Goal: Task Accomplishment & Management: Manage account settings

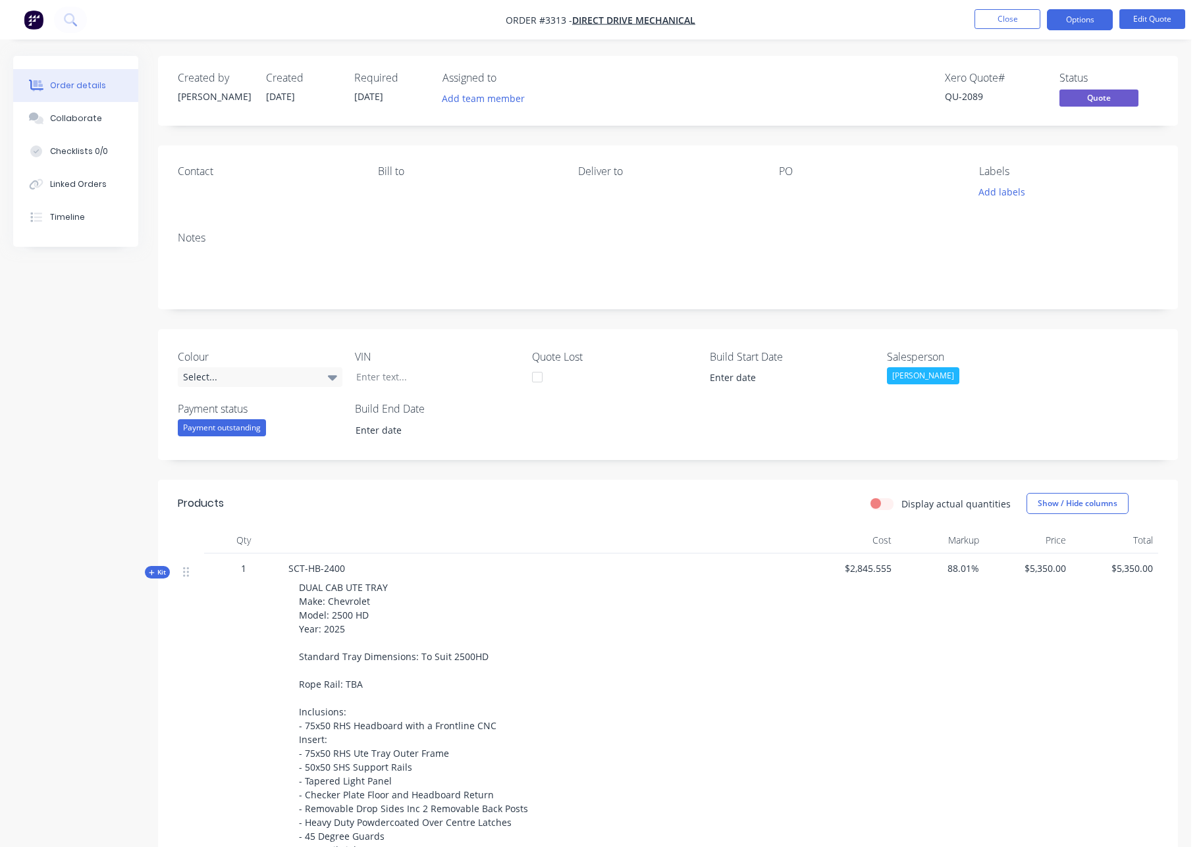
scroll to position [1800, 0]
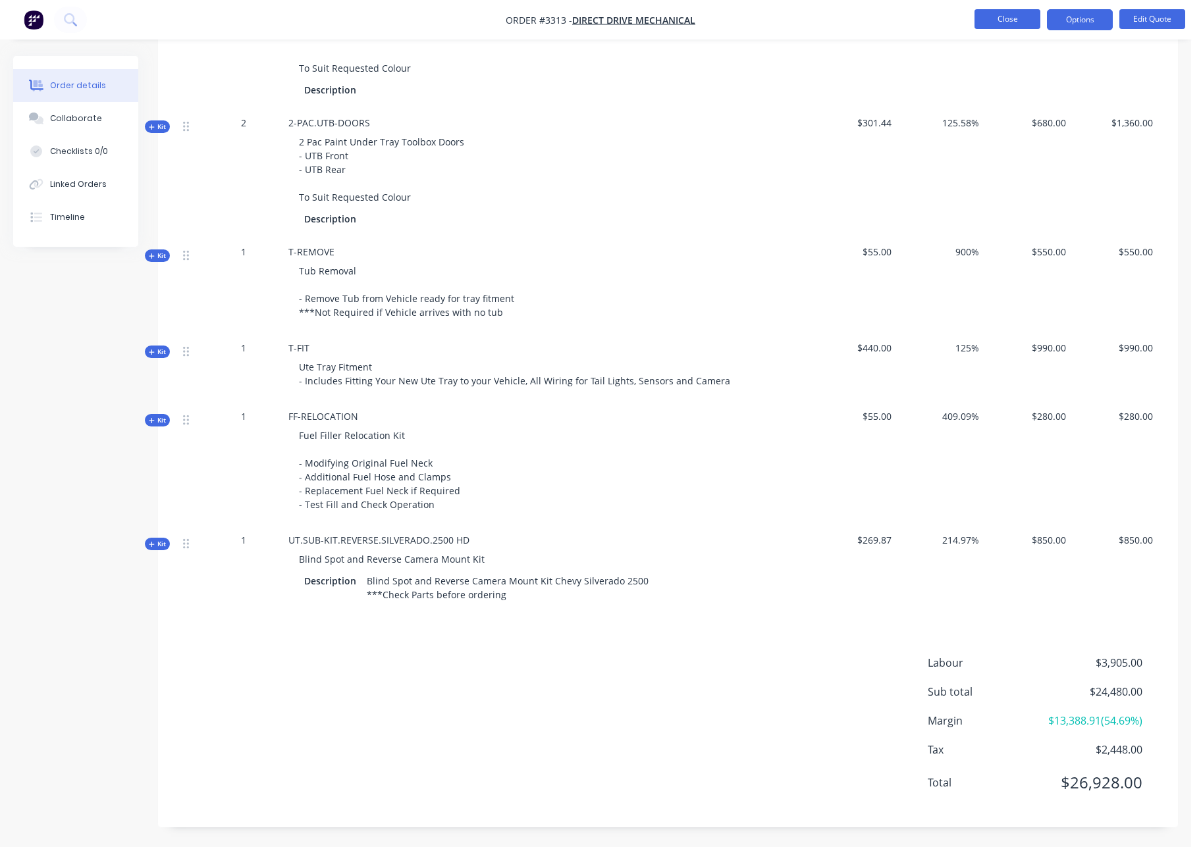
click at [1008, 22] on button "Close" at bounding box center [1007, 19] width 66 height 20
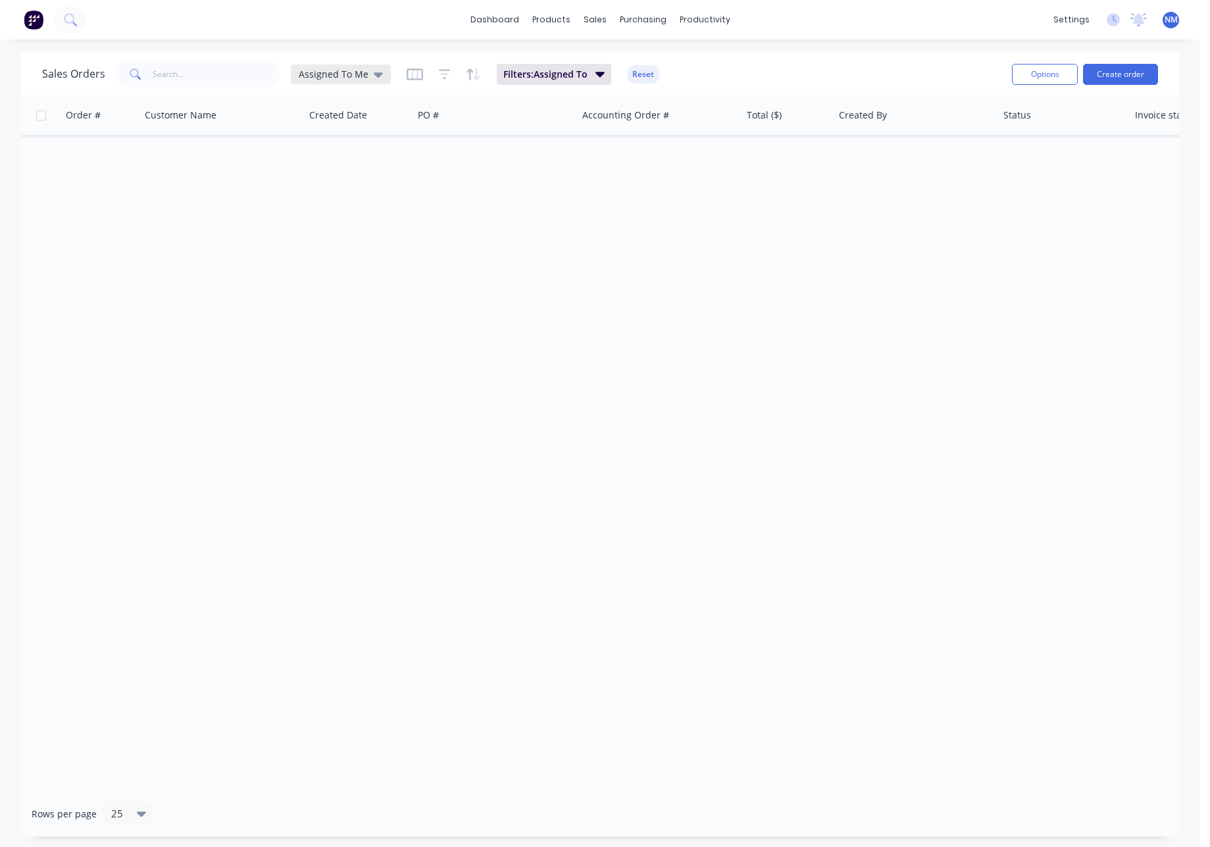
click at [353, 72] on span "Assigned To Me" at bounding box center [334, 74] width 70 height 14
click at [350, 321] on button "Open Quotes" at bounding box center [370, 318] width 150 height 15
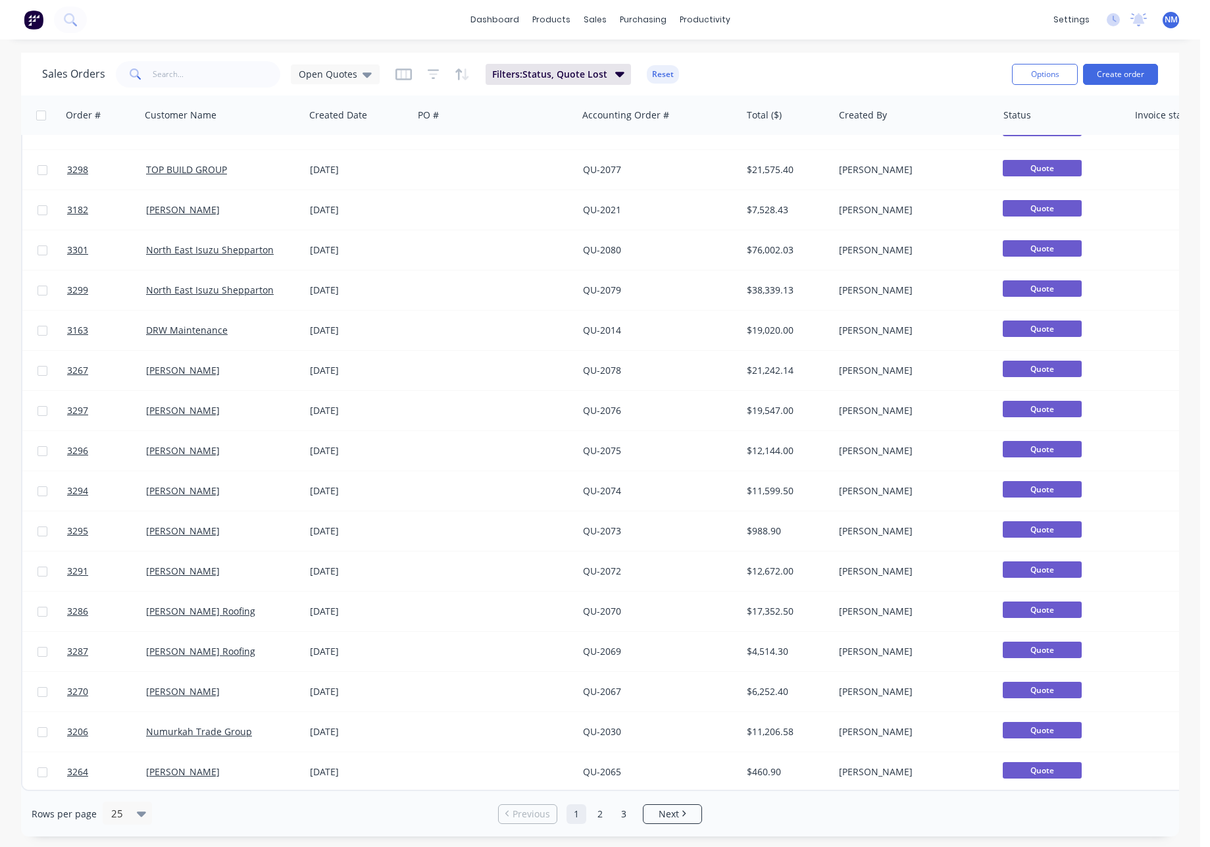
scroll to position [354, 0]
click at [134, 815] on div "25" at bounding box center [121, 813] width 31 height 22
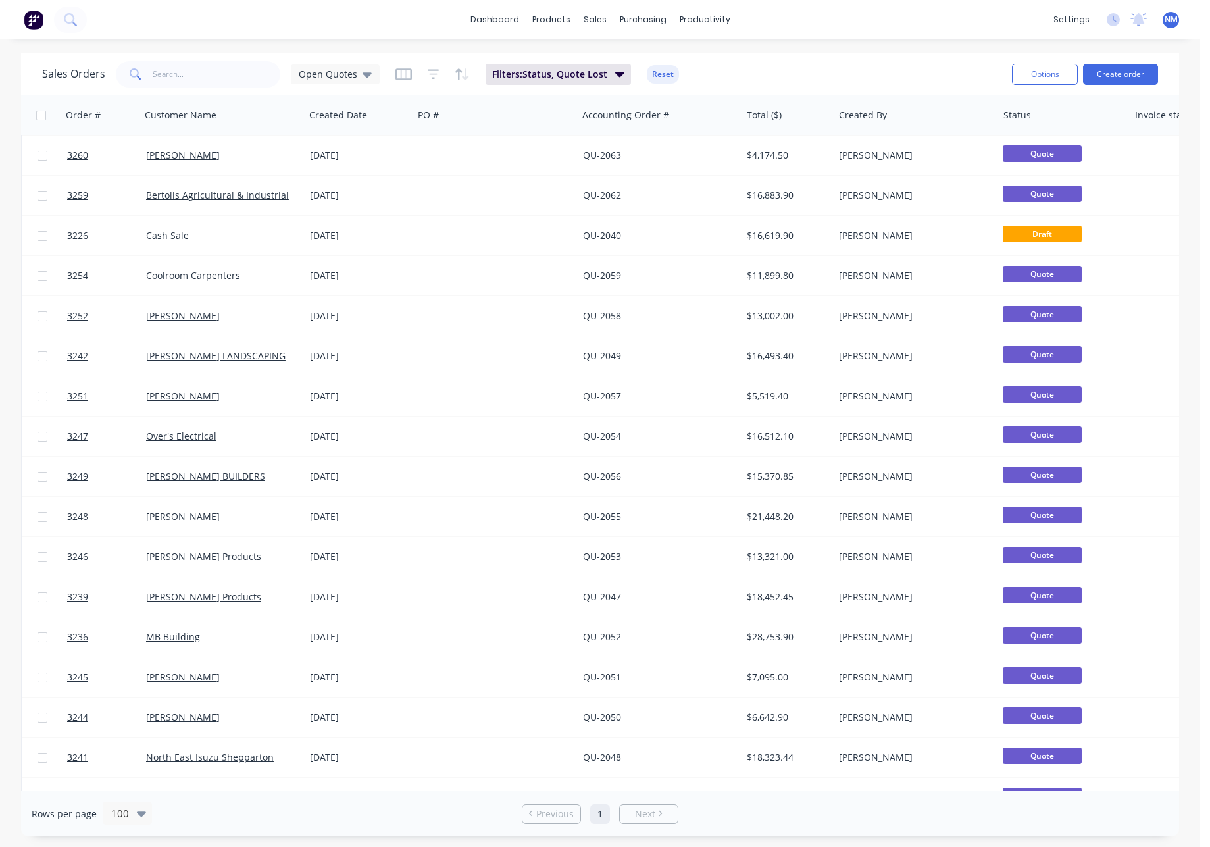
scroll to position [2081, 0]
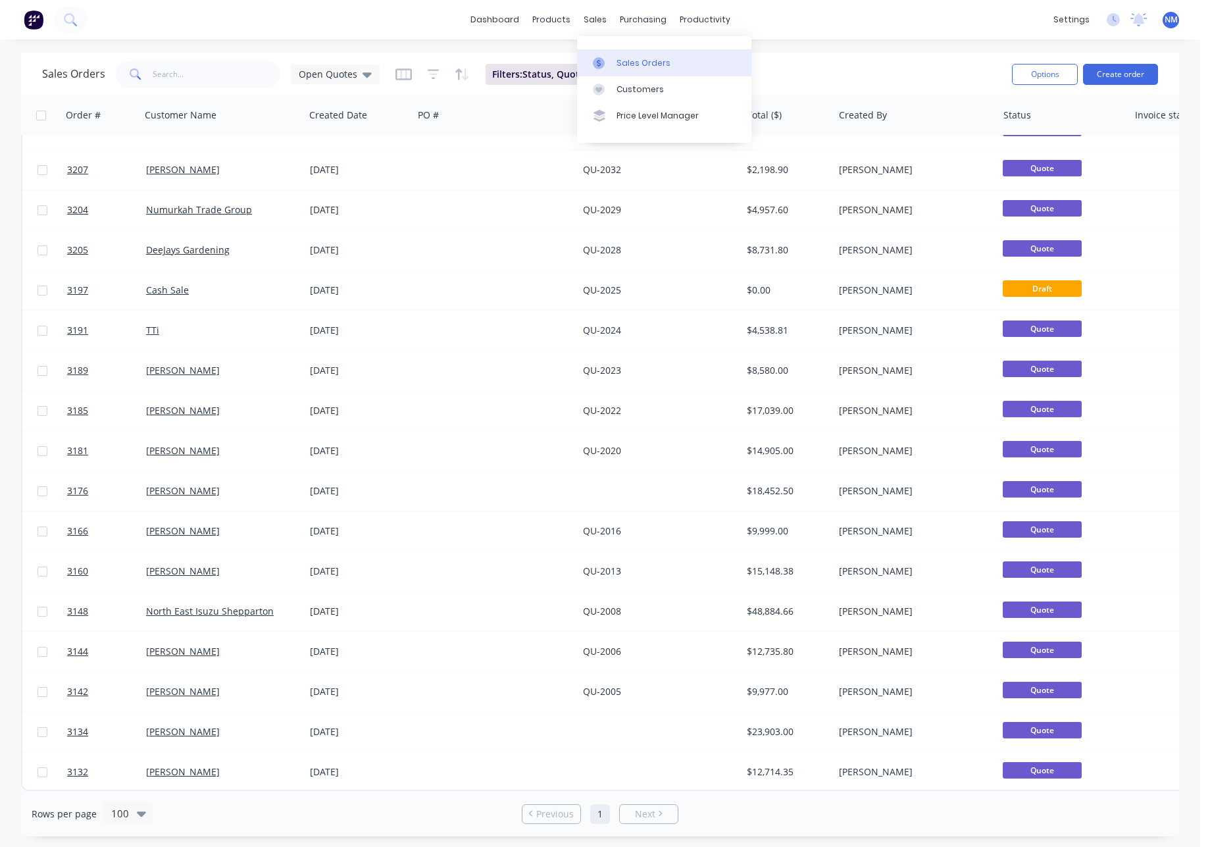
click at [619, 59] on div "Sales Orders" at bounding box center [644, 63] width 54 height 12
click at [667, 61] on div "Purchase Orders" at bounding box center [686, 63] width 70 height 12
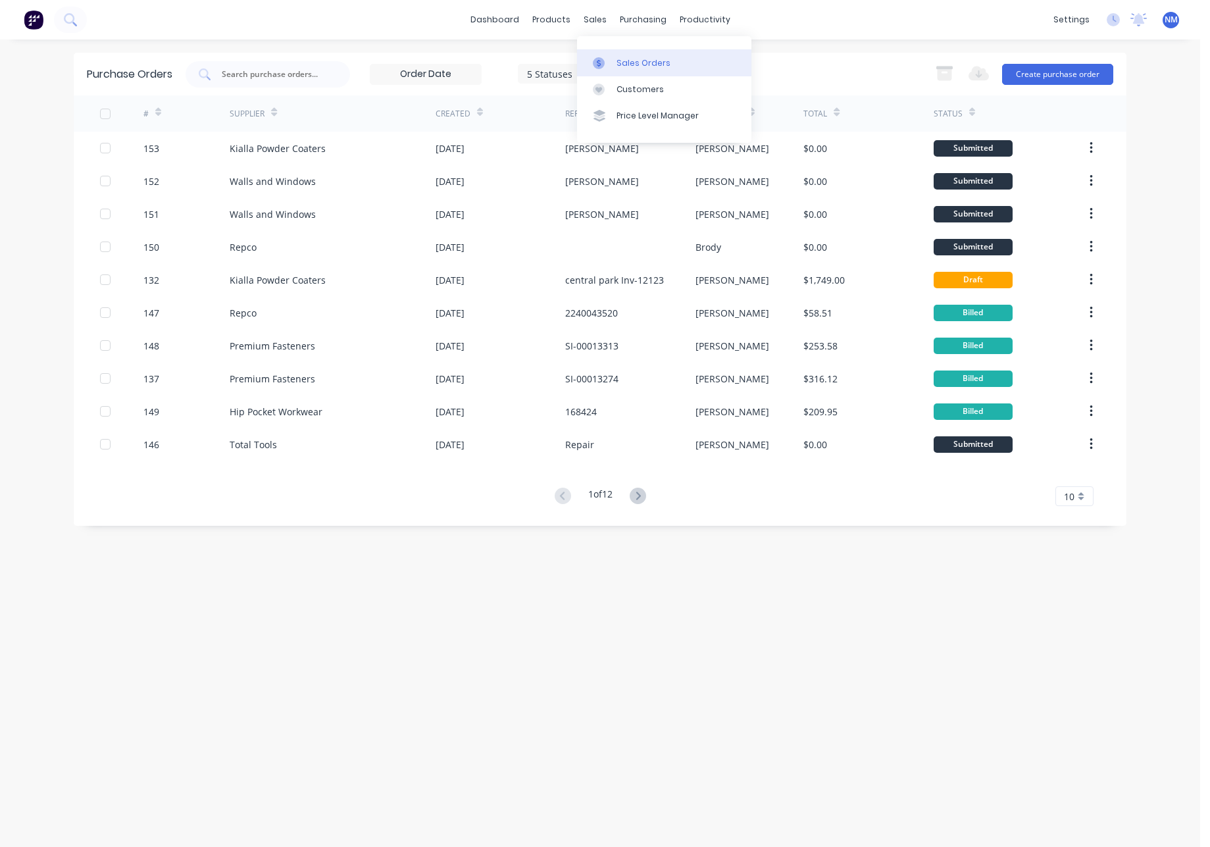
click at [620, 55] on link "Sales Orders" at bounding box center [664, 62] width 174 height 26
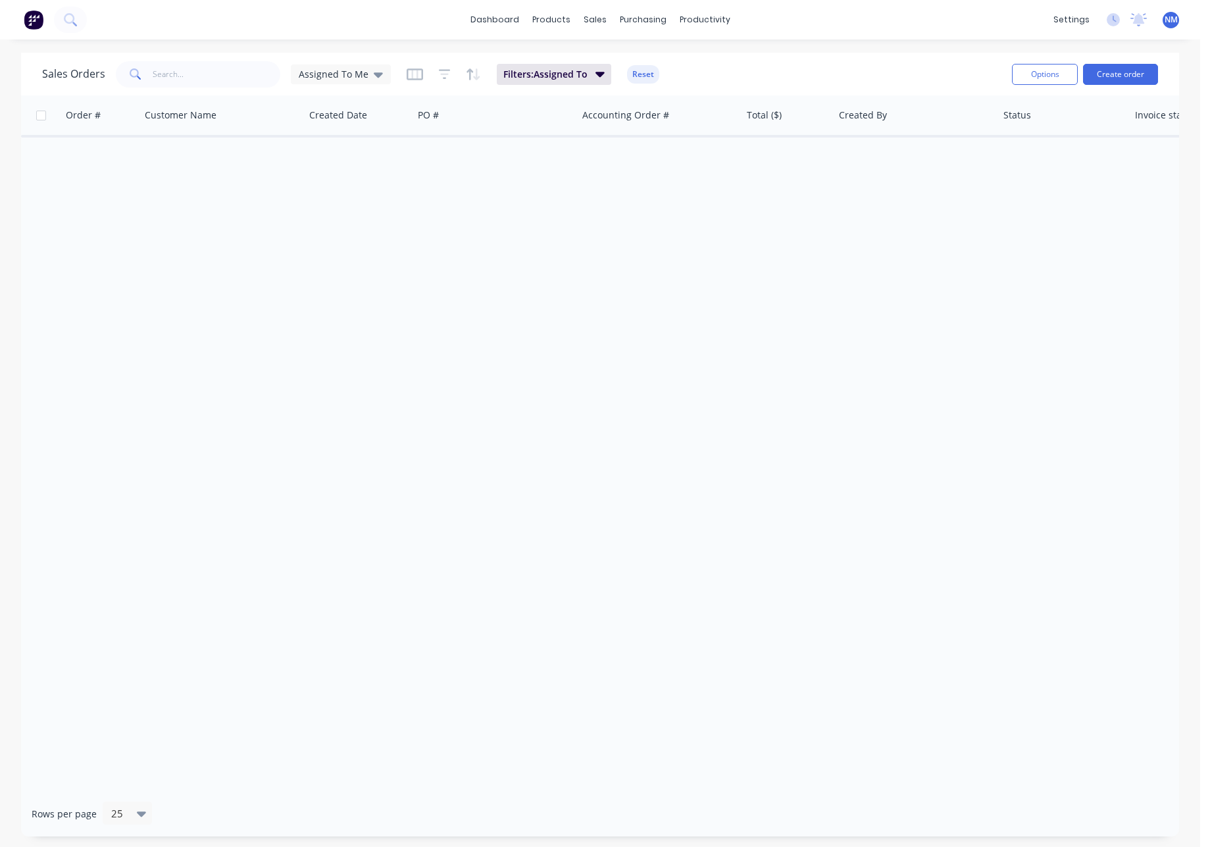
click at [355, 84] on div "Sales Orders Assigned To Me" at bounding box center [216, 74] width 349 height 26
click at [356, 79] on span "Assigned To Me" at bounding box center [334, 74] width 70 height 14
click at [319, 185] on button "None" at bounding box center [370, 186] width 150 height 15
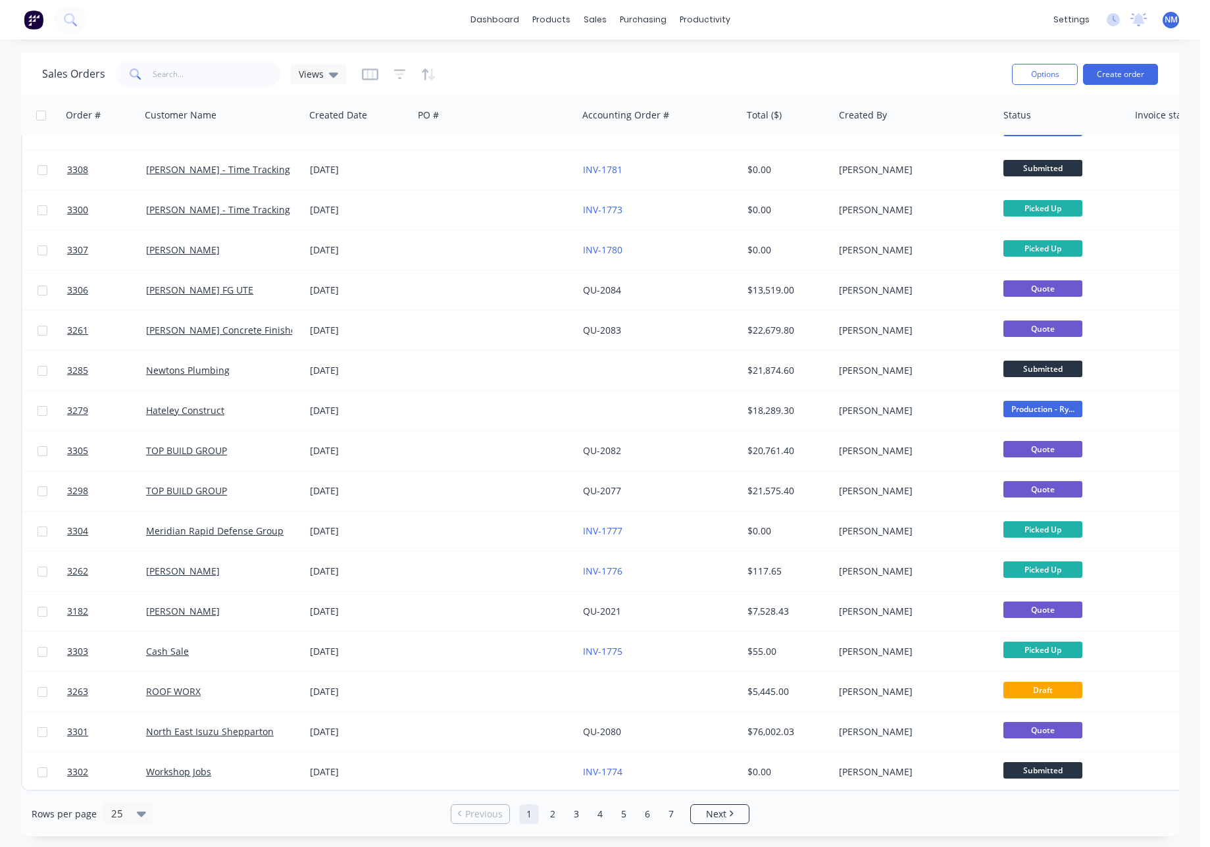
scroll to position [354, 0]
click at [553, 812] on link "2" at bounding box center [553, 814] width 20 height 20
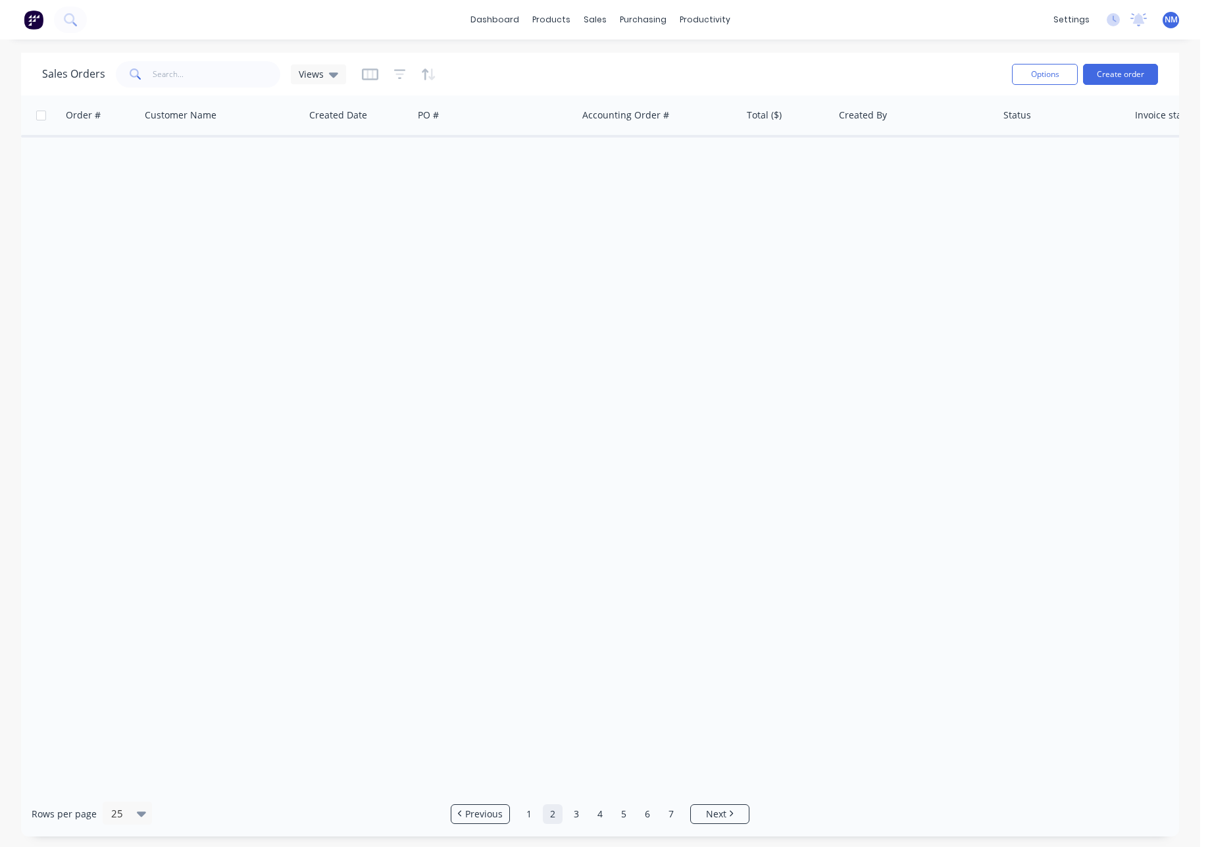
scroll to position [0, 0]
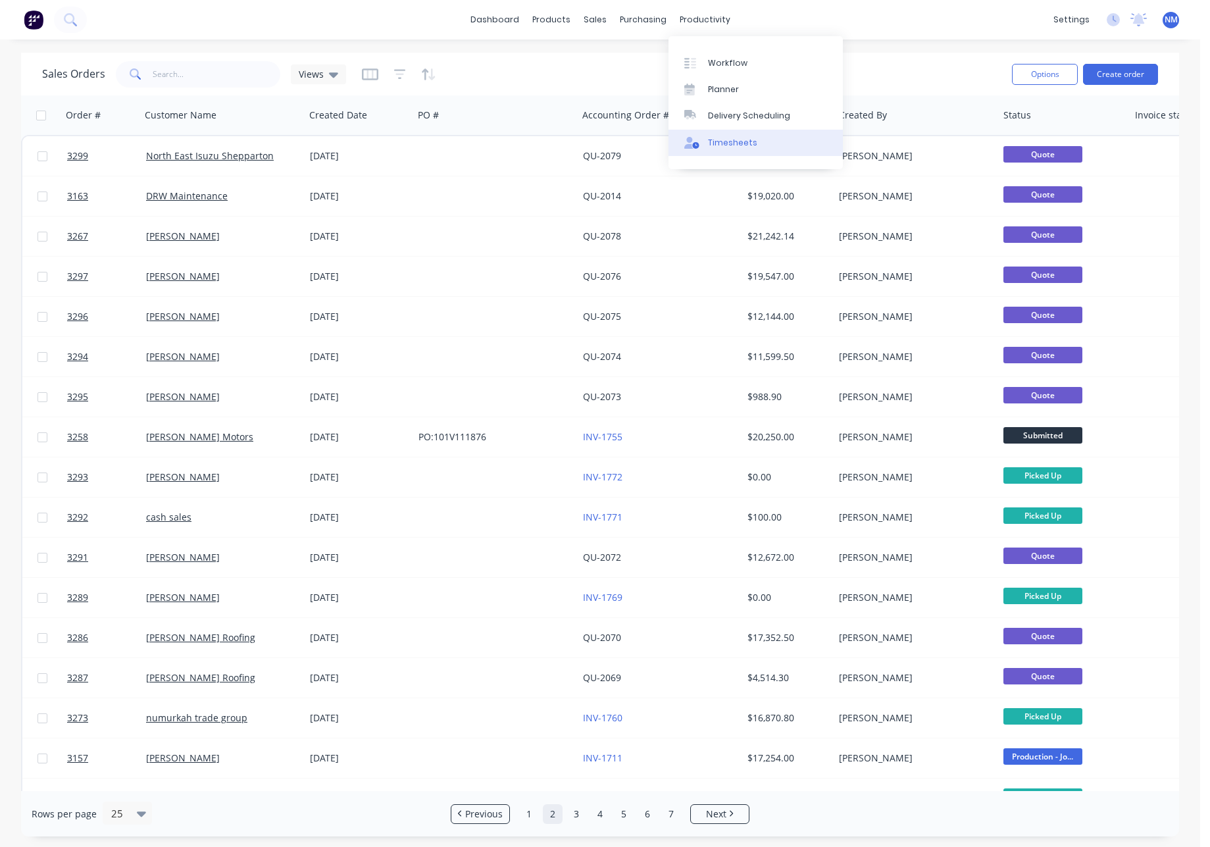
click at [740, 137] on div "Timesheets" at bounding box center [732, 143] width 49 height 12
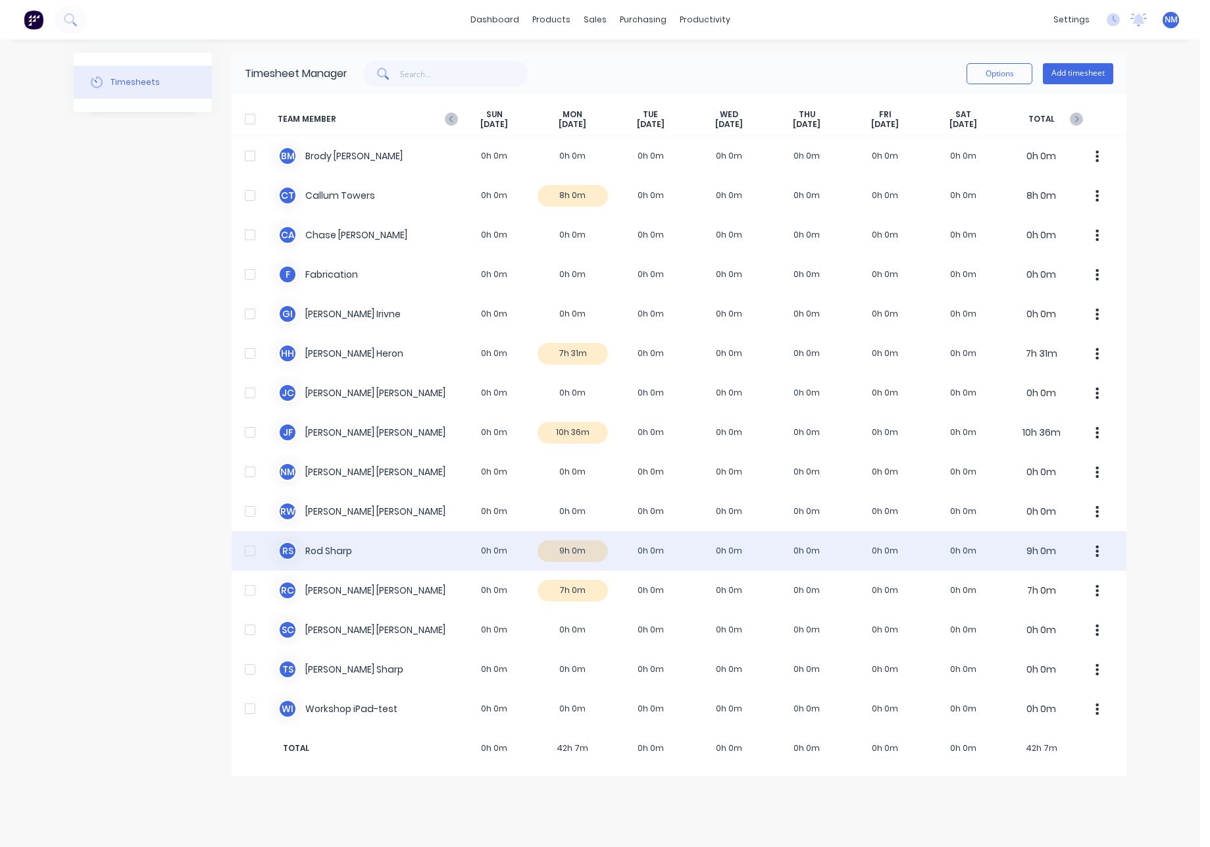
click at [582, 550] on div "R S [PERSON_NAME] 0h 0m 9h 0m 0h 0m 0h 0m 0h 0m 0h 0m 0h 0m 9h 0m" at bounding box center [679, 550] width 895 height 39
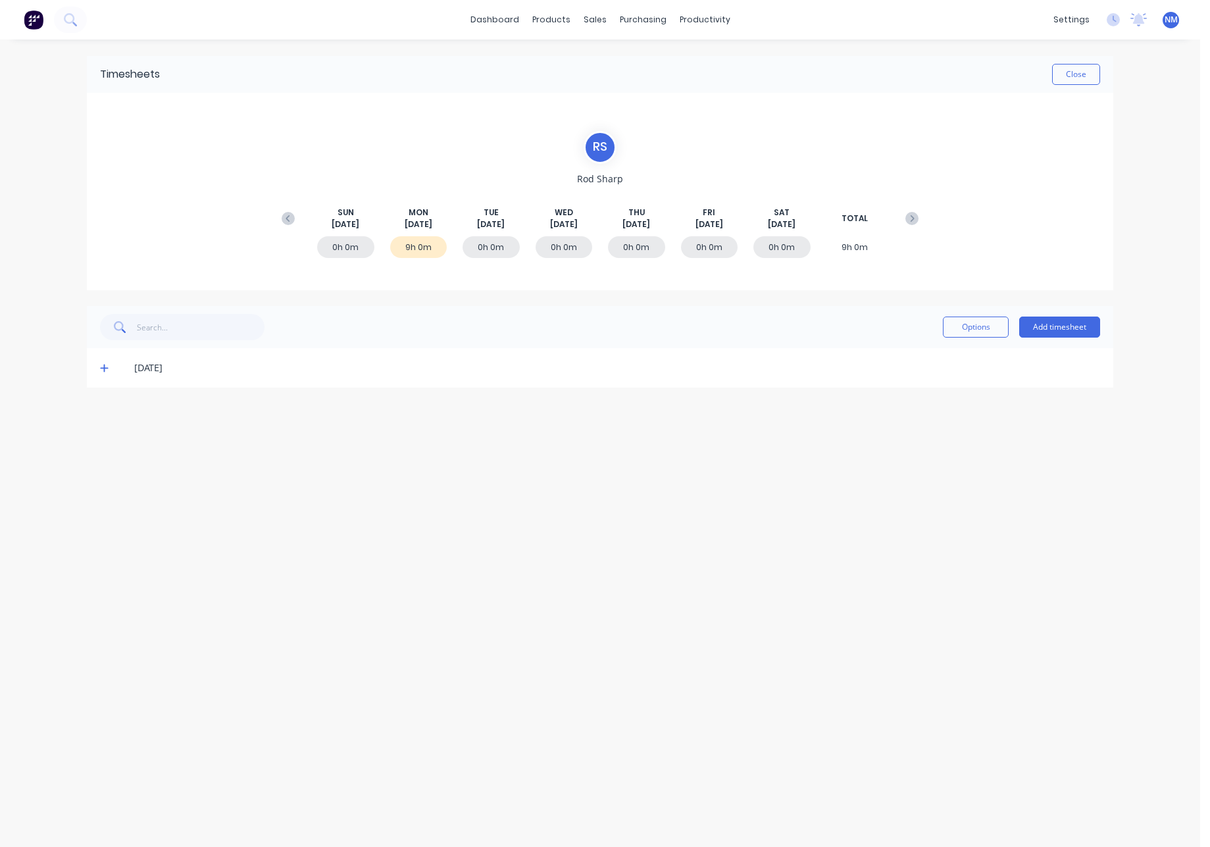
click at [101, 370] on icon at bounding box center [104, 367] width 9 height 9
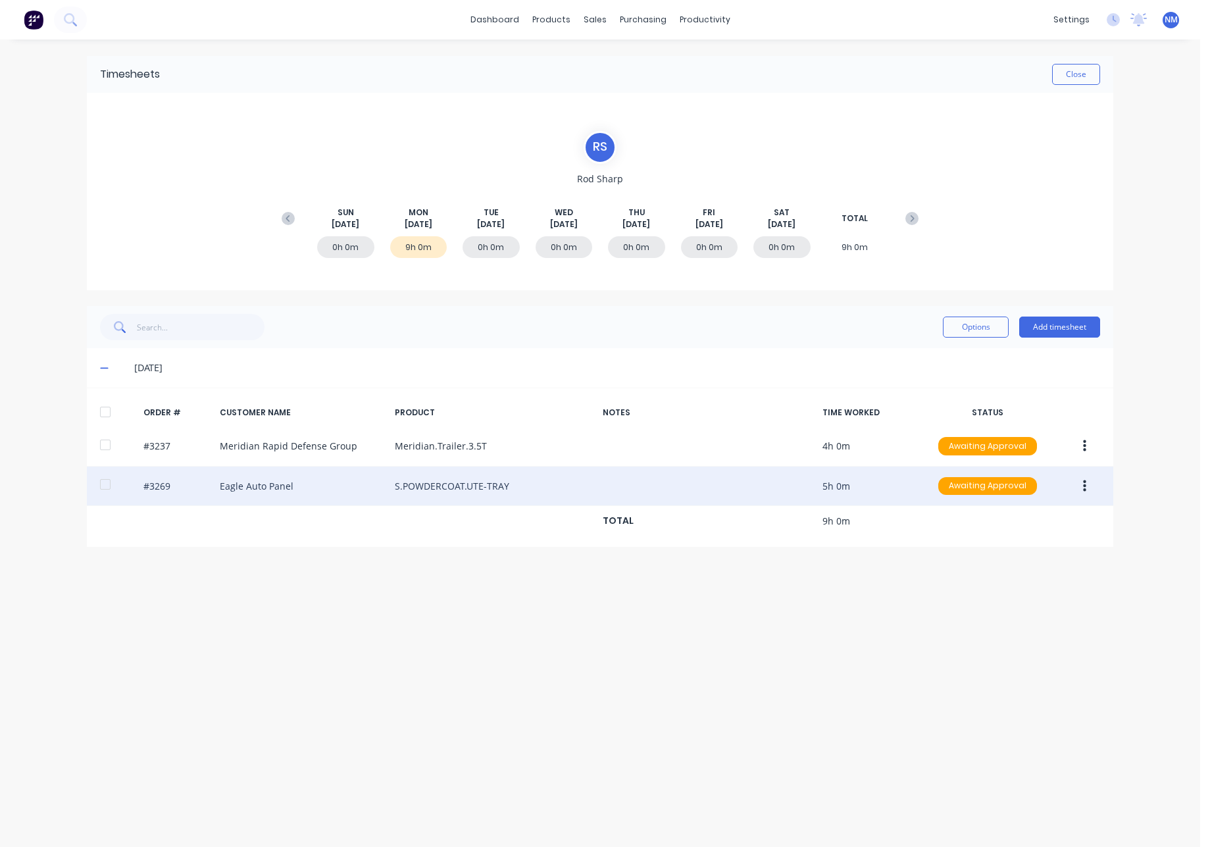
click at [1081, 484] on button "button" at bounding box center [1085, 487] width 31 height 24
click at [1035, 571] on div "Edit" at bounding box center [1037, 573] width 101 height 19
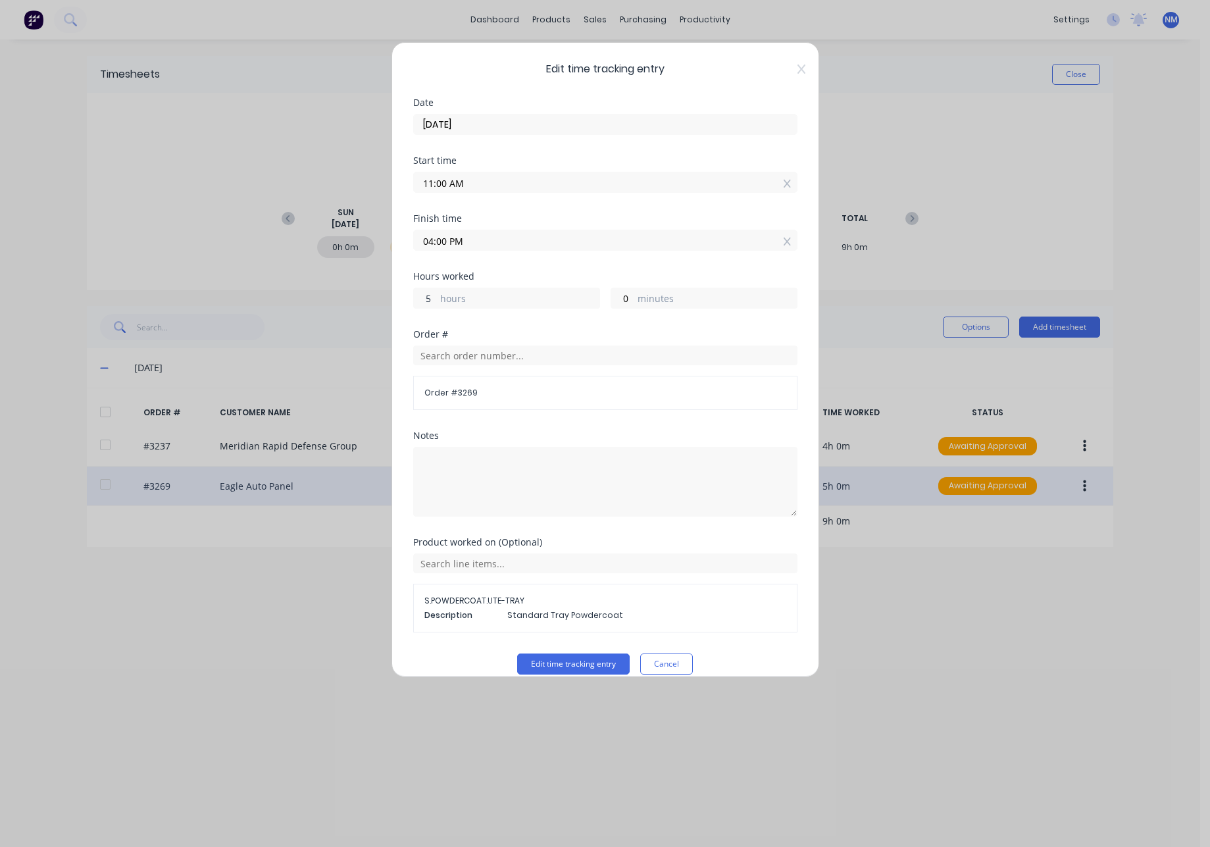
drag, startPoint x: 431, startPoint y: 302, endPoint x: 353, endPoint y: 292, distance: 78.3
click at [392, 296] on div "Edit time tracking entry Date [DATE] Start time 11:00 AM Finish time 04:00 PM H…" at bounding box center [606, 359] width 428 height 635
type input "4"
type input "03:00 PM"
click at [567, 662] on button "Edit time tracking entry" at bounding box center [573, 664] width 113 height 21
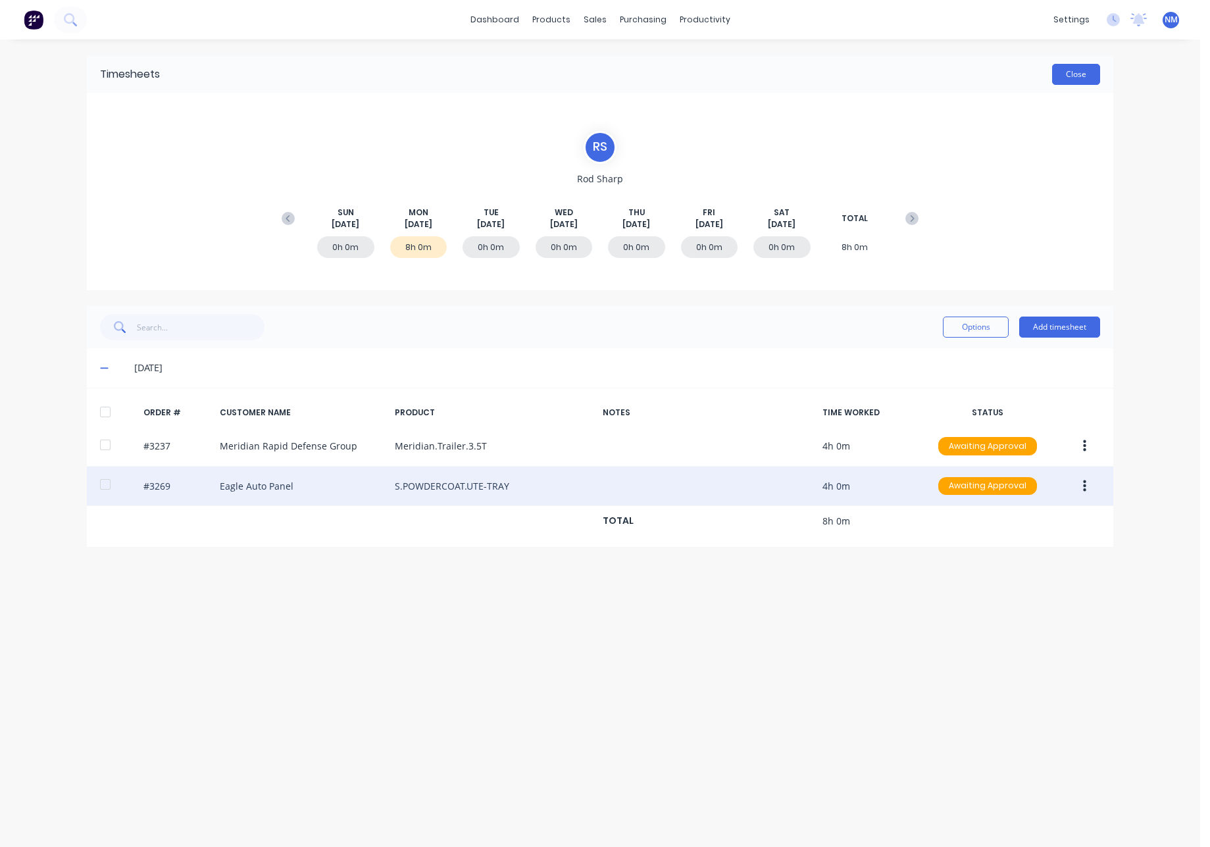
click at [1068, 80] on button "Close" at bounding box center [1076, 74] width 48 height 21
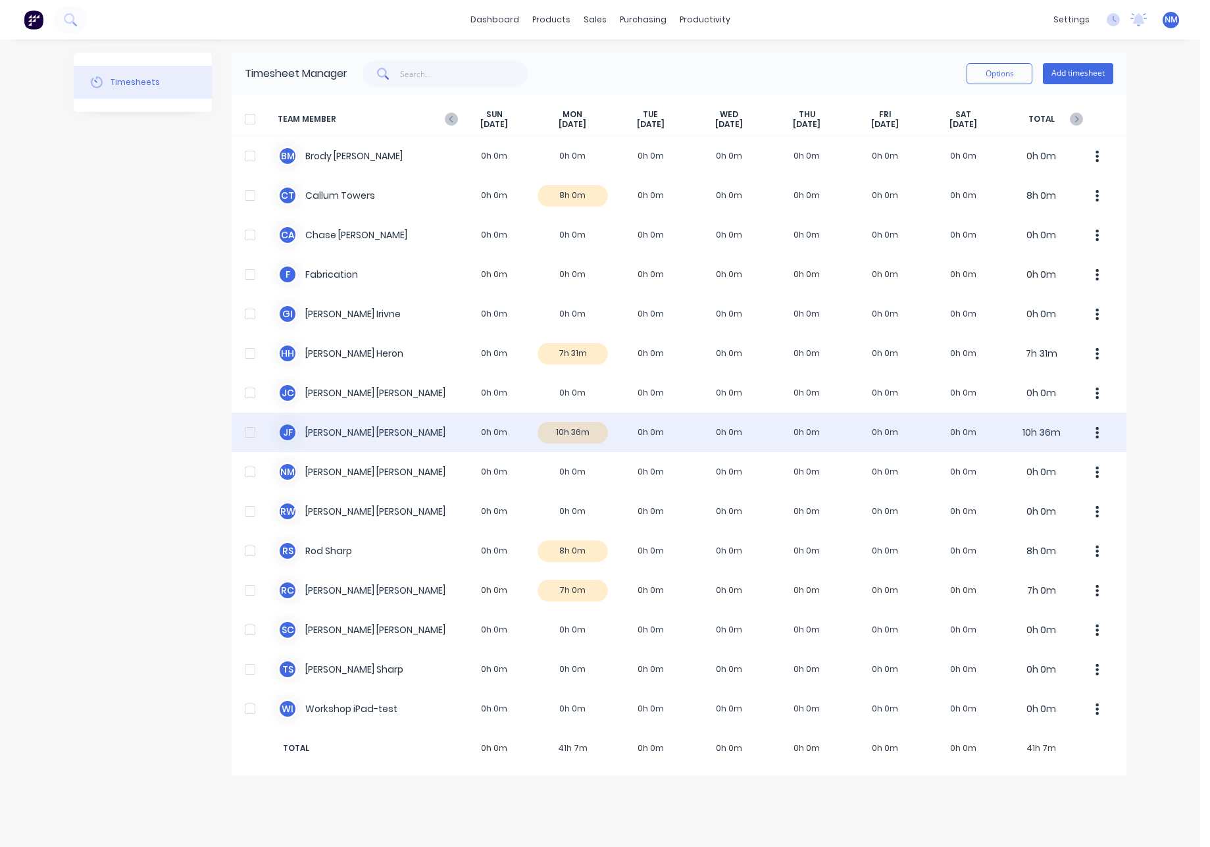
click at [574, 433] on div "[PERSON_NAME] [PERSON_NAME] 0h 0m 10h 36m 0h 0m 0h 0m 0h 0m 0h 0m 0h 0m 10h 36m" at bounding box center [679, 432] width 895 height 39
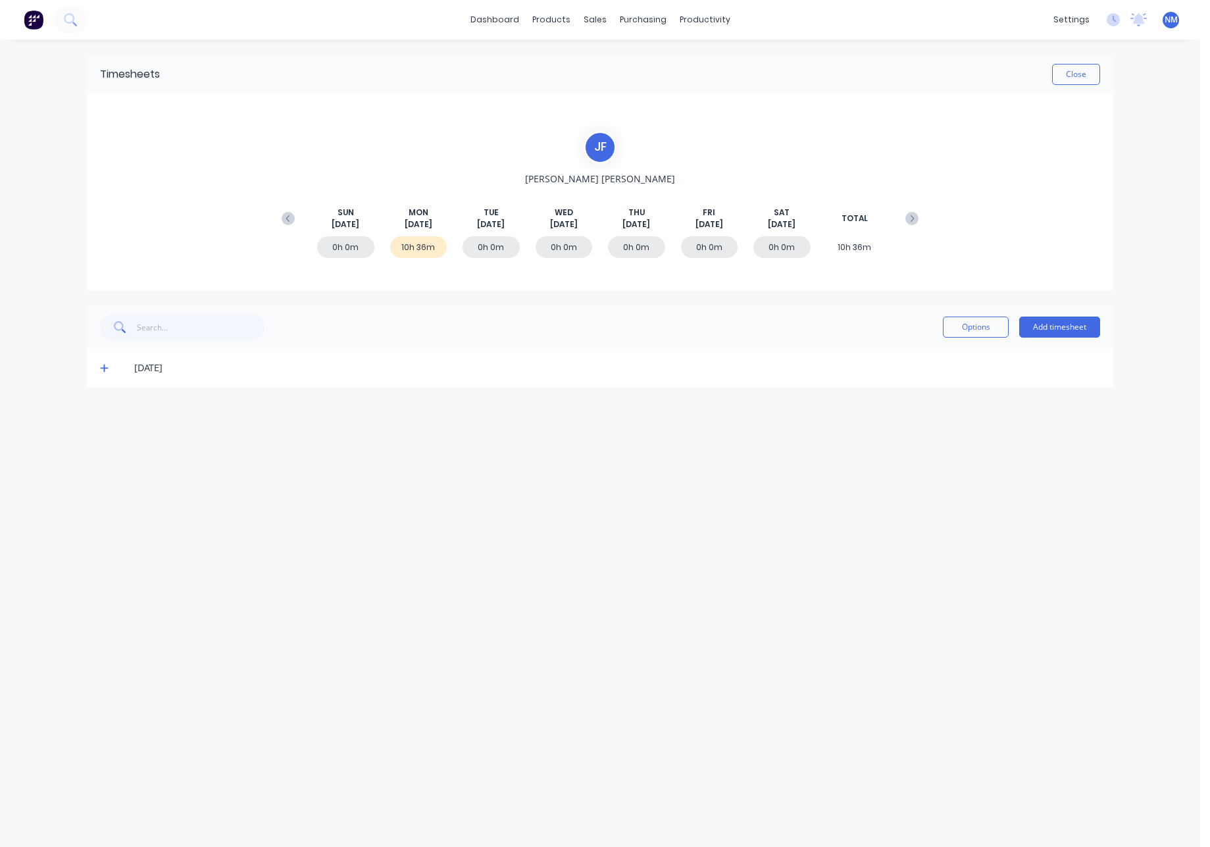
click at [105, 367] on icon at bounding box center [104, 367] width 9 height 9
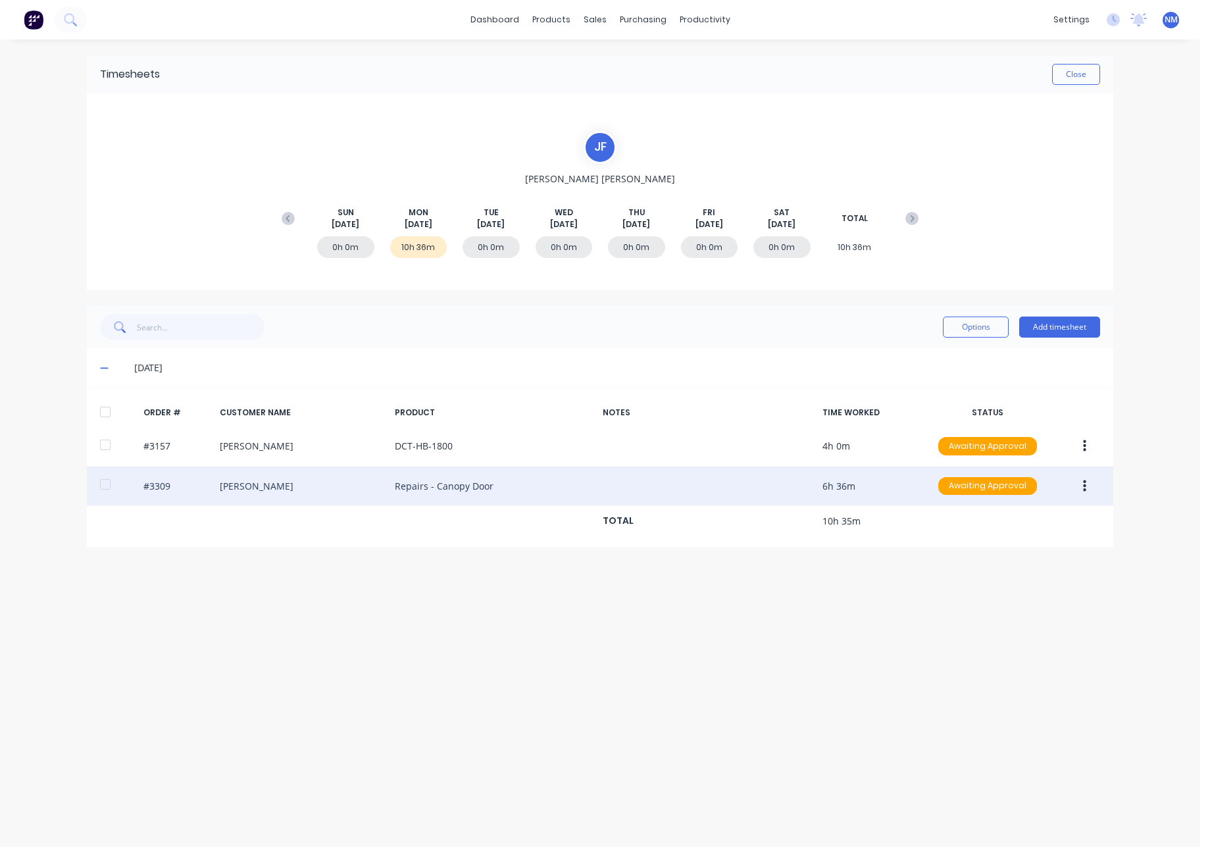
click at [1085, 485] on icon "button" at bounding box center [1084, 486] width 3 height 12
click at [1043, 579] on div "Edit" at bounding box center [1037, 573] width 101 height 19
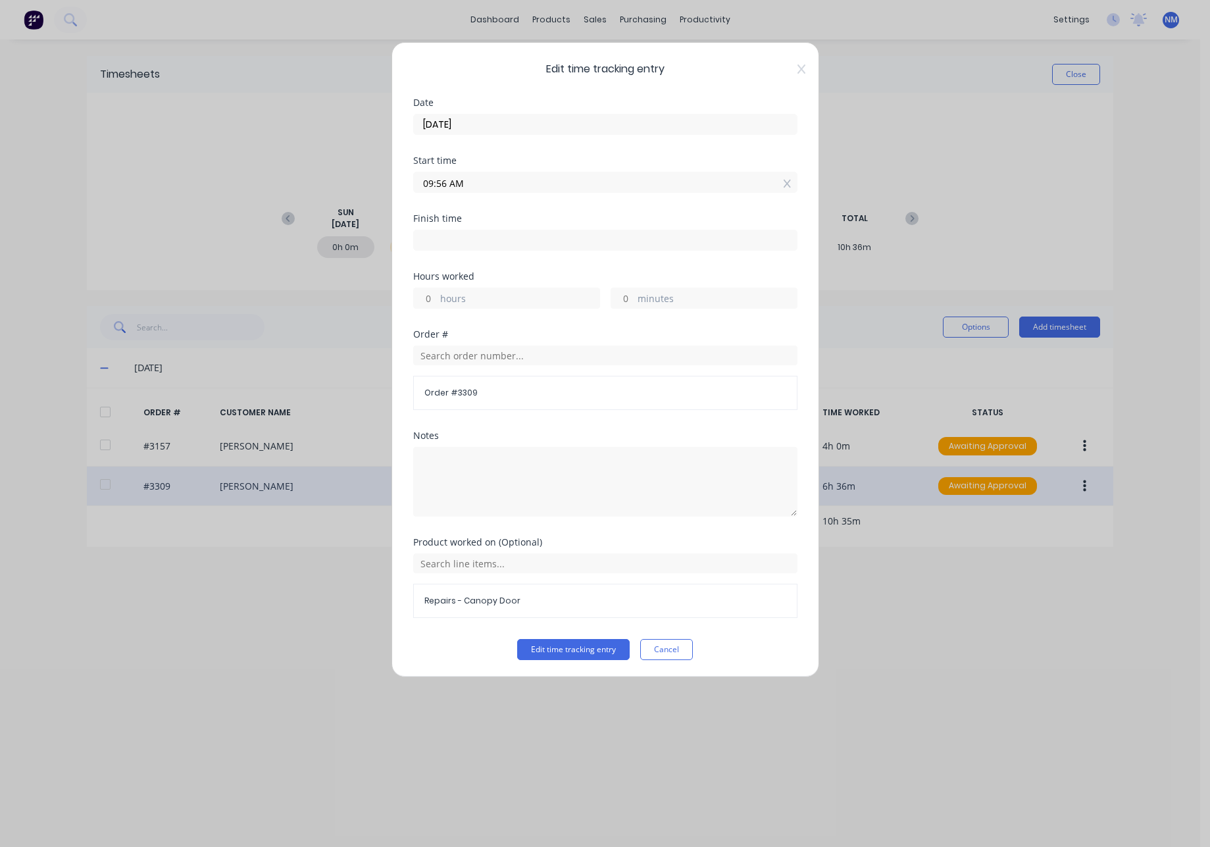
click at [503, 233] on input at bounding box center [605, 240] width 383 height 20
type input "04:33 PM"
type input "6"
type input "37"
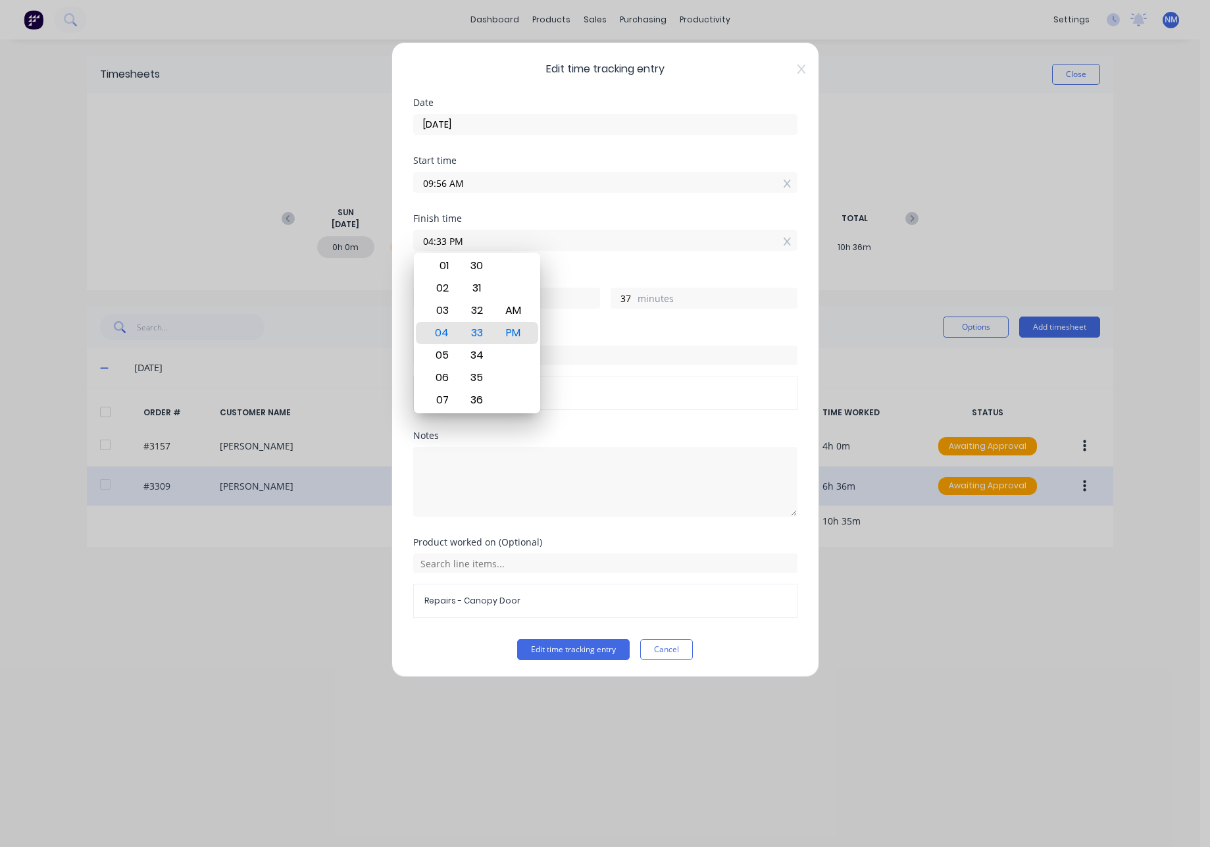
click at [598, 239] on input "04:33 PM" at bounding box center [605, 240] width 383 height 20
click at [583, 273] on div "Hours worked" at bounding box center [605, 276] width 384 height 9
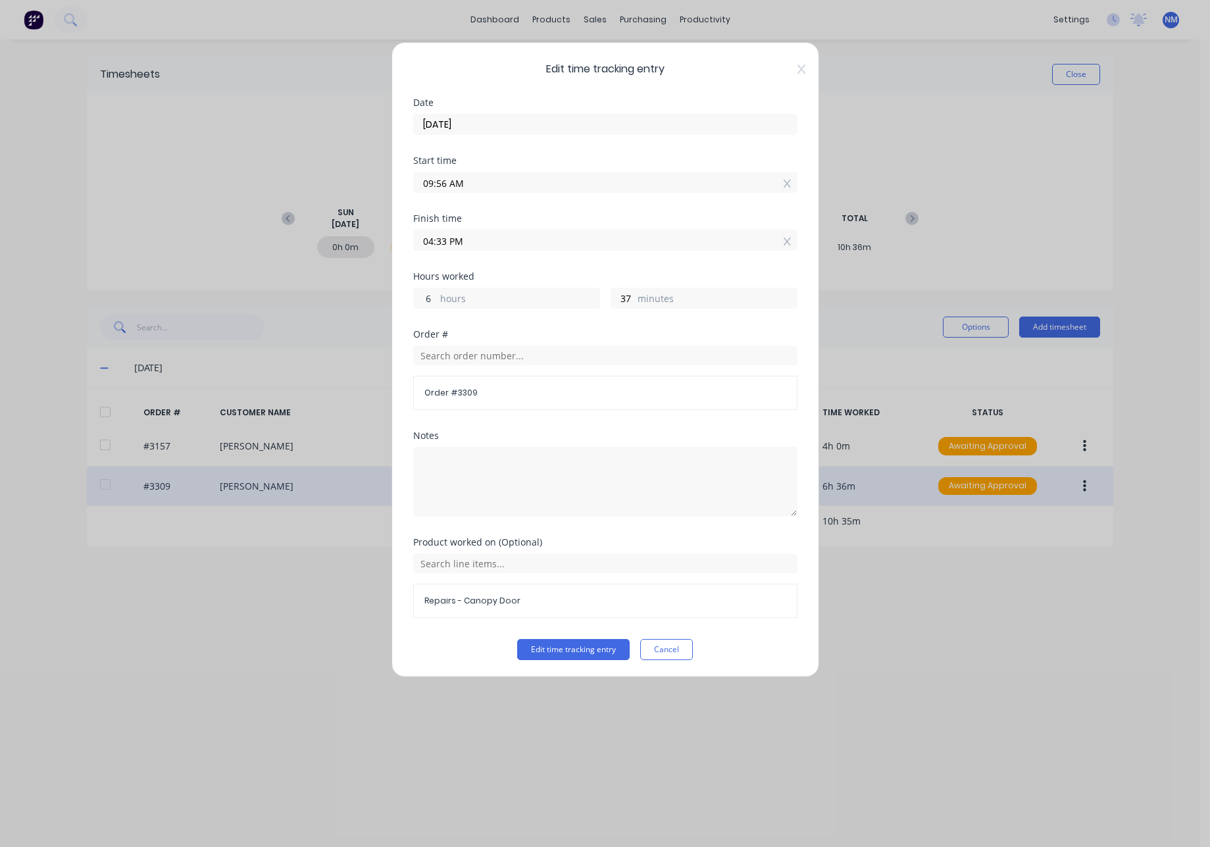
drag, startPoint x: 433, startPoint y: 303, endPoint x: 326, endPoint y: 317, distance: 107.6
click at [369, 306] on div "Edit time tracking entry Date [DATE] Start time 09:56 AM Finish time 04:33 PM H…" at bounding box center [605, 423] width 1210 height 847
drag, startPoint x: 432, startPoint y: 300, endPoint x: 414, endPoint y: 301, distance: 17.8
click at [414, 301] on input "6" at bounding box center [425, 298] width 23 height 20
type input "5"
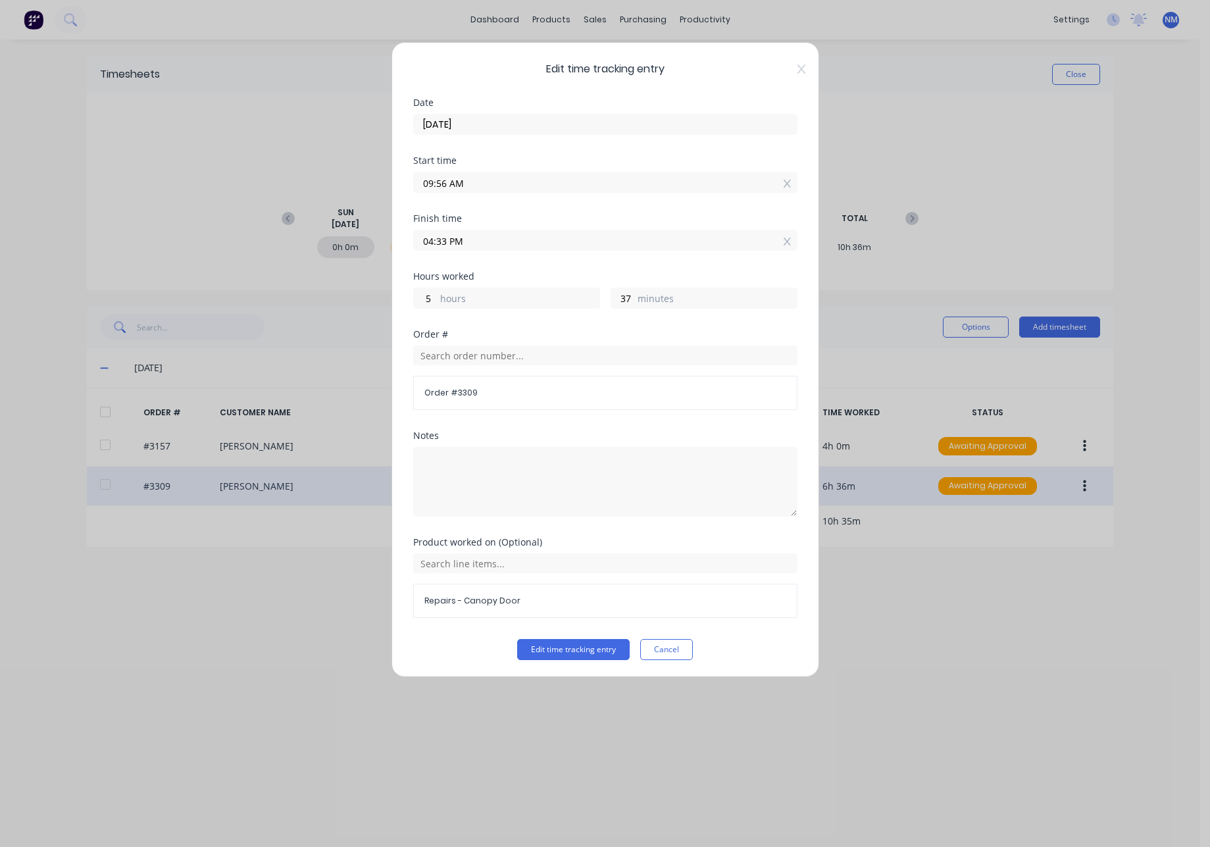
type input "03:33 PM"
click at [630, 300] on div "37 minutes" at bounding box center [704, 298] width 187 height 21
drag, startPoint x: 627, startPoint y: 298, endPoint x: 593, endPoint y: 294, distance: 33.8
click at [593, 294] on div "5 hours 37 minutes" at bounding box center [605, 296] width 384 height 24
type input "0"
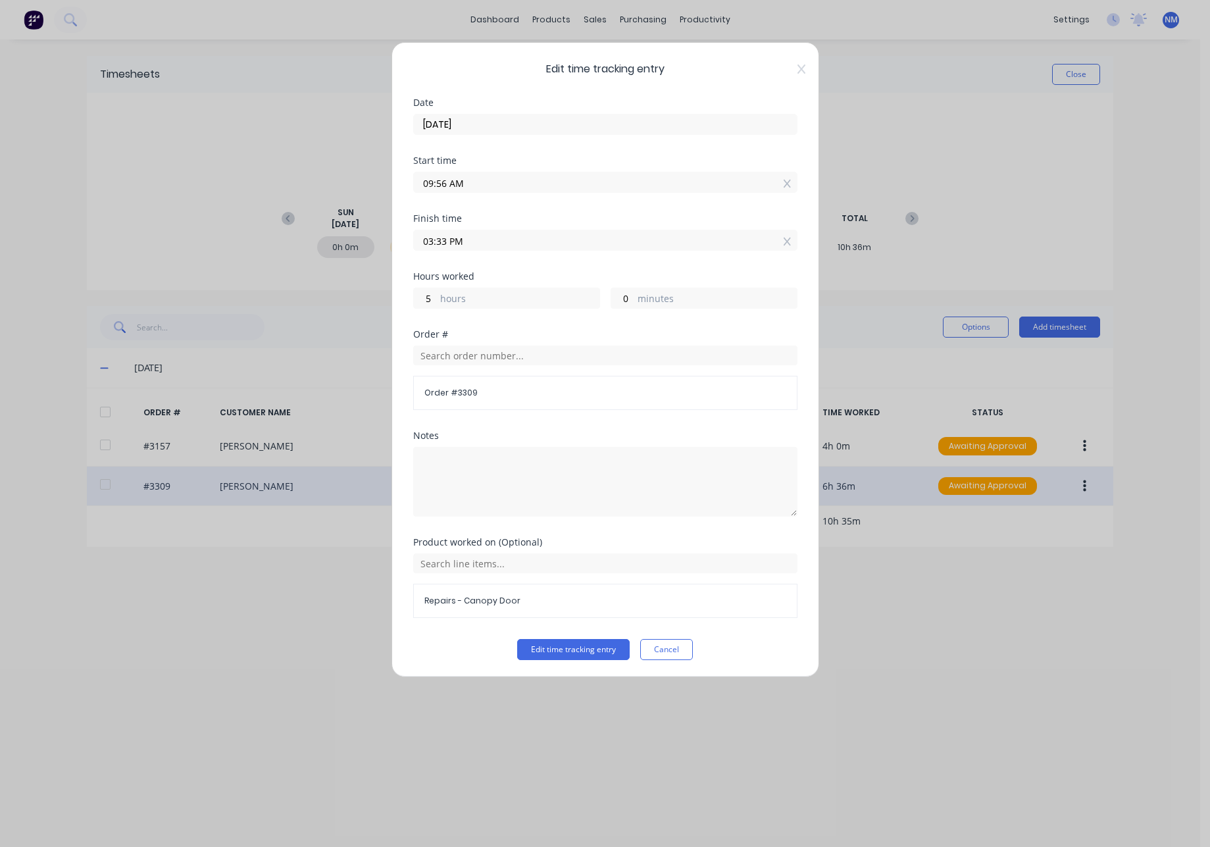
type input "02:56 PM"
click at [597, 277] on div "Hours worked" at bounding box center [605, 276] width 384 height 9
click at [583, 649] on button "Edit time tracking entry" at bounding box center [573, 649] width 113 height 21
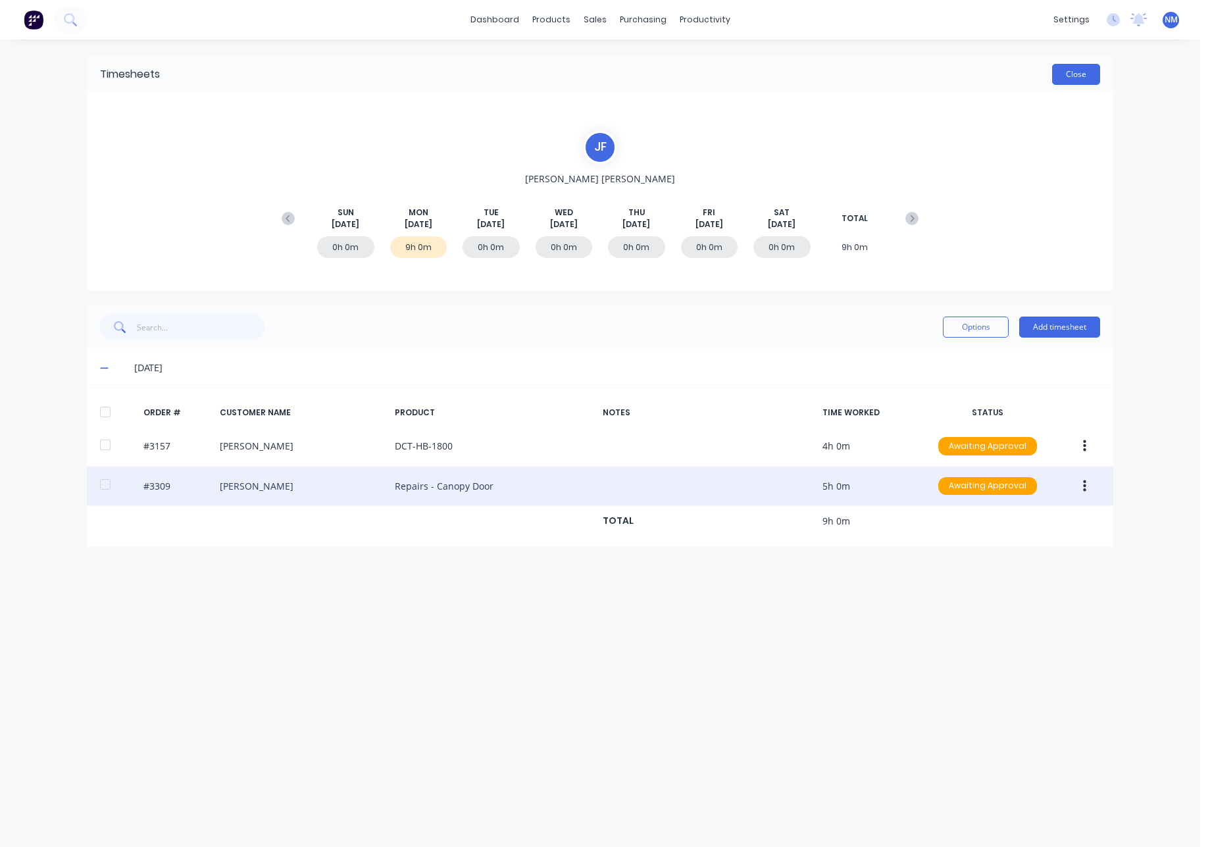
click at [1070, 79] on button "Close" at bounding box center [1076, 74] width 48 height 21
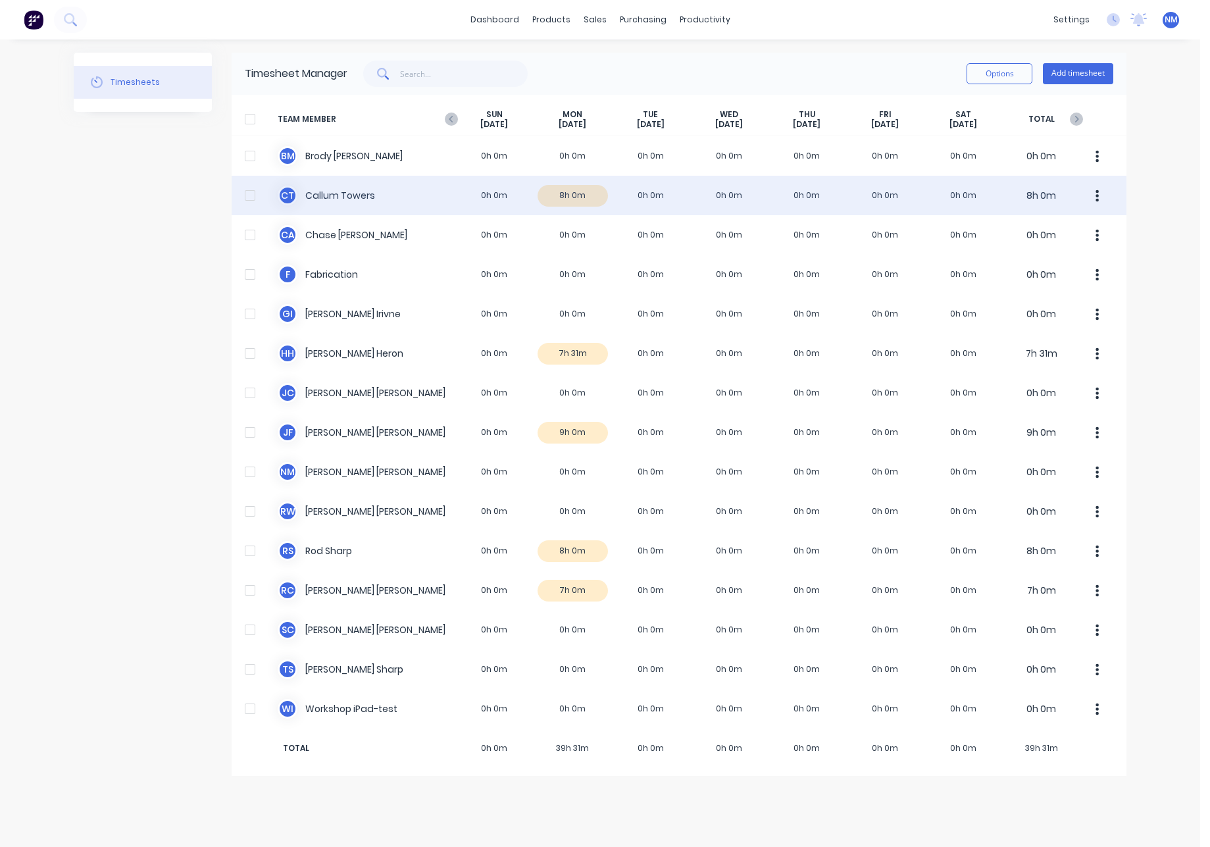
click at [564, 198] on div "C T Callum Towers 0h 0m 8h 0m 0h 0m 0h 0m 0h 0m 0h 0m 0h 0m 8h 0m" at bounding box center [679, 195] width 895 height 39
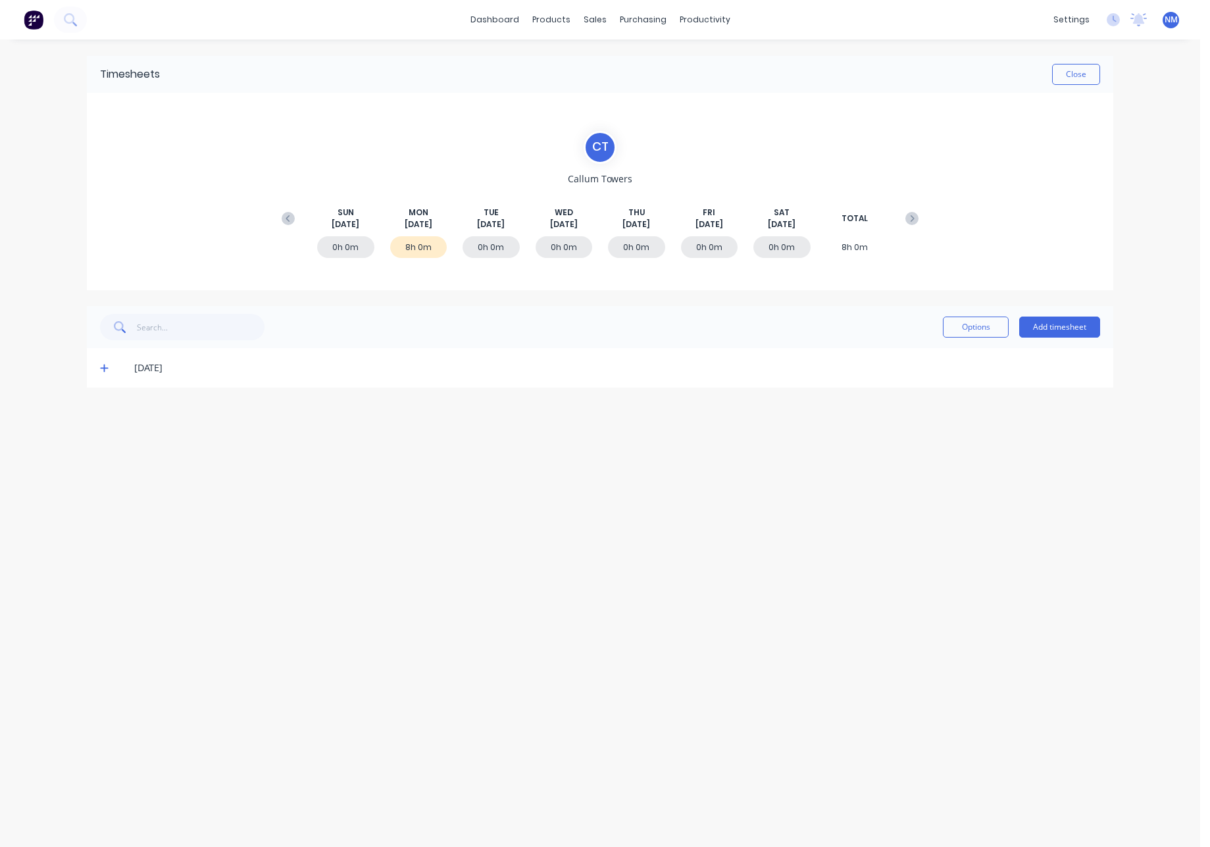
click at [101, 372] on icon at bounding box center [104, 367] width 9 height 9
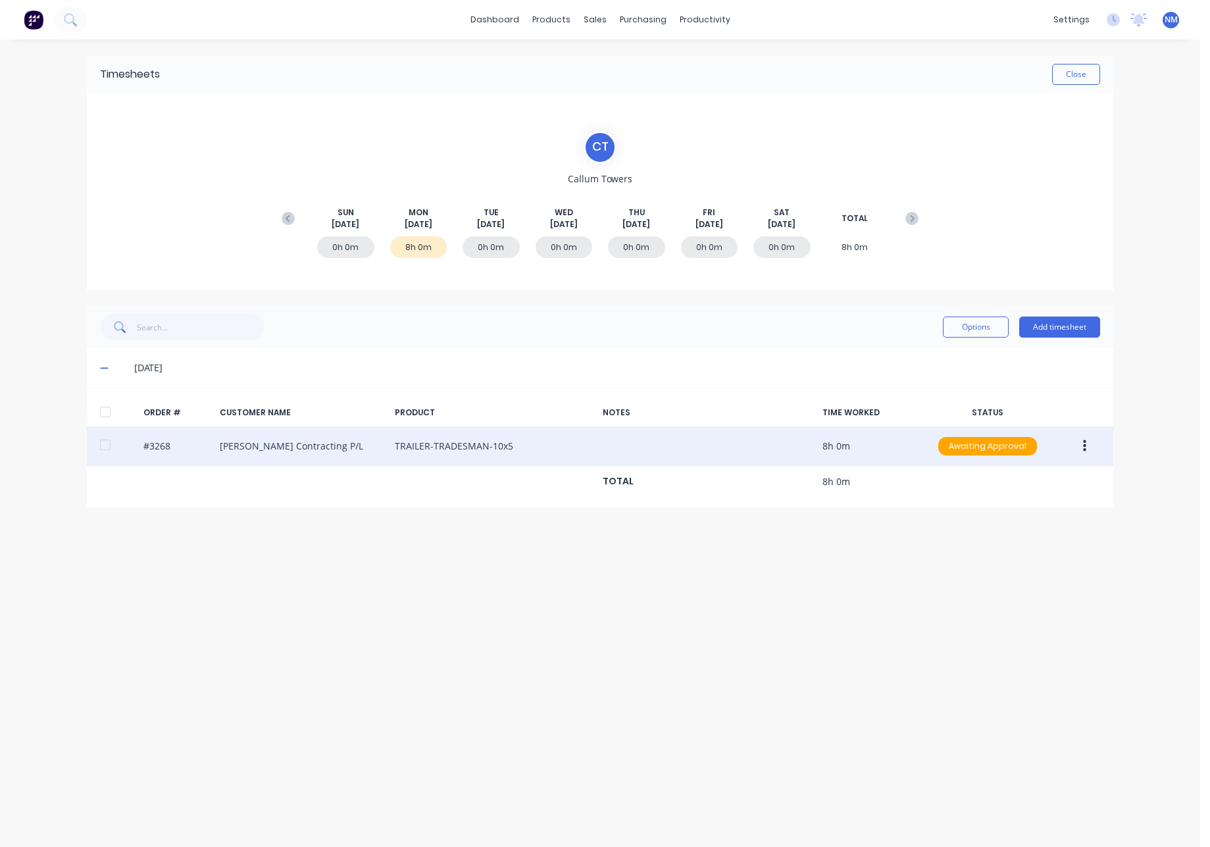
click at [1086, 448] on icon "button" at bounding box center [1084, 446] width 3 height 14
click at [1044, 532] on div "Edit" at bounding box center [1037, 533] width 101 height 19
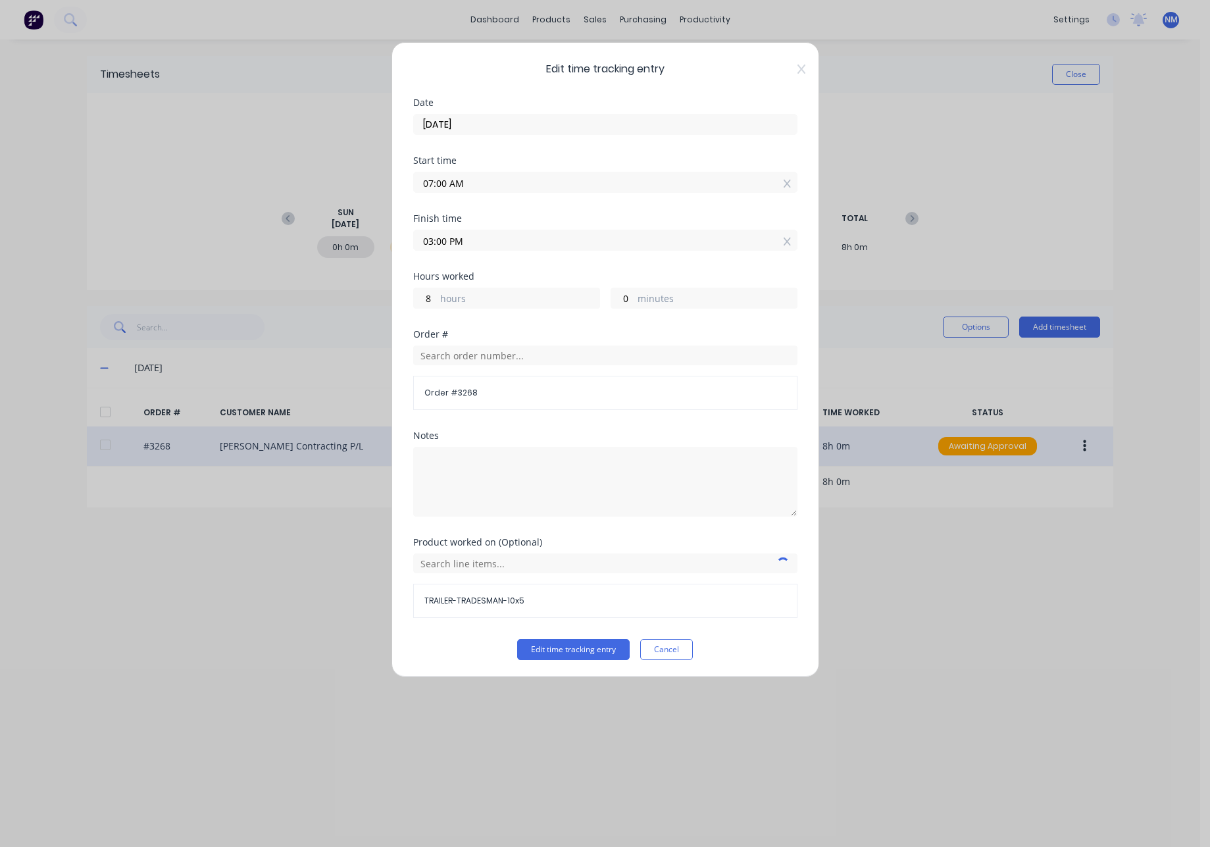
click at [548, 242] on input "03:00 PM" at bounding box center [605, 240] width 383 height 20
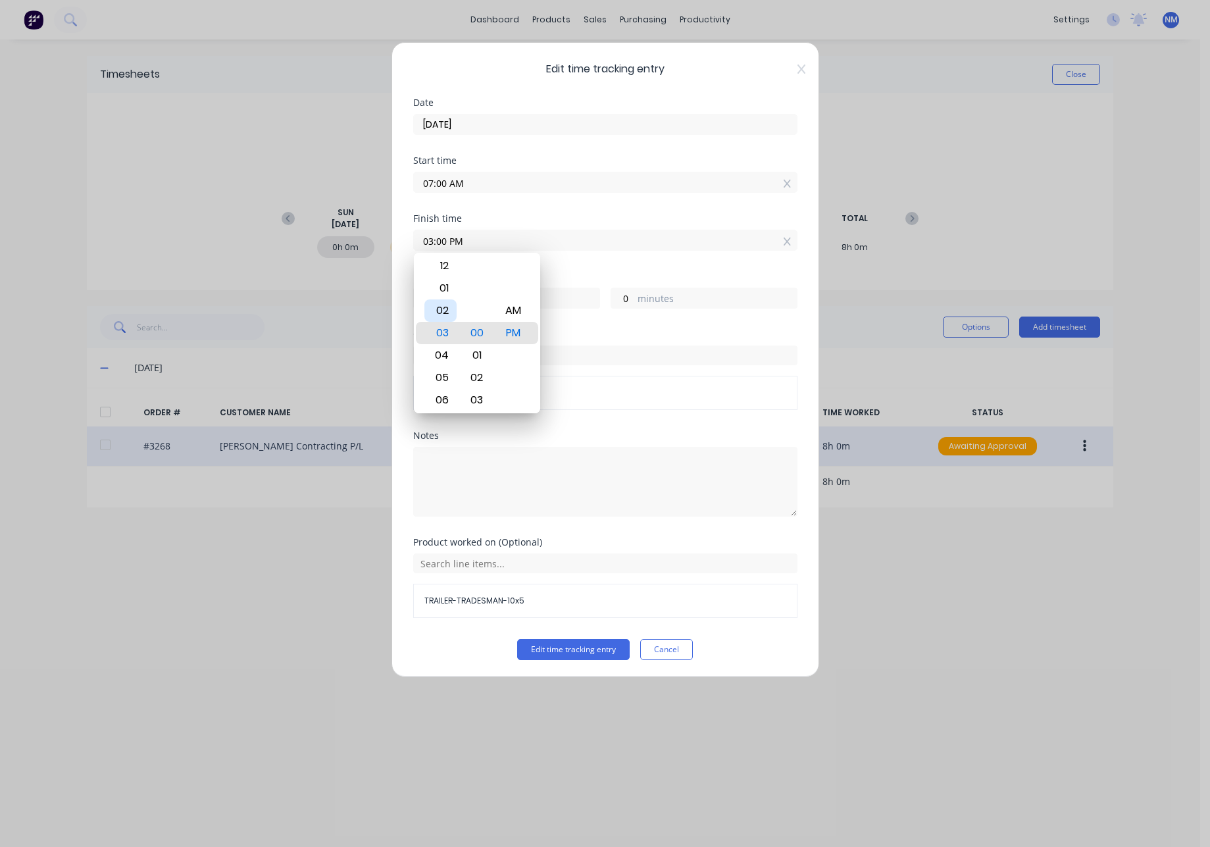
click at [445, 315] on div "02" at bounding box center [441, 310] width 32 height 22
type input "02:00 PM"
type input "7"
click at [688, 324] on div "Hours worked 7 hours 0 minutes" at bounding box center [605, 301] width 384 height 58
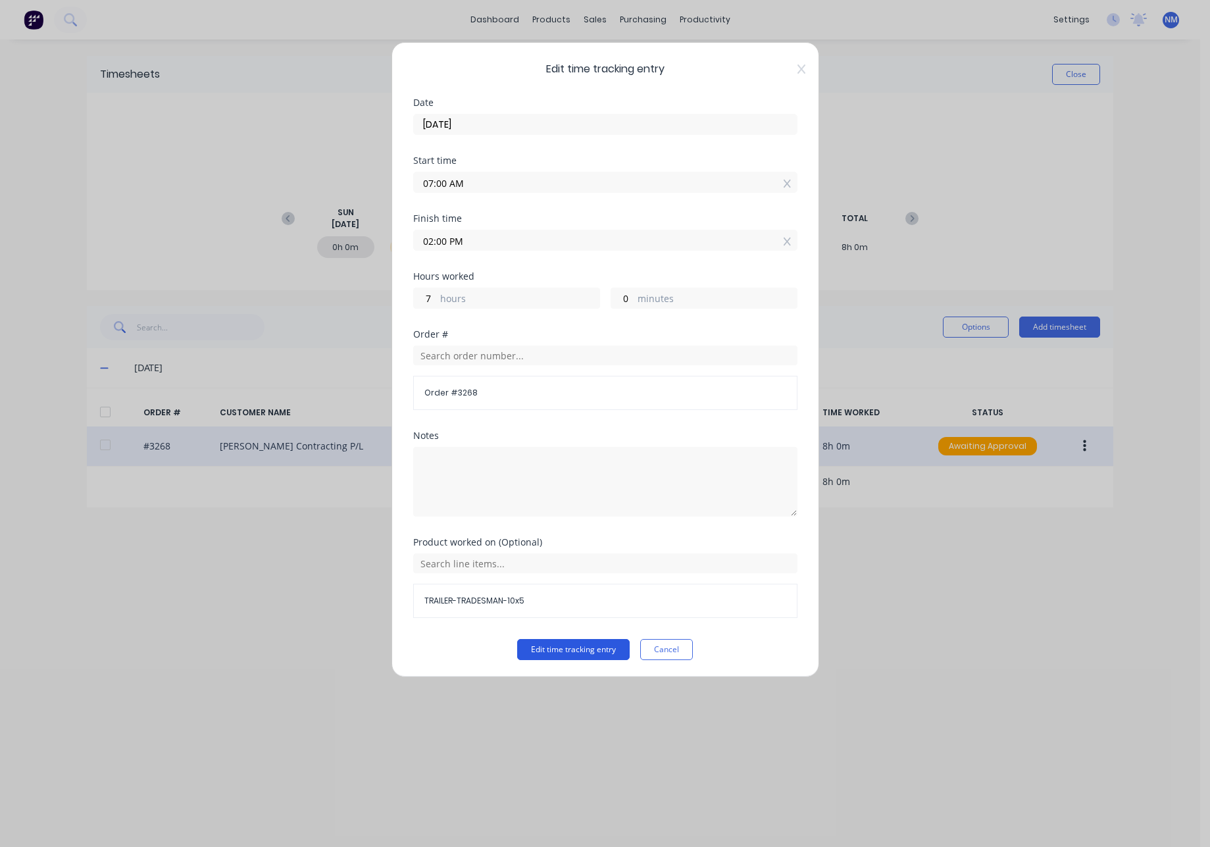
click at [565, 652] on button "Edit time tracking entry" at bounding box center [573, 649] width 113 height 21
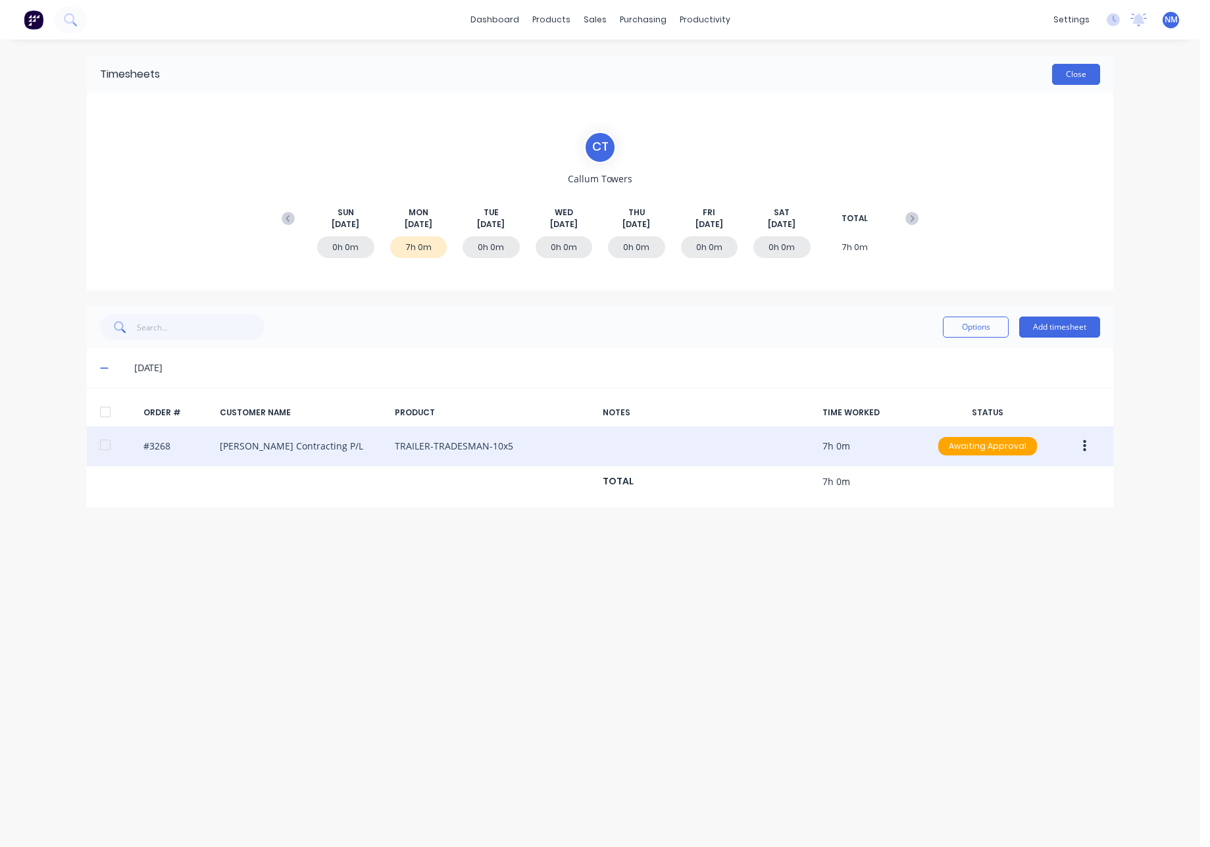
click at [1076, 67] on button "Close" at bounding box center [1076, 74] width 48 height 21
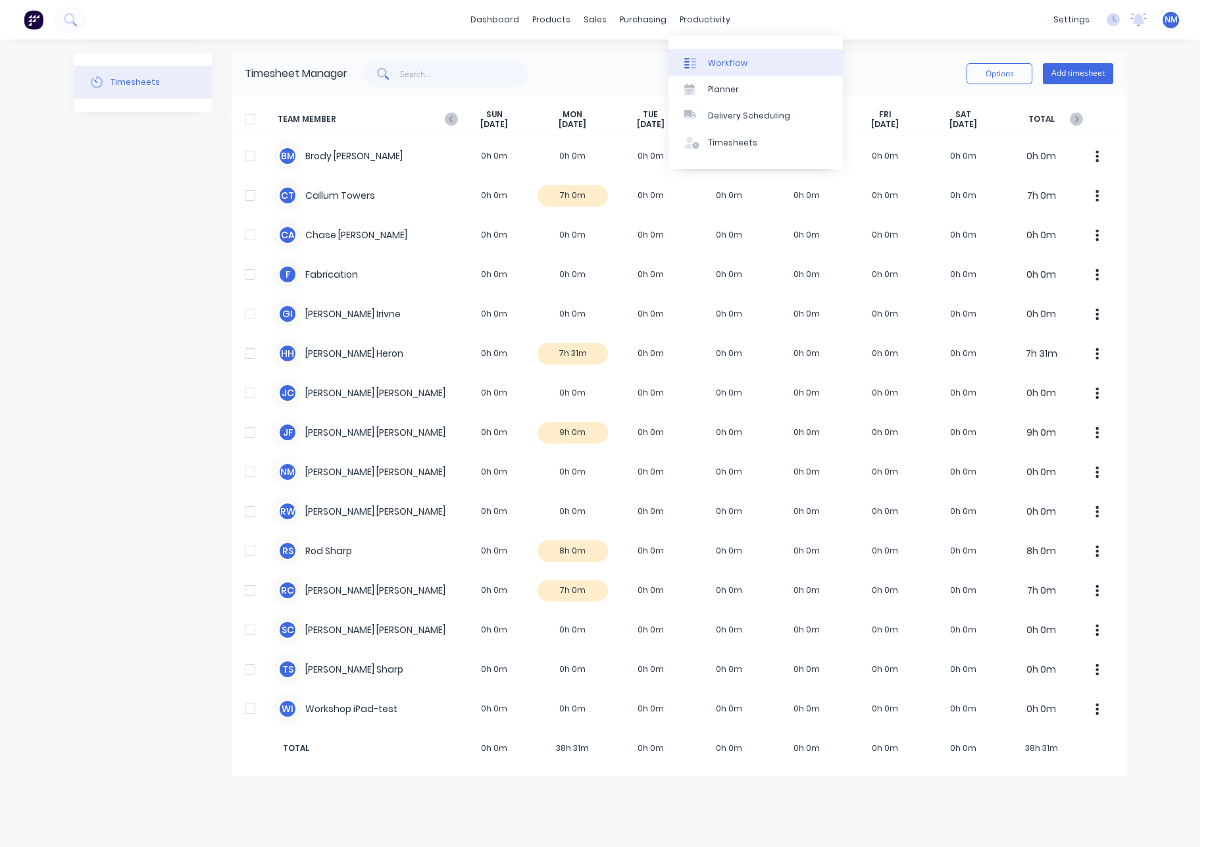
click at [724, 55] on link "Workflow" at bounding box center [756, 62] width 174 height 26
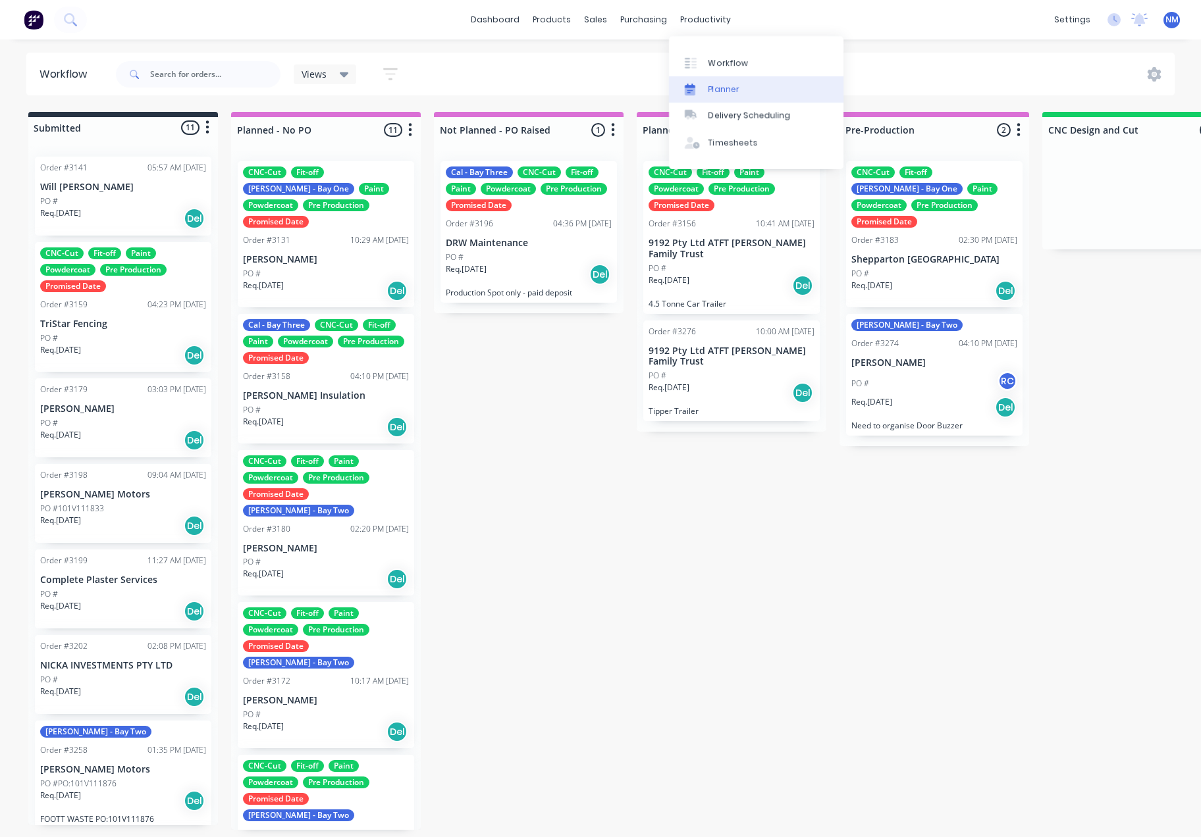
click at [721, 85] on div "Planner" at bounding box center [723, 90] width 31 height 12
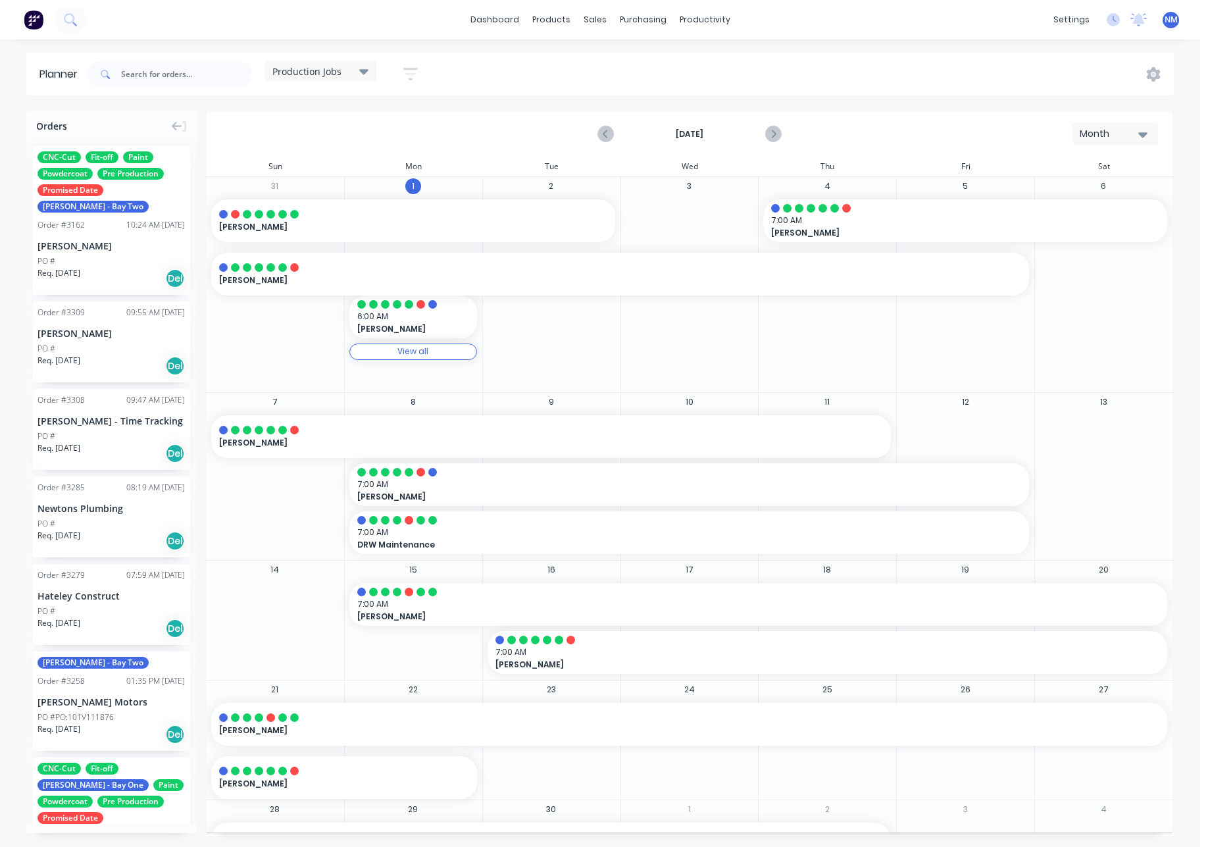
click at [332, 75] on span "Production Jobs" at bounding box center [306, 72] width 69 height 14
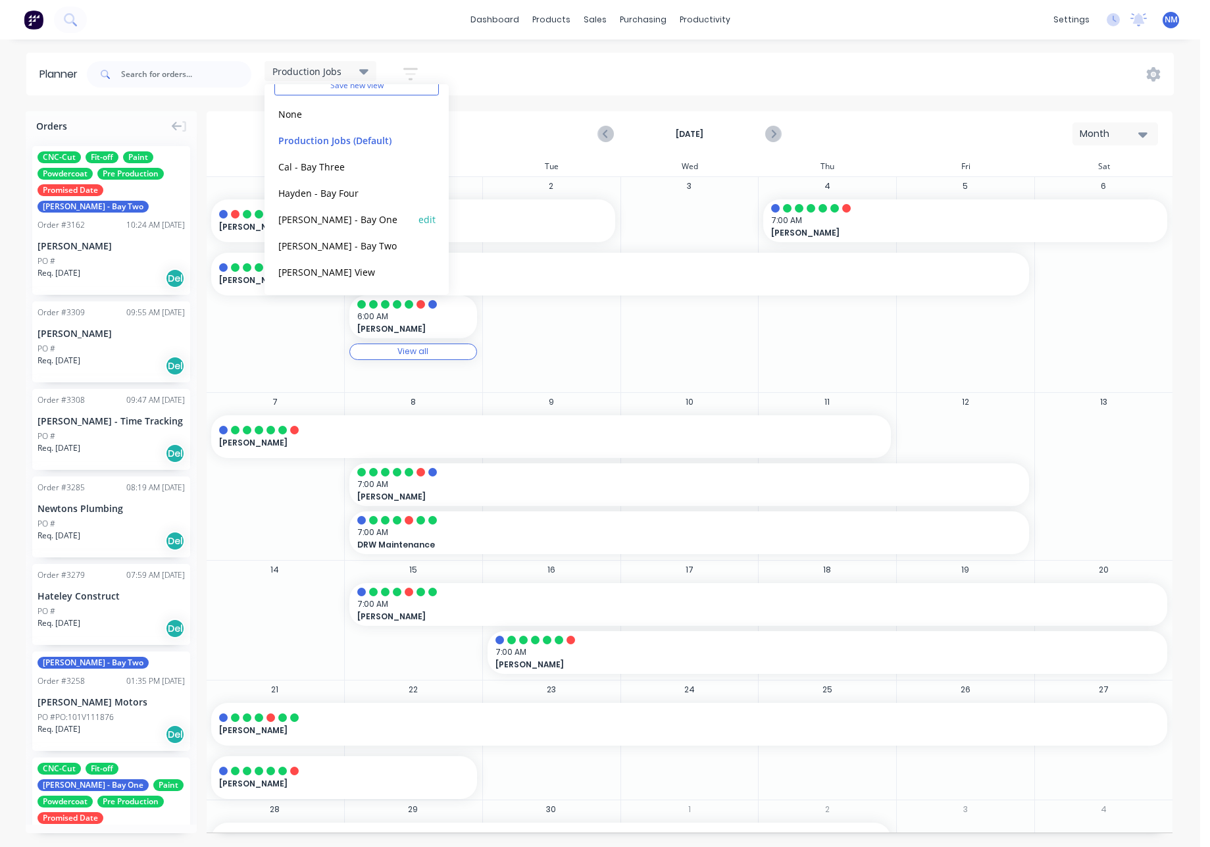
click at [336, 215] on button "[PERSON_NAME] - Bay One" at bounding box center [344, 218] width 140 height 15
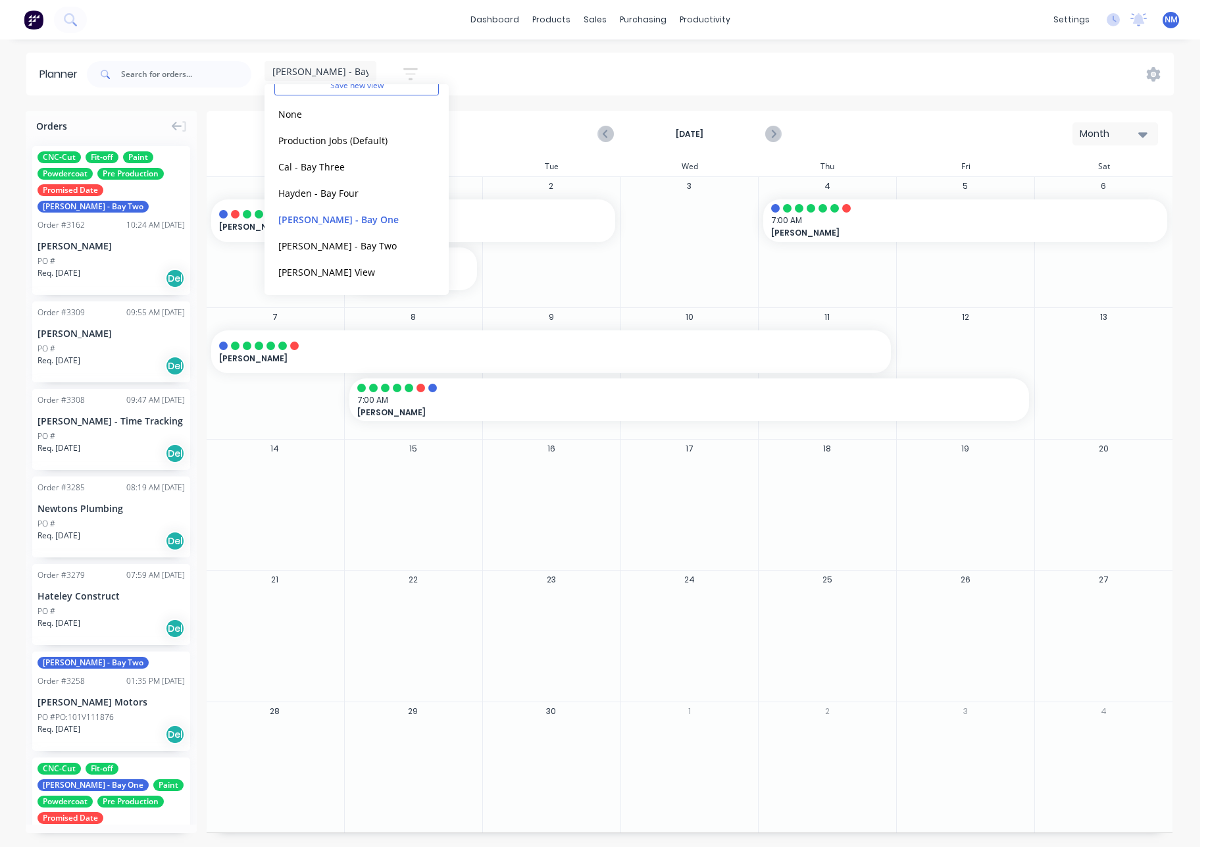
click at [712, 293] on div "3" at bounding box center [690, 242] width 138 height 130
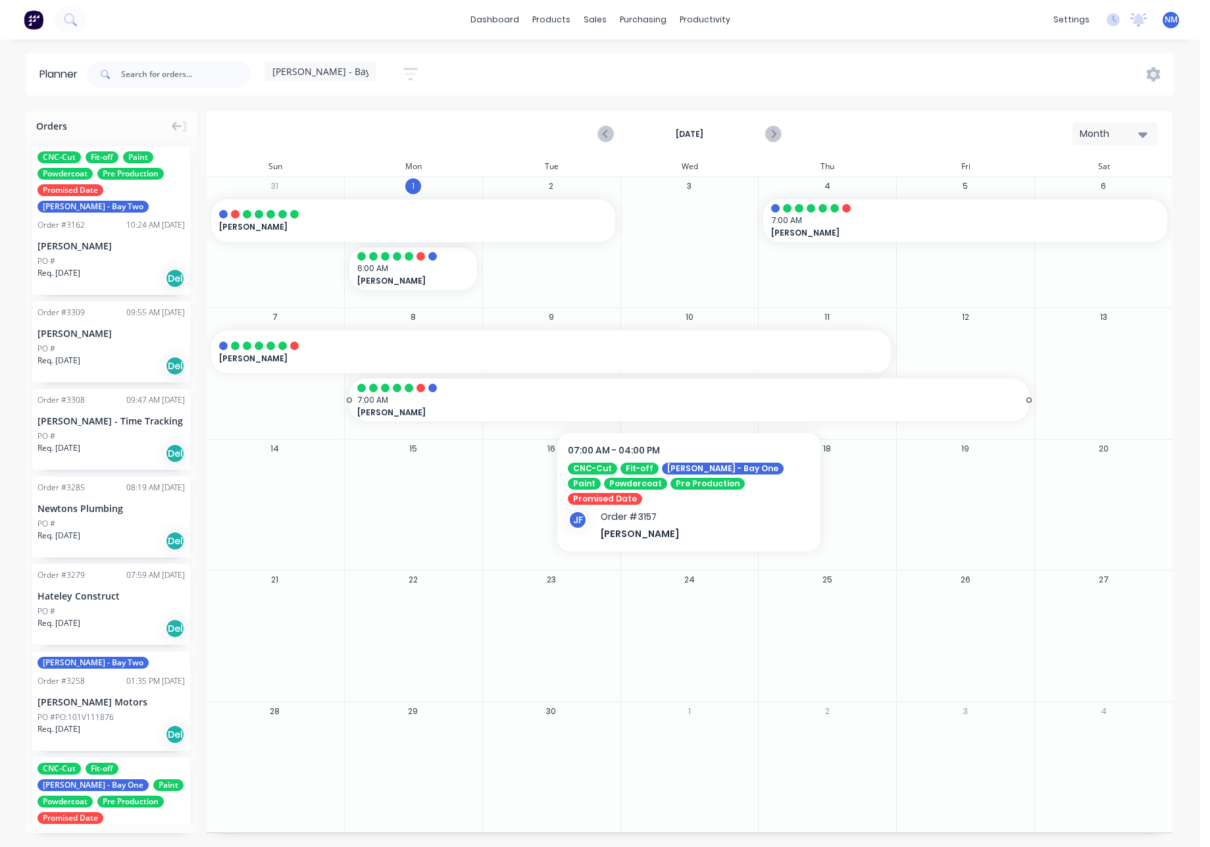
click at [670, 403] on span "7:00 AM" at bounding box center [686, 400] width 658 height 12
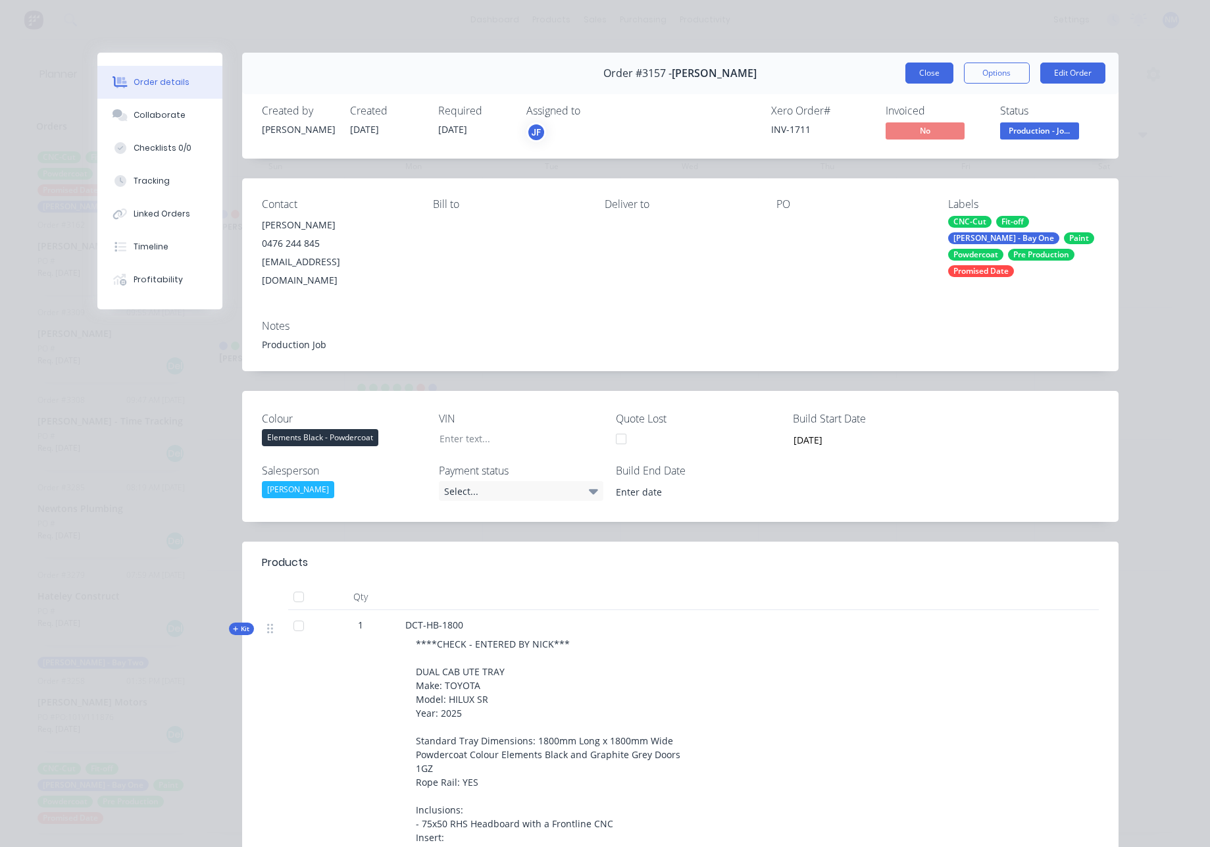
click at [932, 73] on button "Close" at bounding box center [930, 73] width 48 height 21
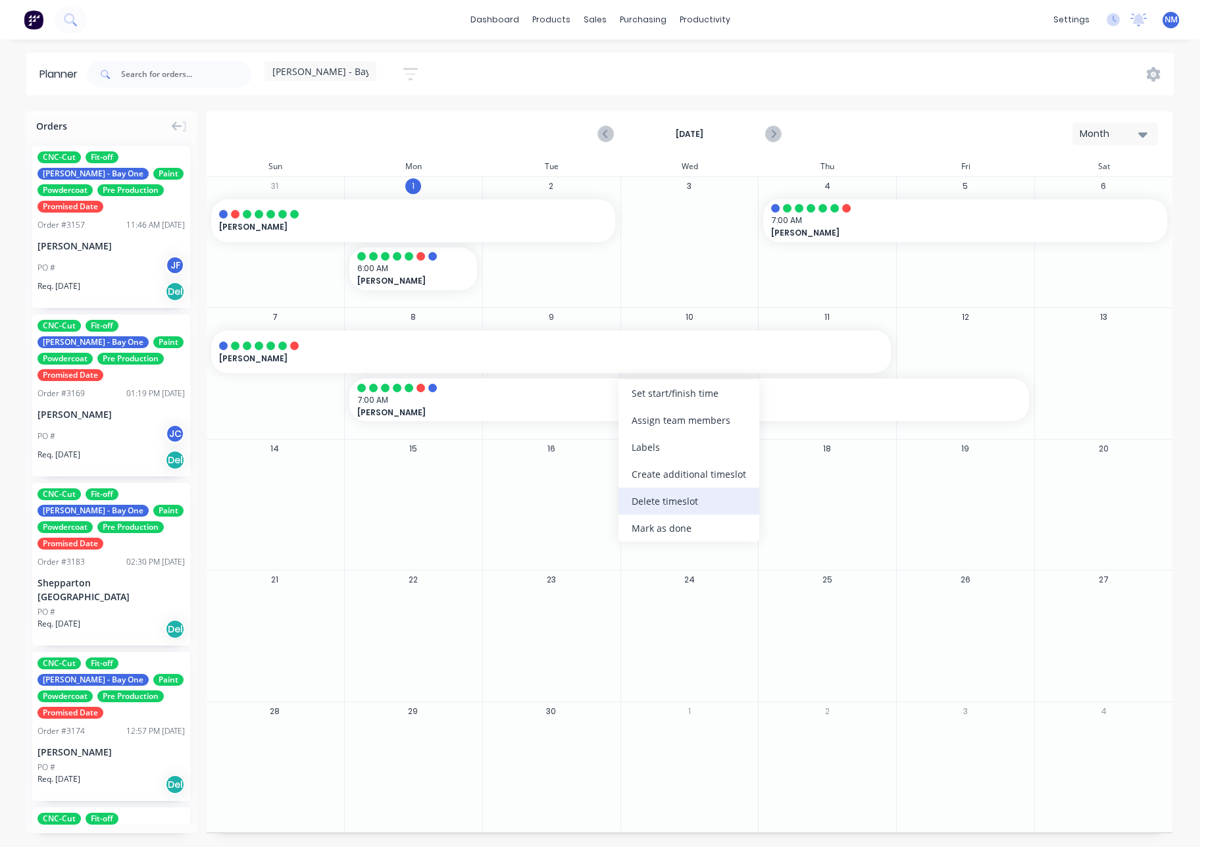
click at [690, 511] on div "Delete timeslot" at bounding box center [689, 501] width 141 height 27
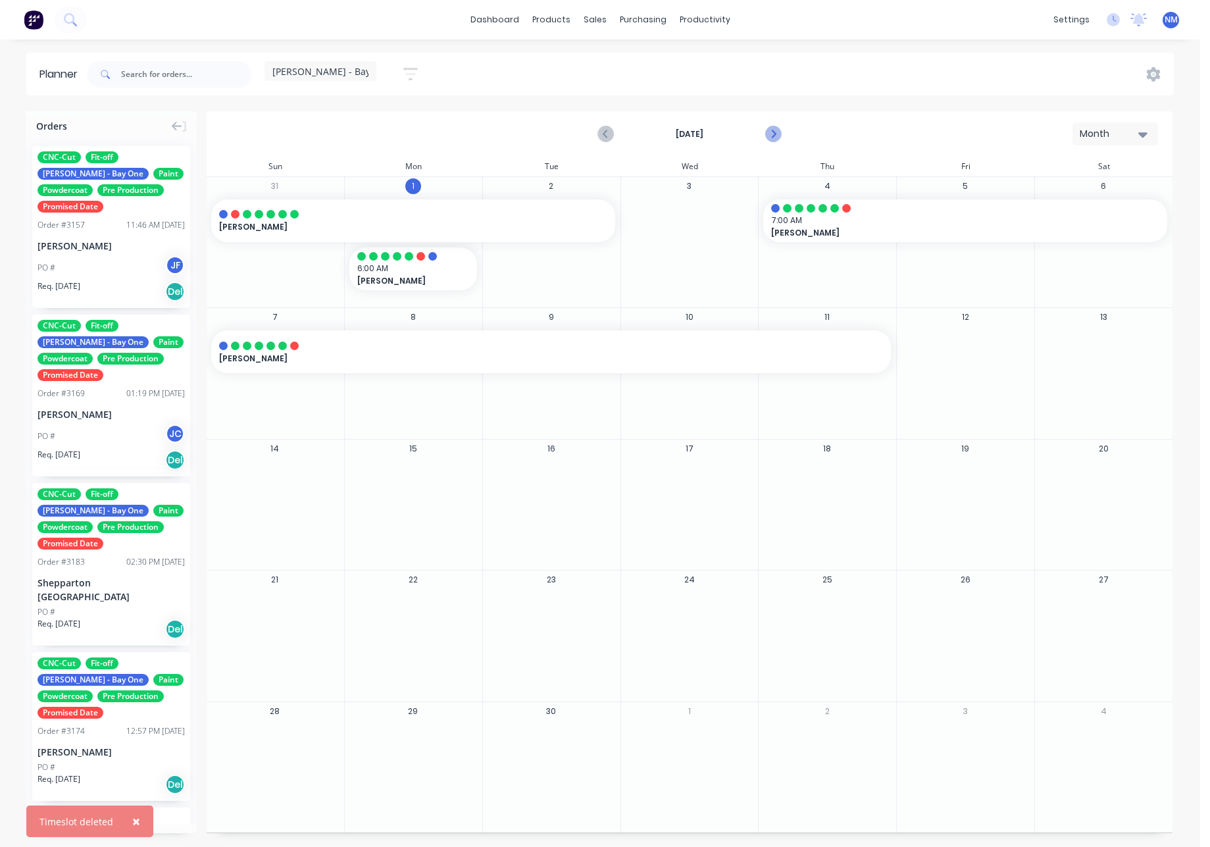
click at [770, 132] on icon "Next page" at bounding box center [773, 134] width 16 height 16
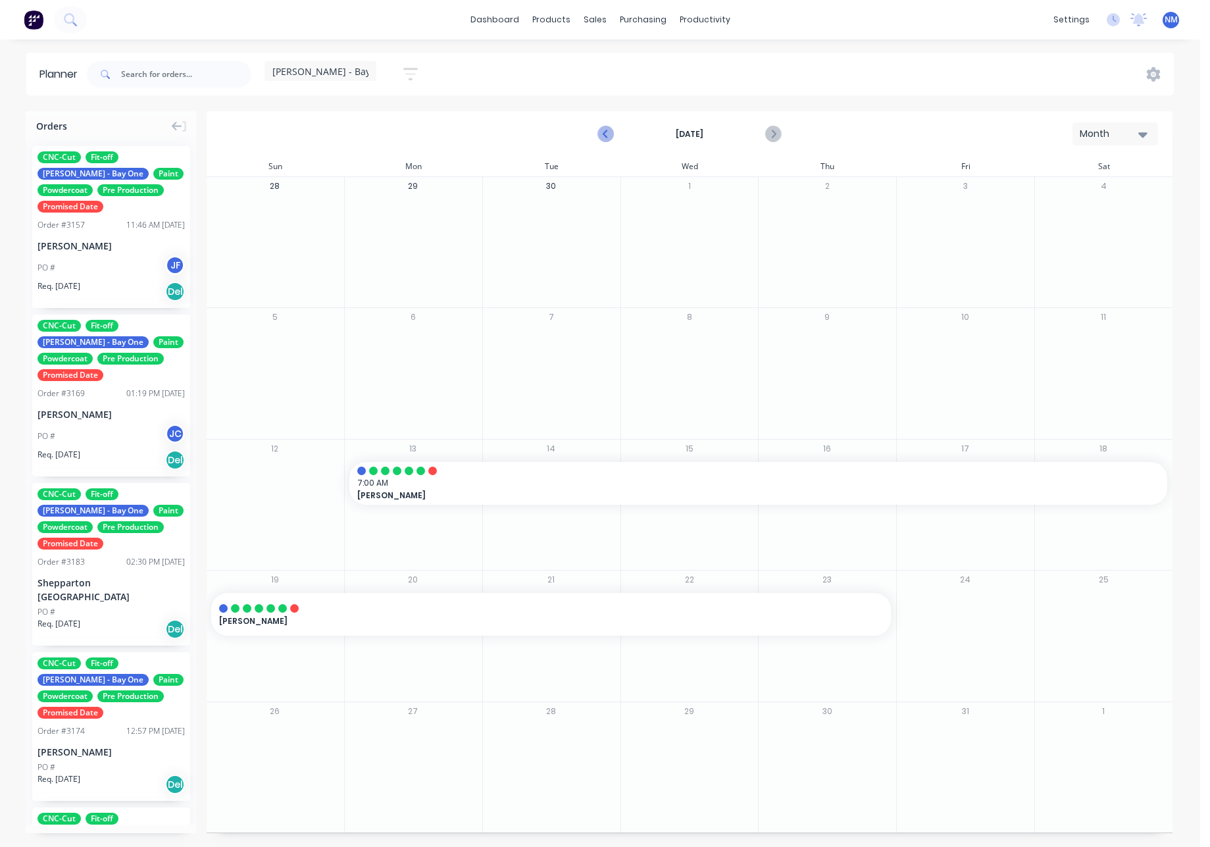
click at [606, 133] on icon "Previous page" at bounding box center [607, 134] width 6 height 11
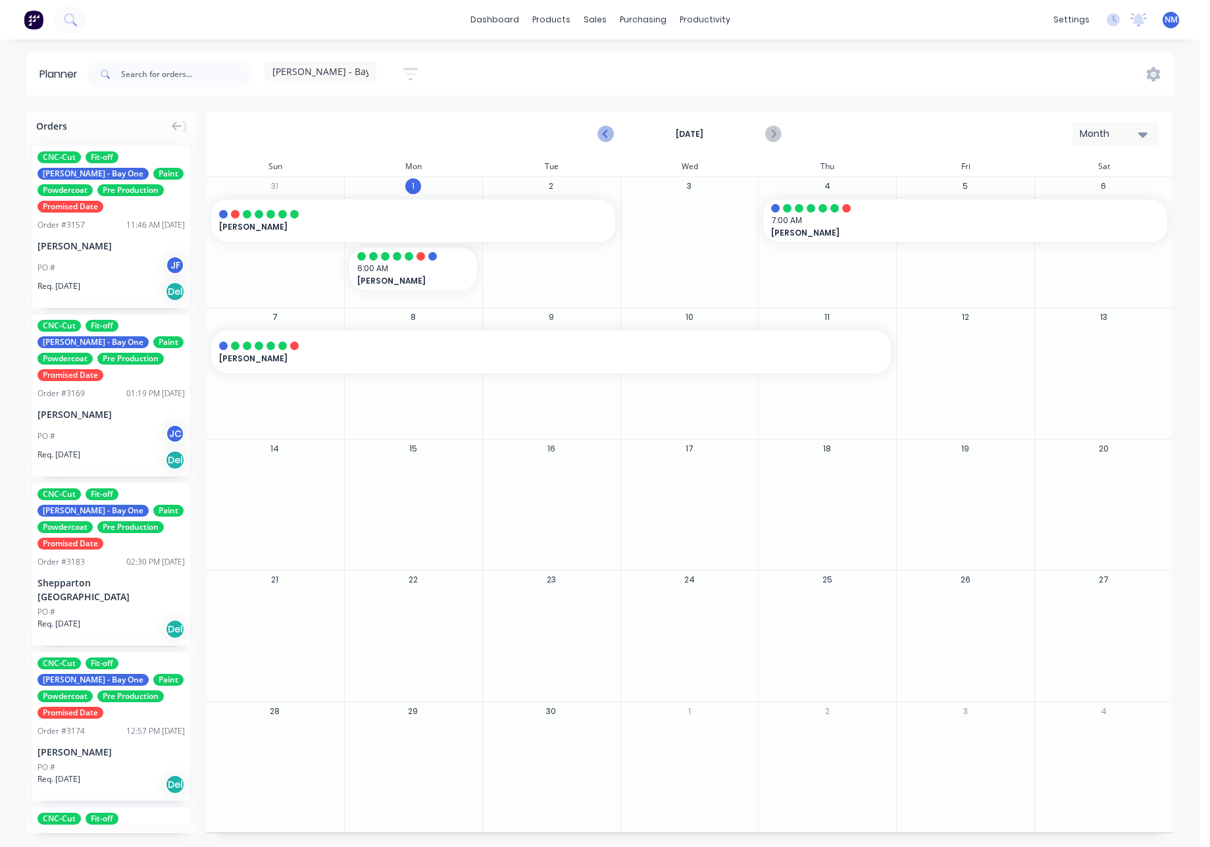
click at [606, 133] on icon "Previous page" at bounding box center [607, 134] width 6 height 11
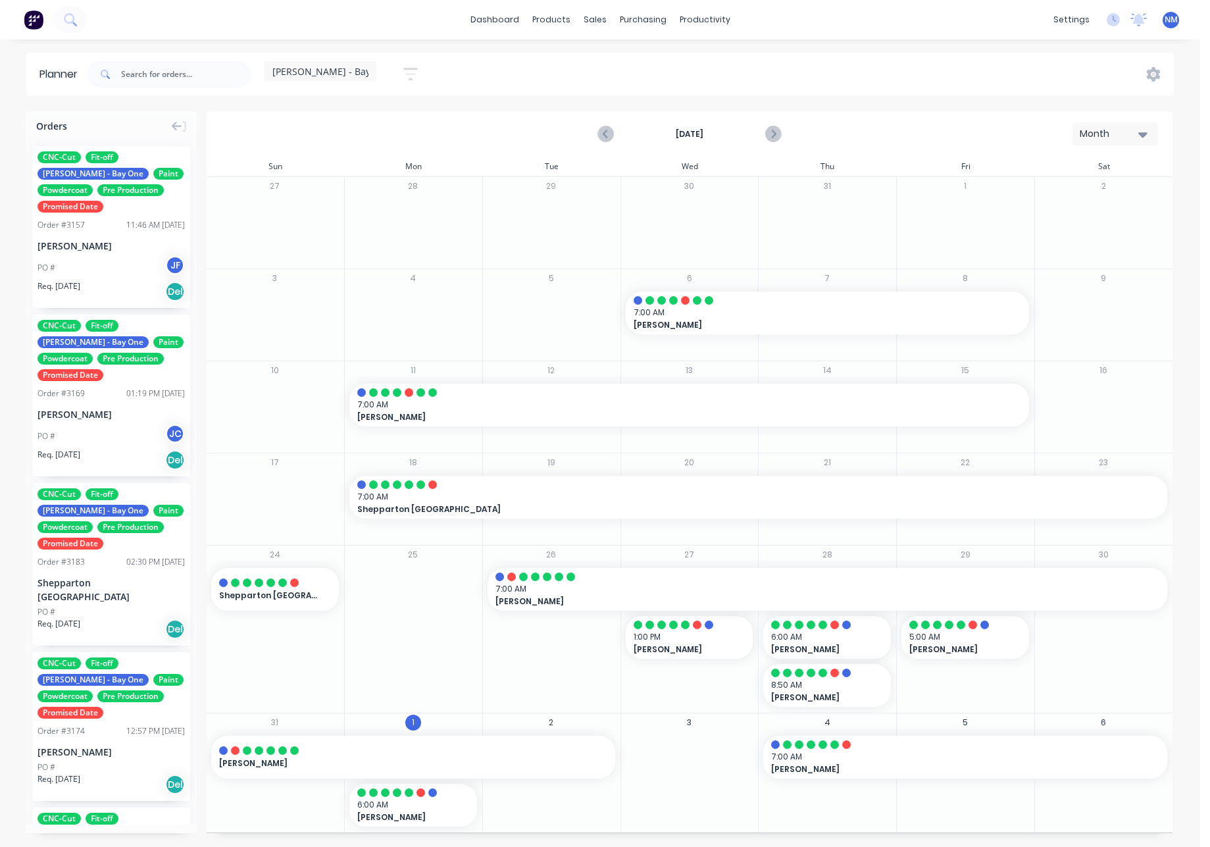
click at [358, 73] on div "[PERSON_NAME] - Bay One" at bounding box center [320, 71] width 96 height 12
click at [338, 249] on button "[PERSON_NAME] - Bay Two" at bounding box center [344, 245] width 140 height 15
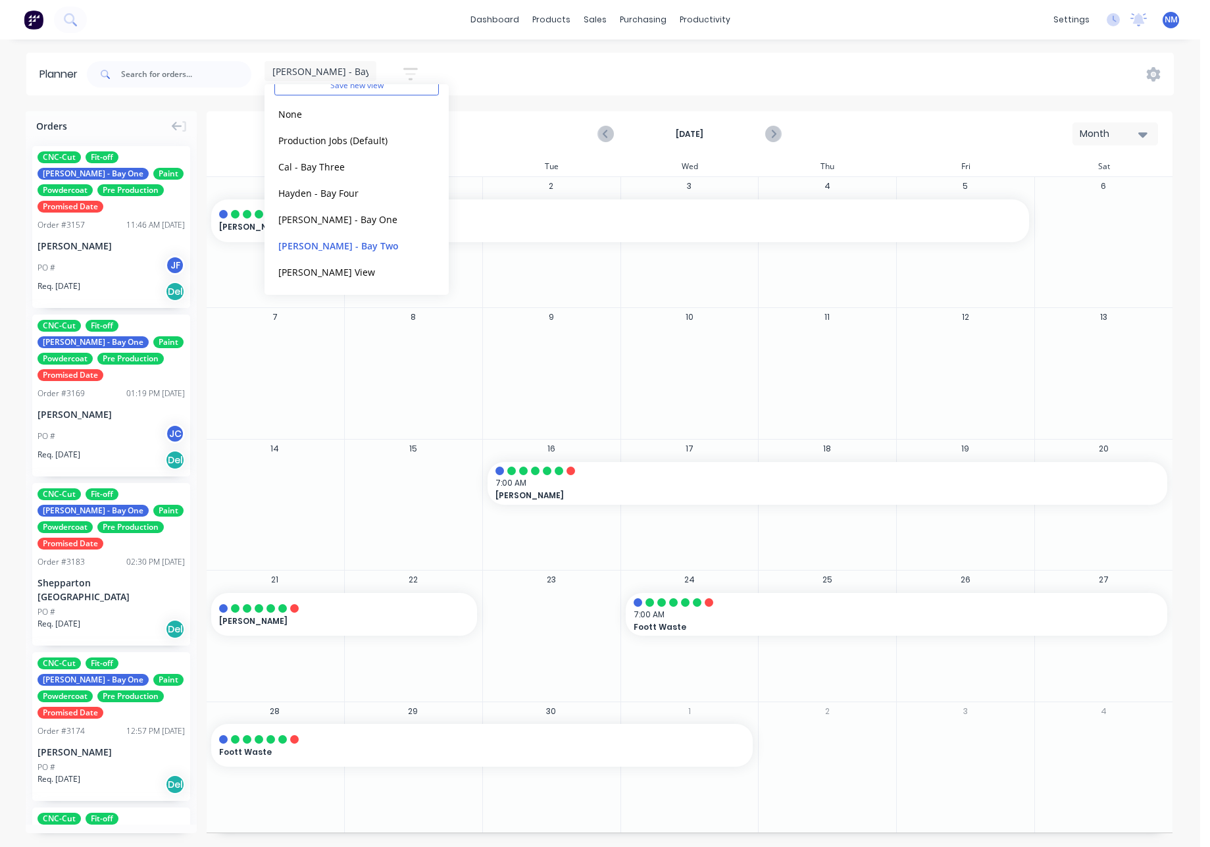
click at [1129, 278] on div "6" at bounding box center [1104, 242] width 138 height 130
click at [607, 138] on icon "Previous page" at bounding box center [606, 134] width 16 height 16
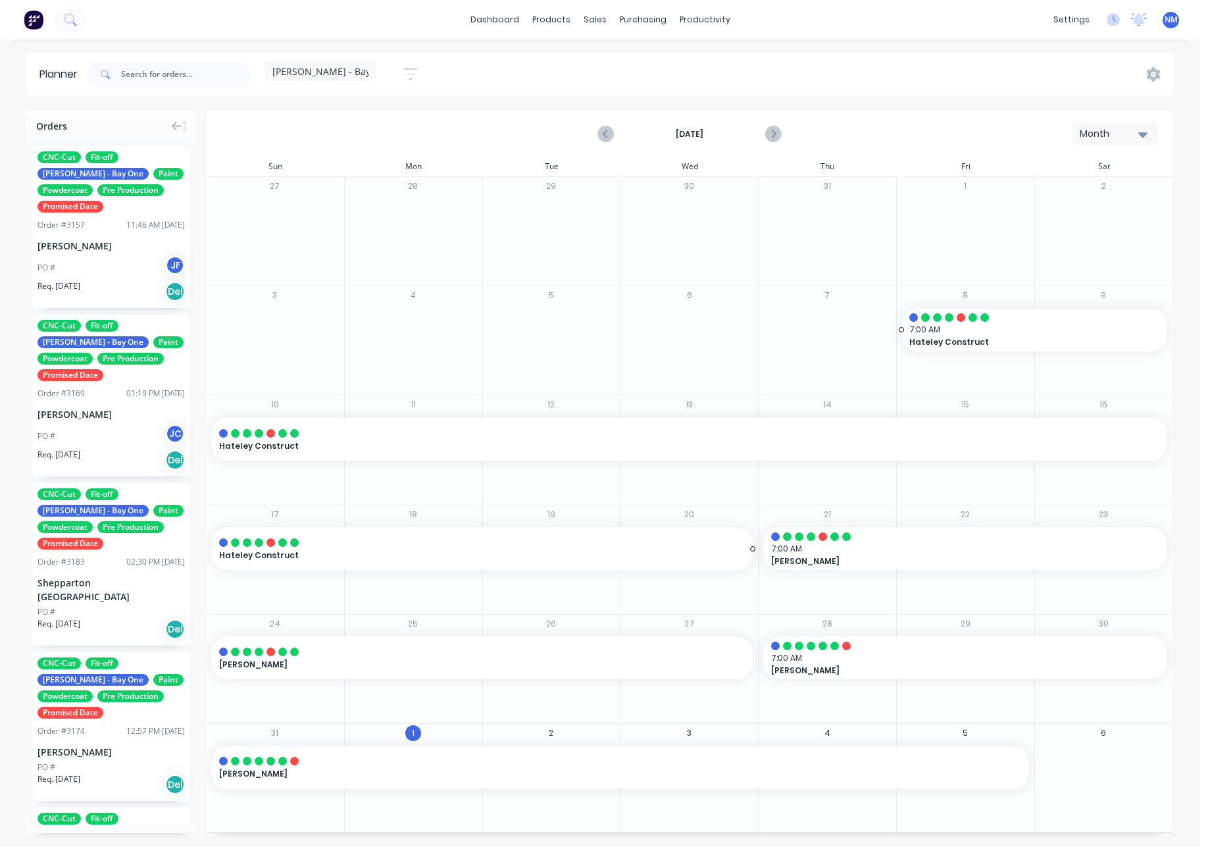
click at [731, 553] on div "Hateley Construct" at bounding box center [482, 555] width 526 height 13
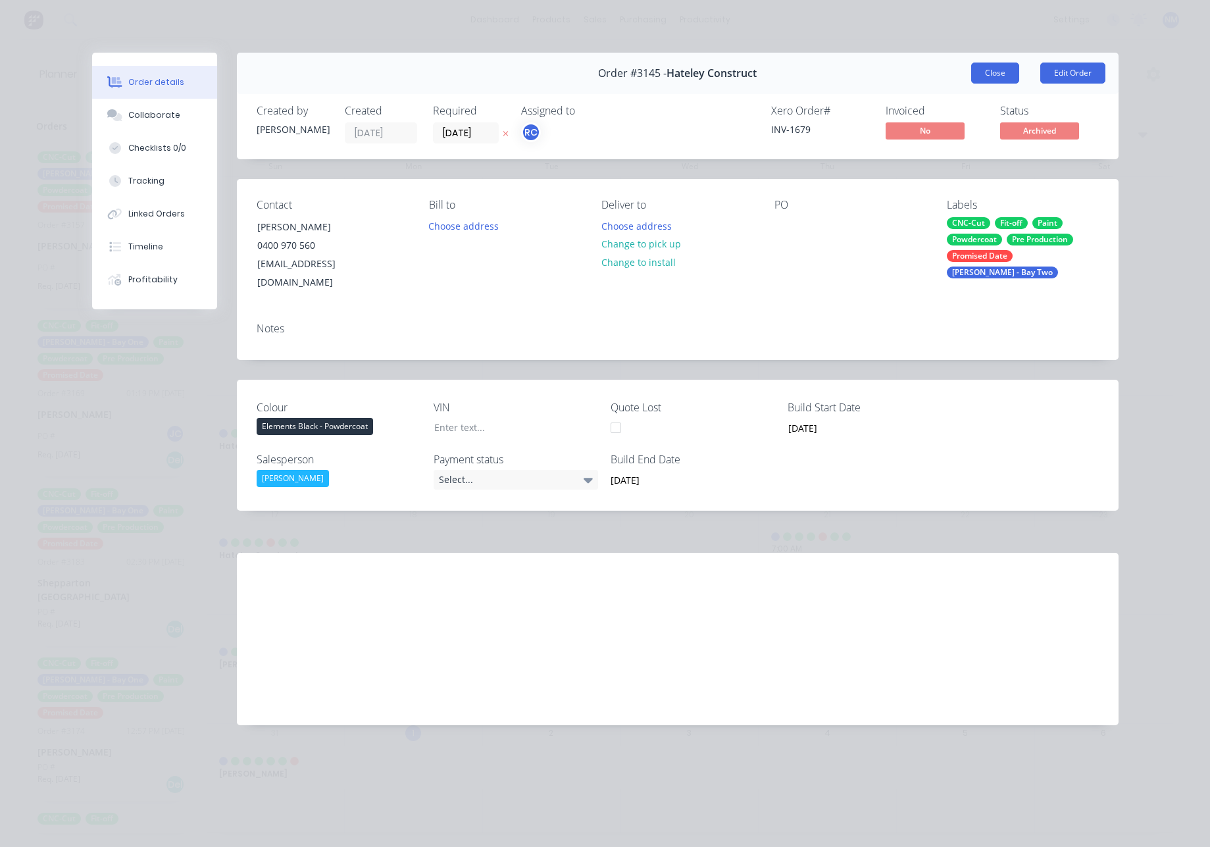
click at [985, 78] on button "Close" at bounding box center [995, 73] width 48 height 21
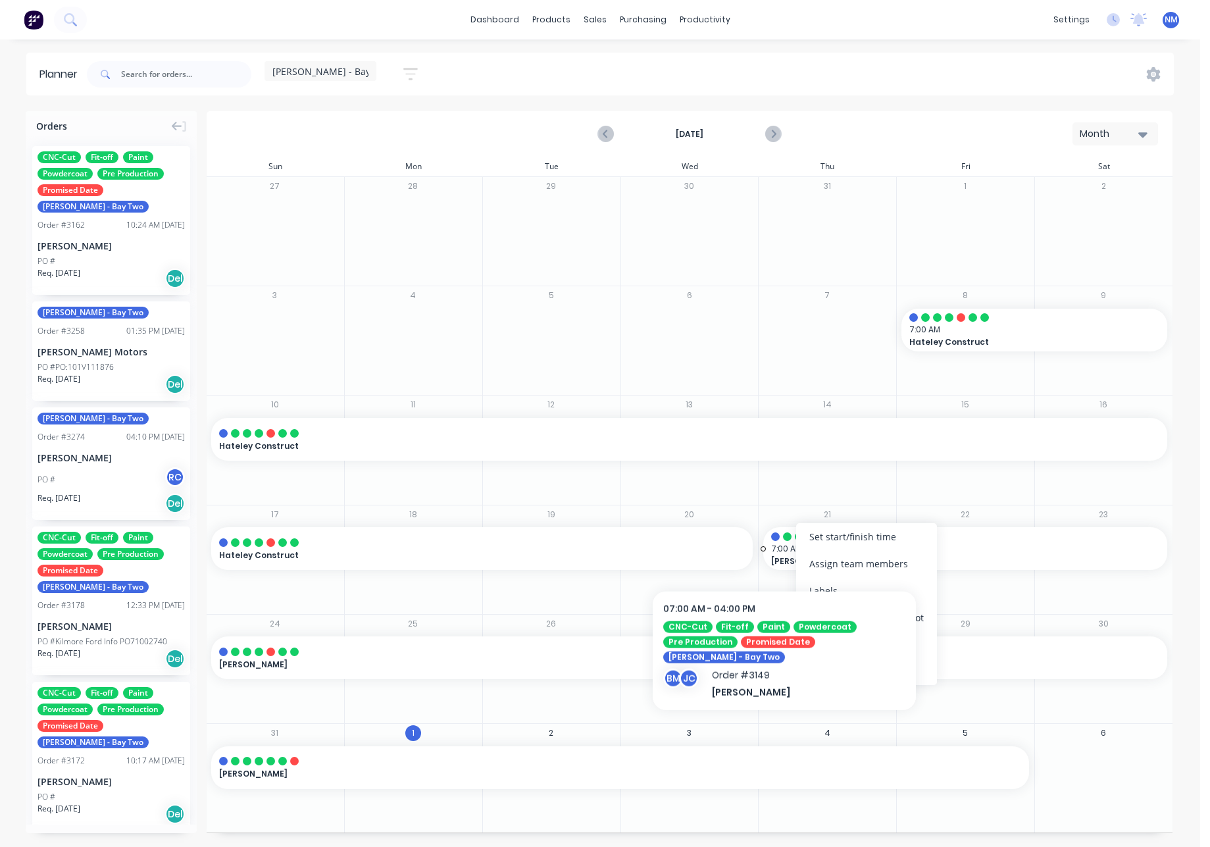
click at [781, 550] on span "7:00 AM" at bounding box center [962, 549] width 382 height 12
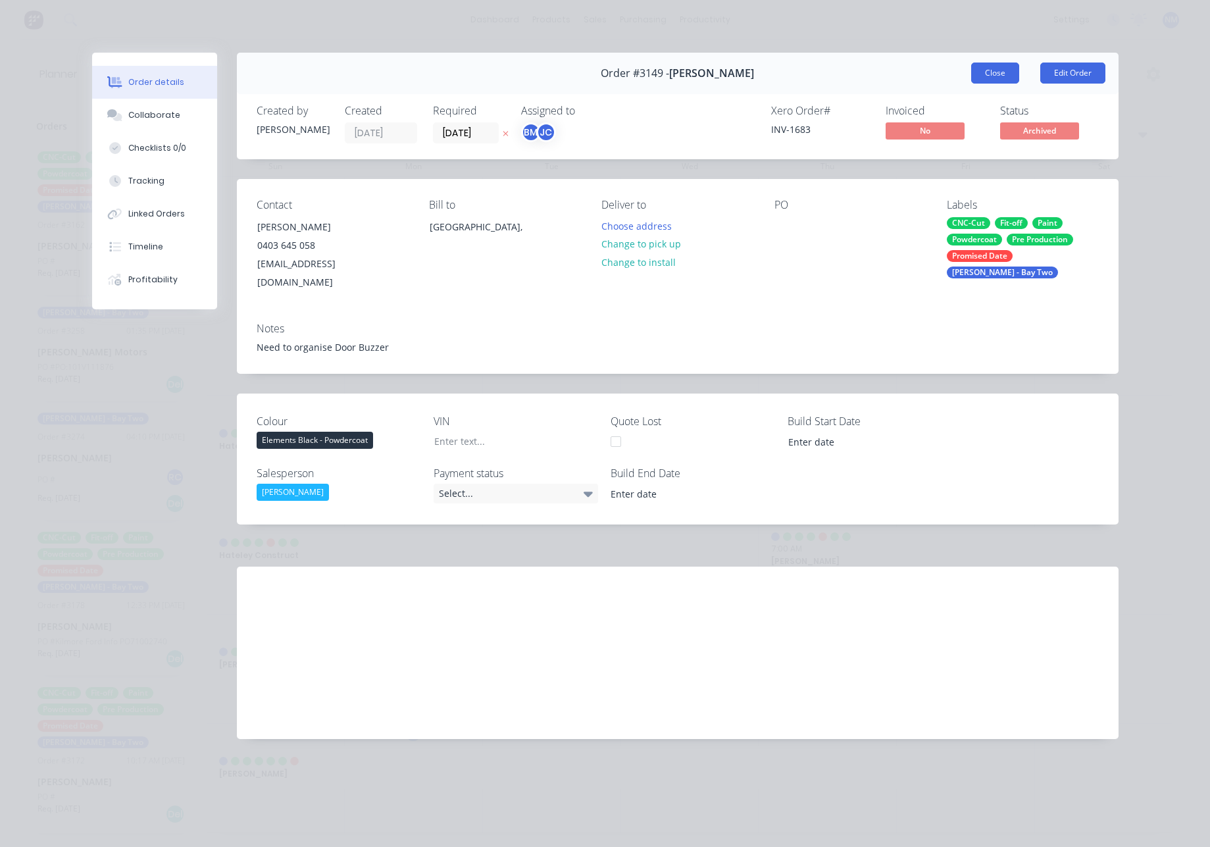
click at [989, 68] on button "Close" at bounding box center [995, 73] width 48 height 21
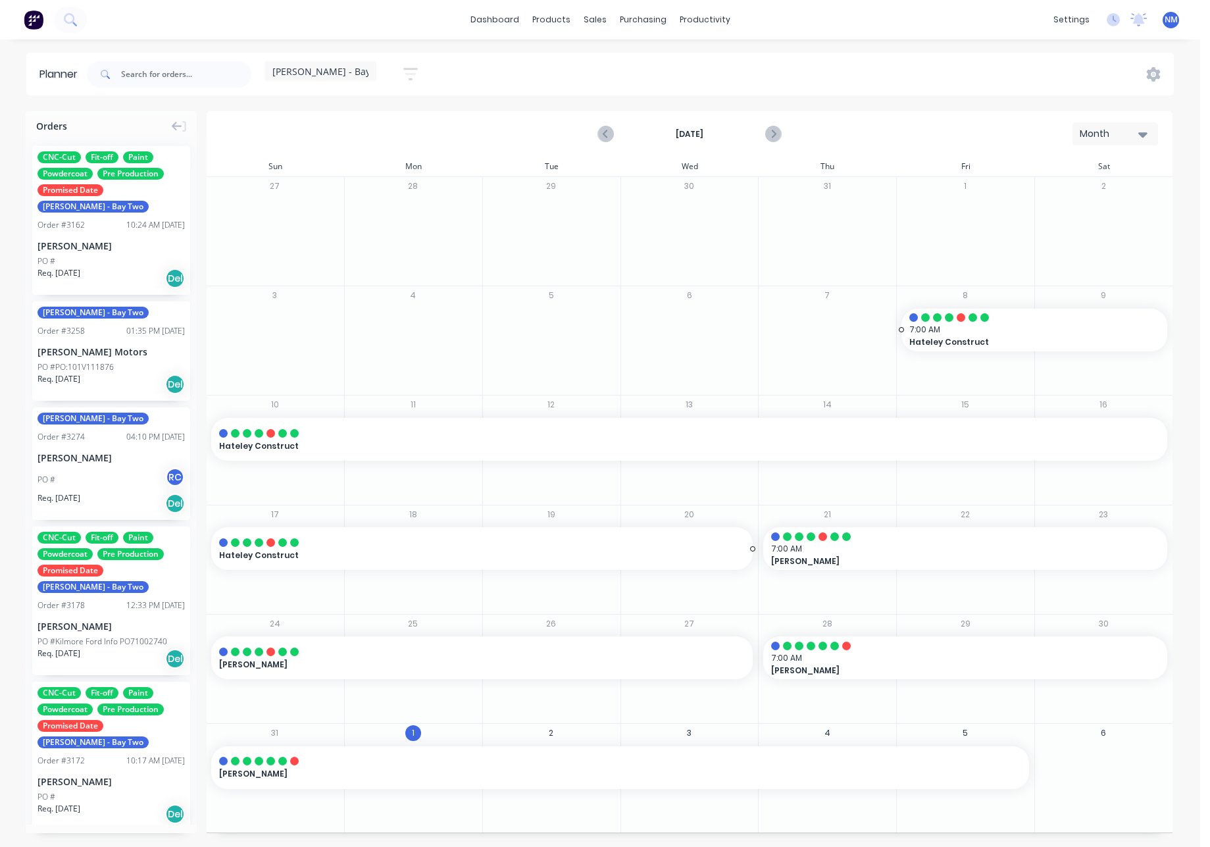
click at [744, 555] on div "Hateley Construct" at bounding box center [482, 555] width 526 height 13
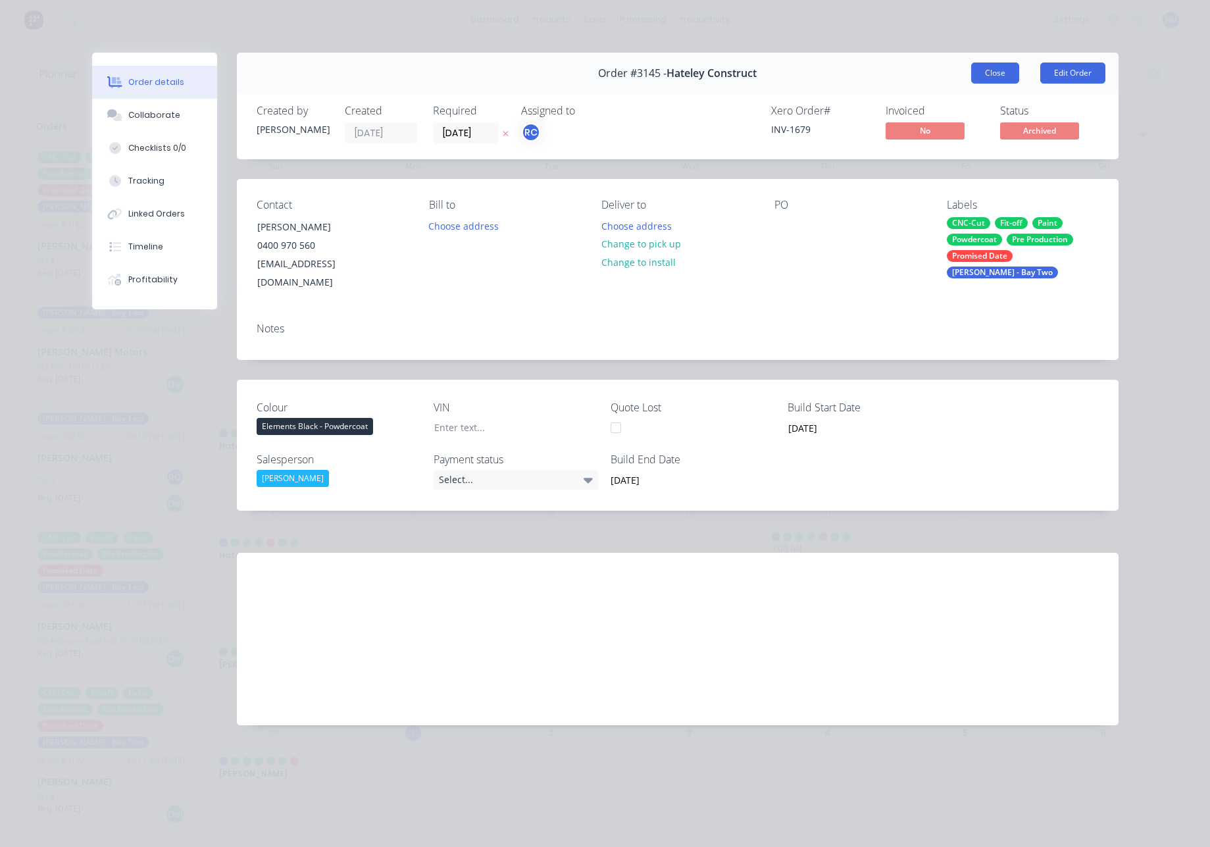
click at [1014, 76] on button "Close" at bounding box center [995, 73] width 48 height 21
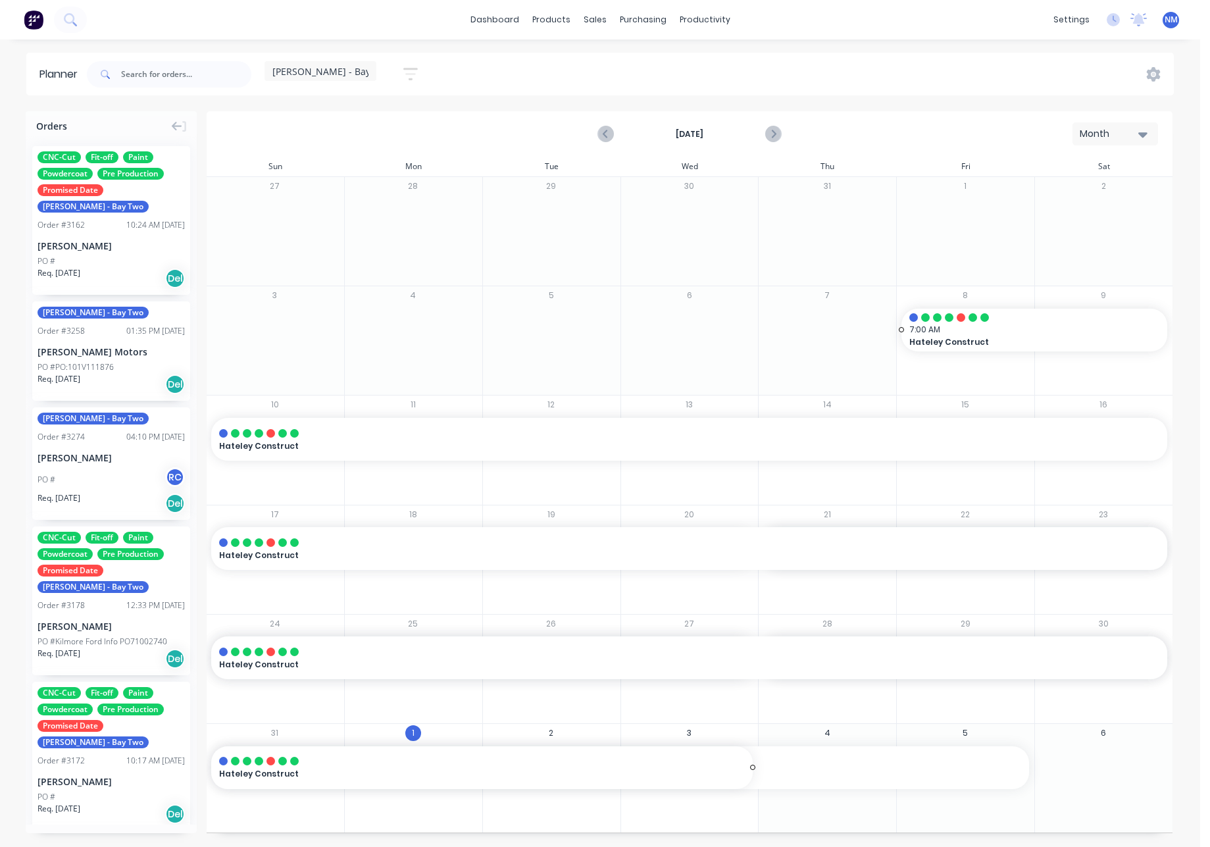
drag, startPoint x: 752, startPoint y: 546, endPoint x: 728, endPoint y: 750, distance: 205.5
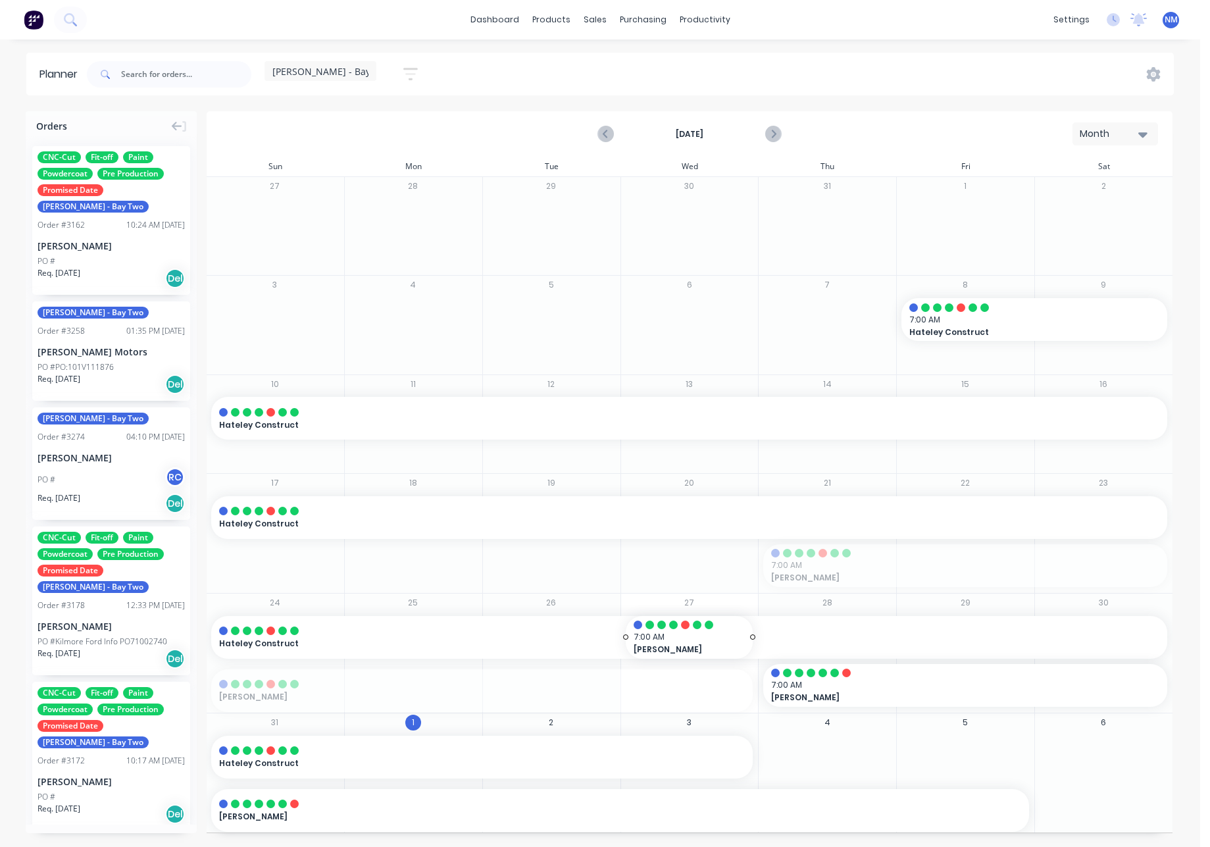
drag, startPoint x: 759, startPoint y: 565, endPoint x: 712, endPoint y: 656, distance: 102.5
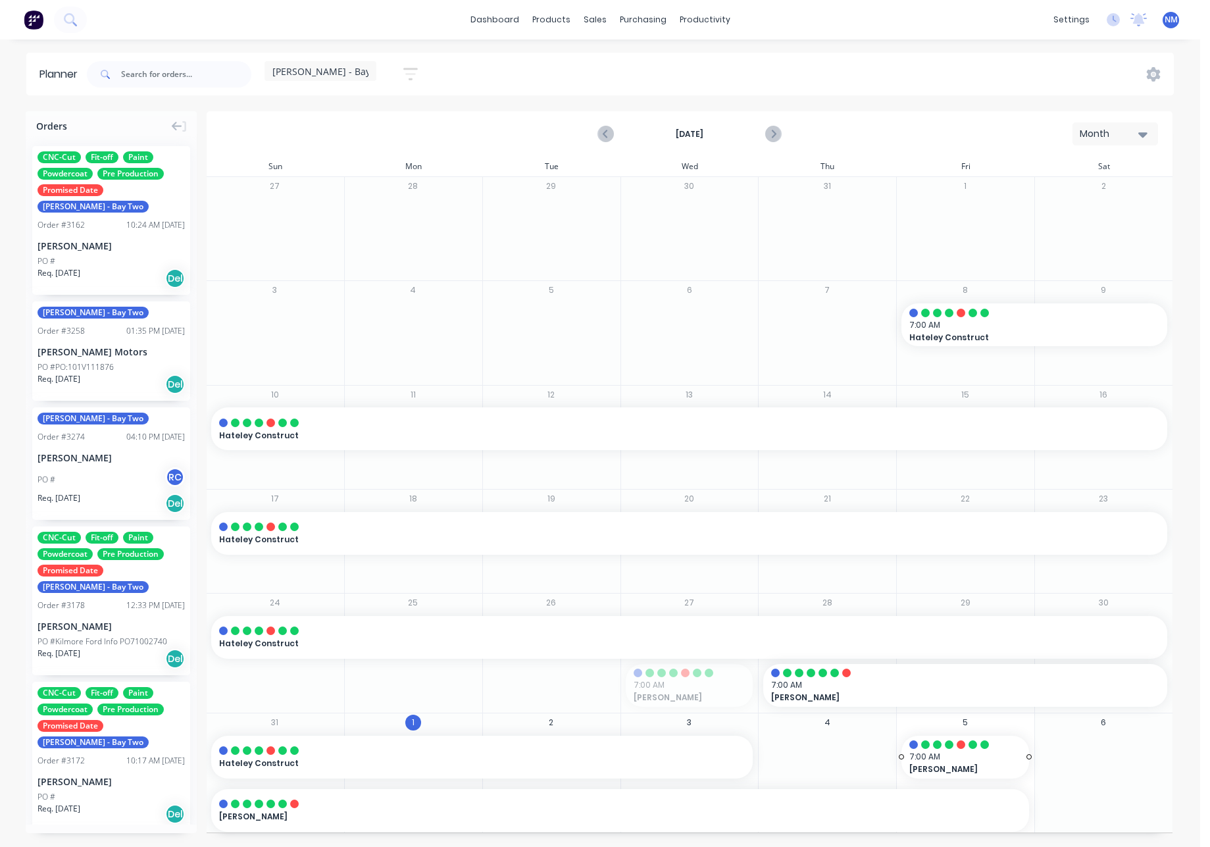
drag, startPoint x: 690, startPoint y: 682, endPoint x: 965, endPoint y: 754, distance: 283.7
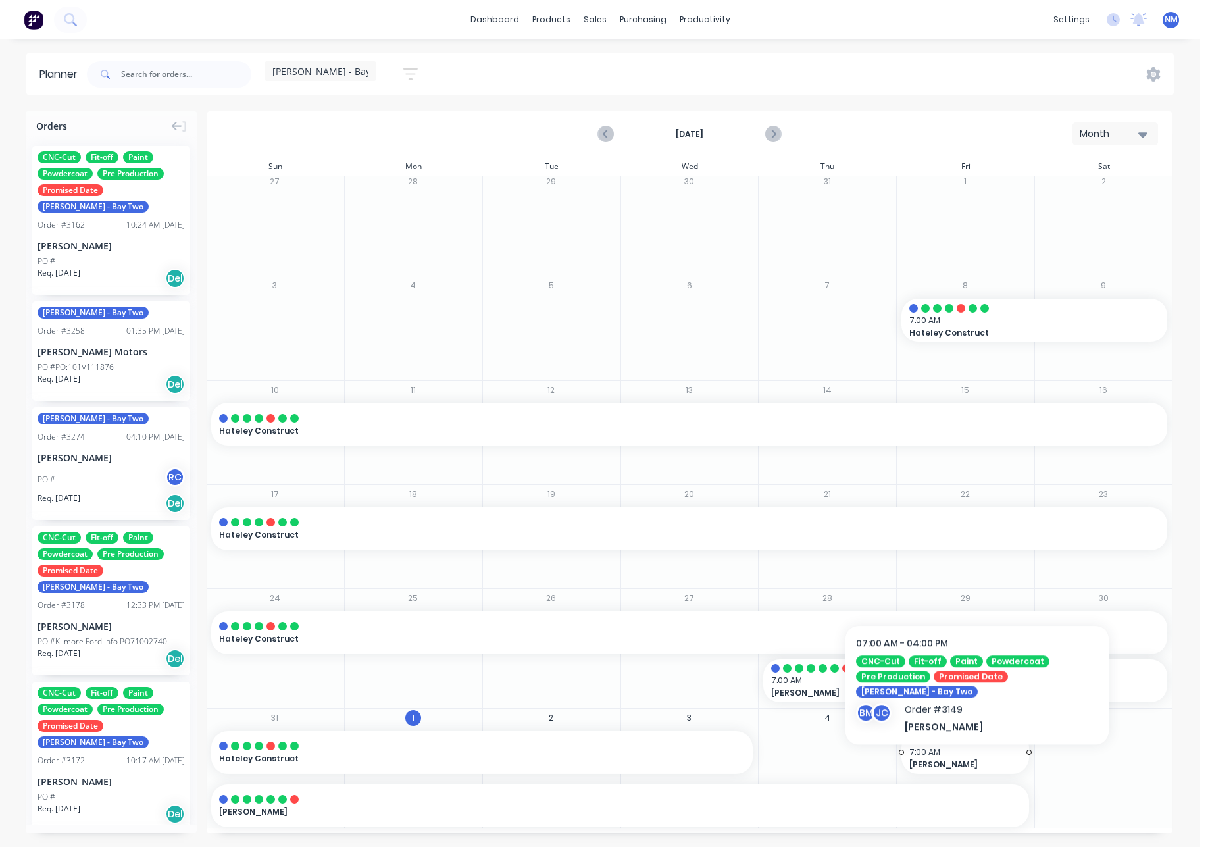
click at [977, 750] on span "7:00 AM" at bounding box center [962, 752] width 105 height 12
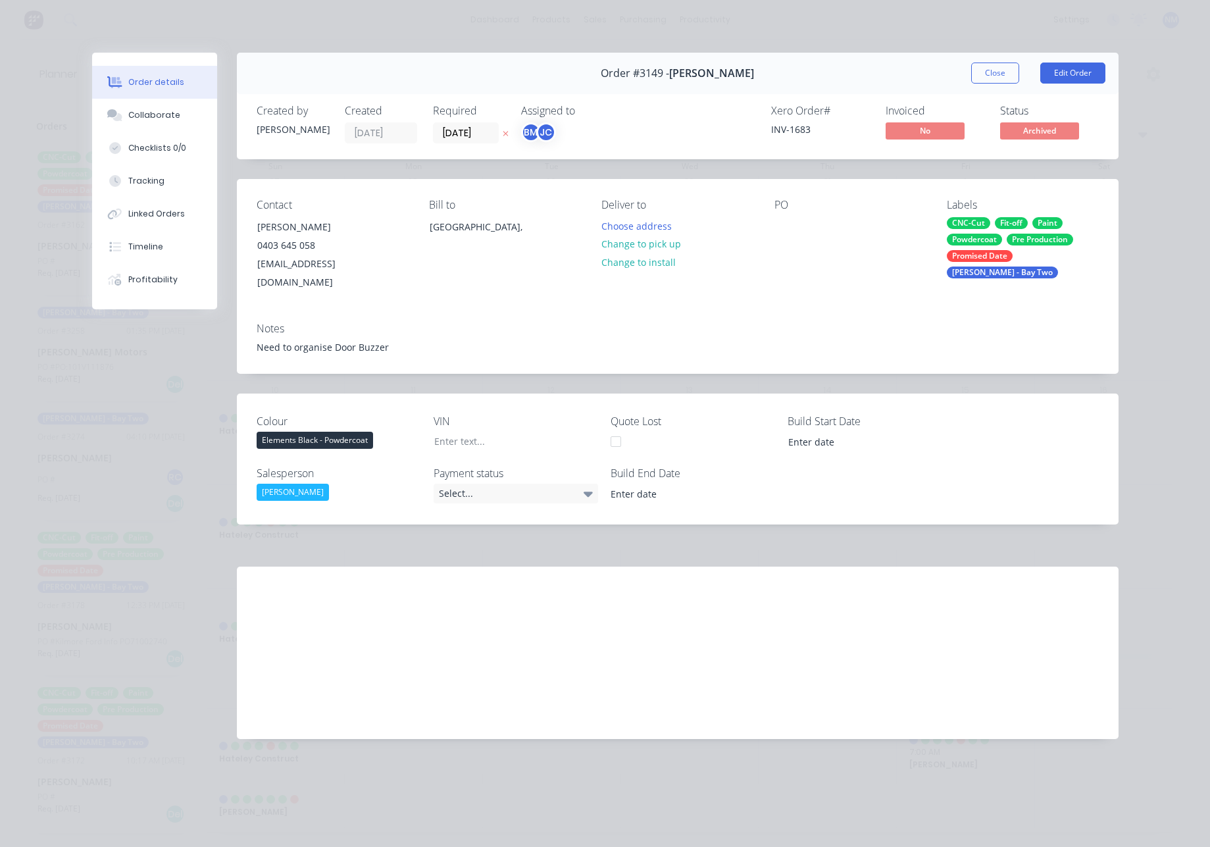
click at [1054, 267] on div "[PERSON_NAME] - Bay Two" at bounding box center [1002, 273] width 111 height 12
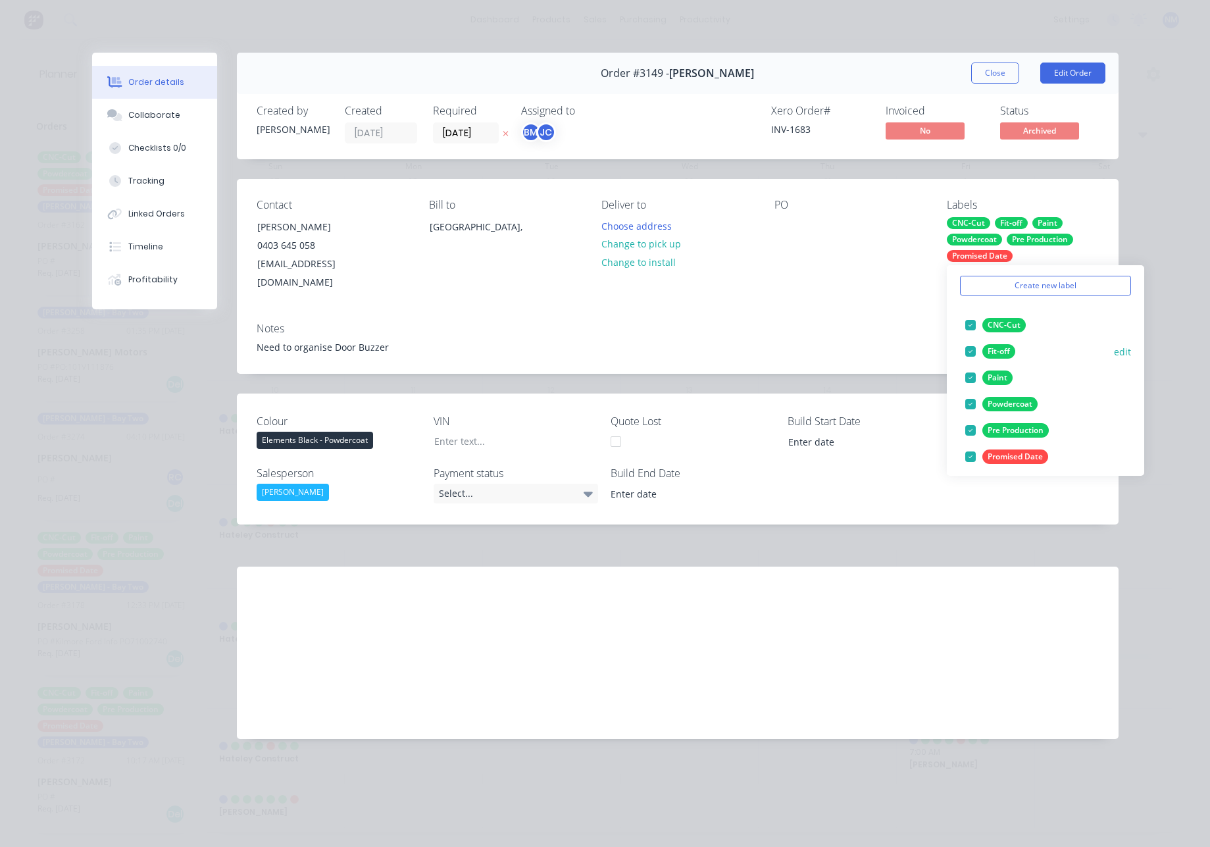
scroll to position [184, 0]
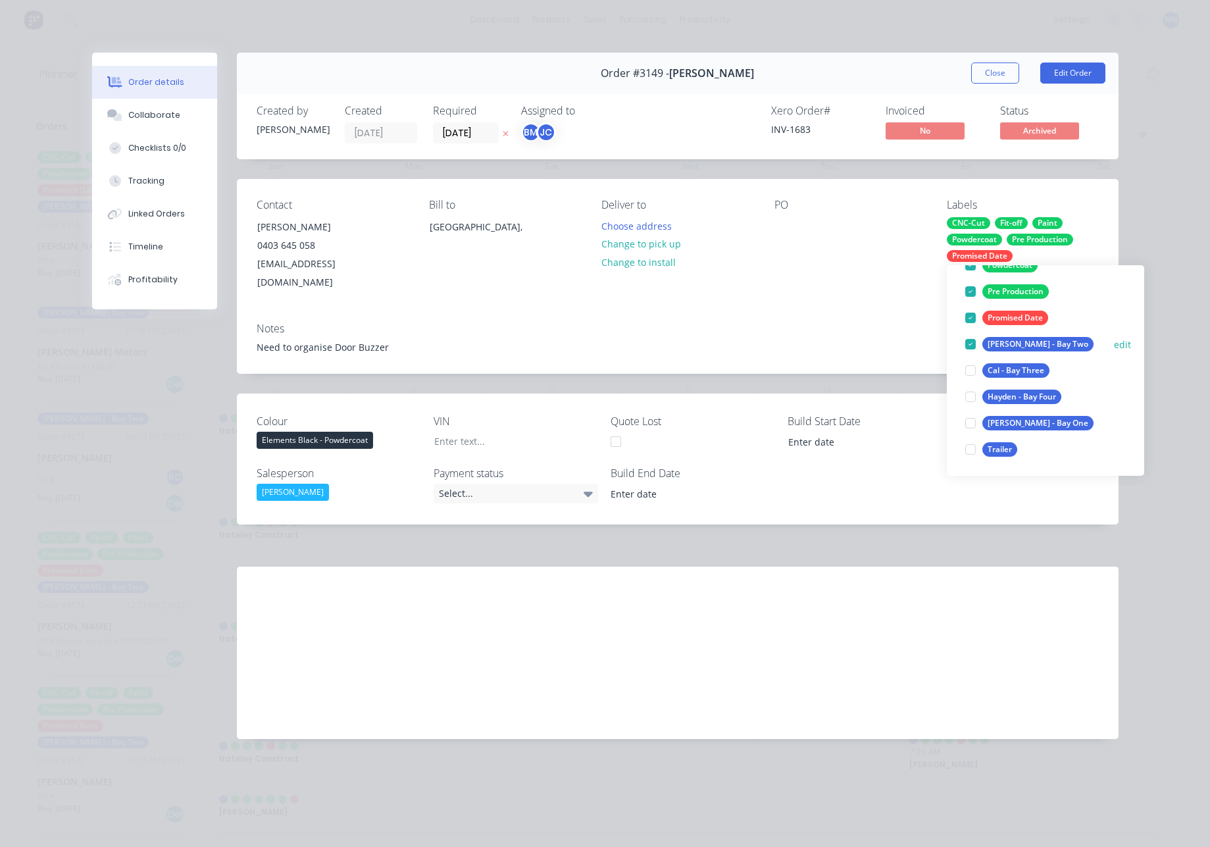
click at [971, 342] on div at bounding box center [971, 344] width 26 height 26
click at [972, 398] on div at bounding box center [971, 397] width 26 height 26
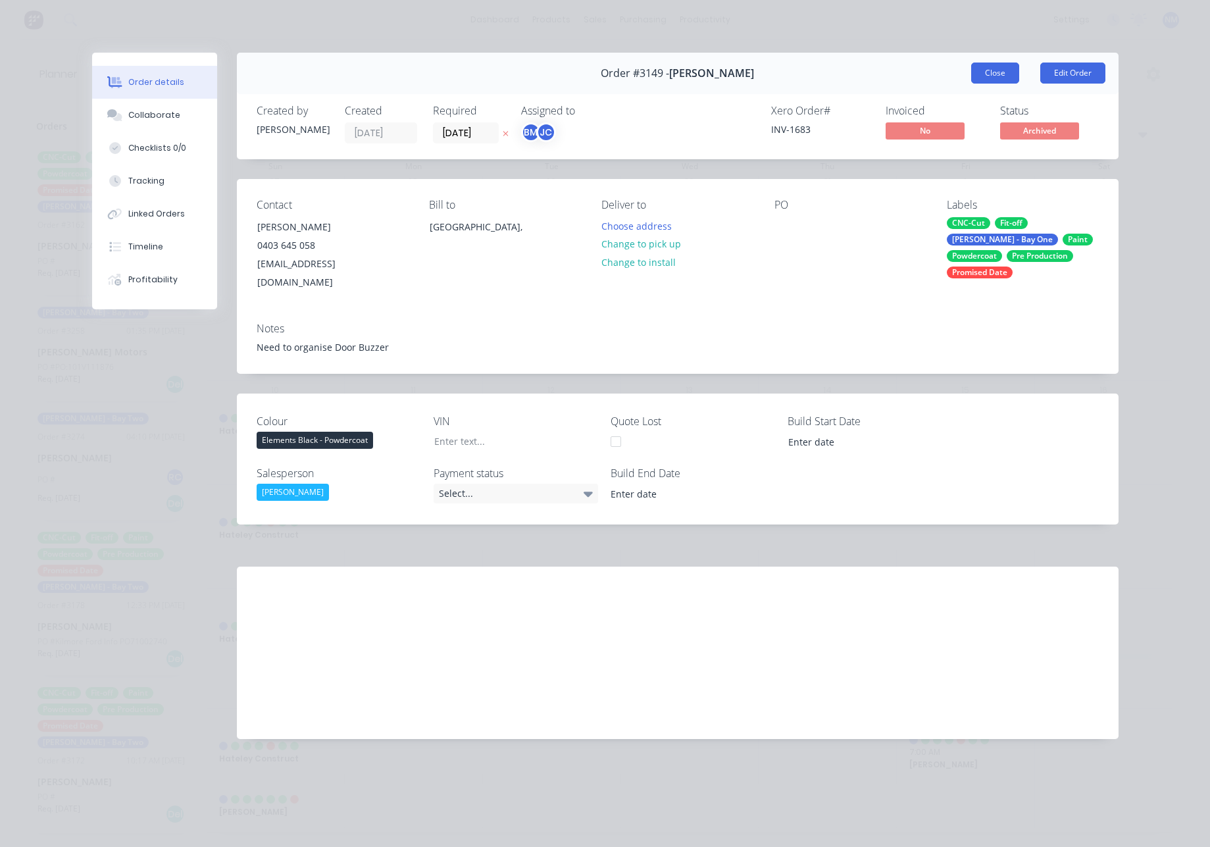
click at [990, 74] on button "Close" at bounding box center [995, 73] width 48 height 21
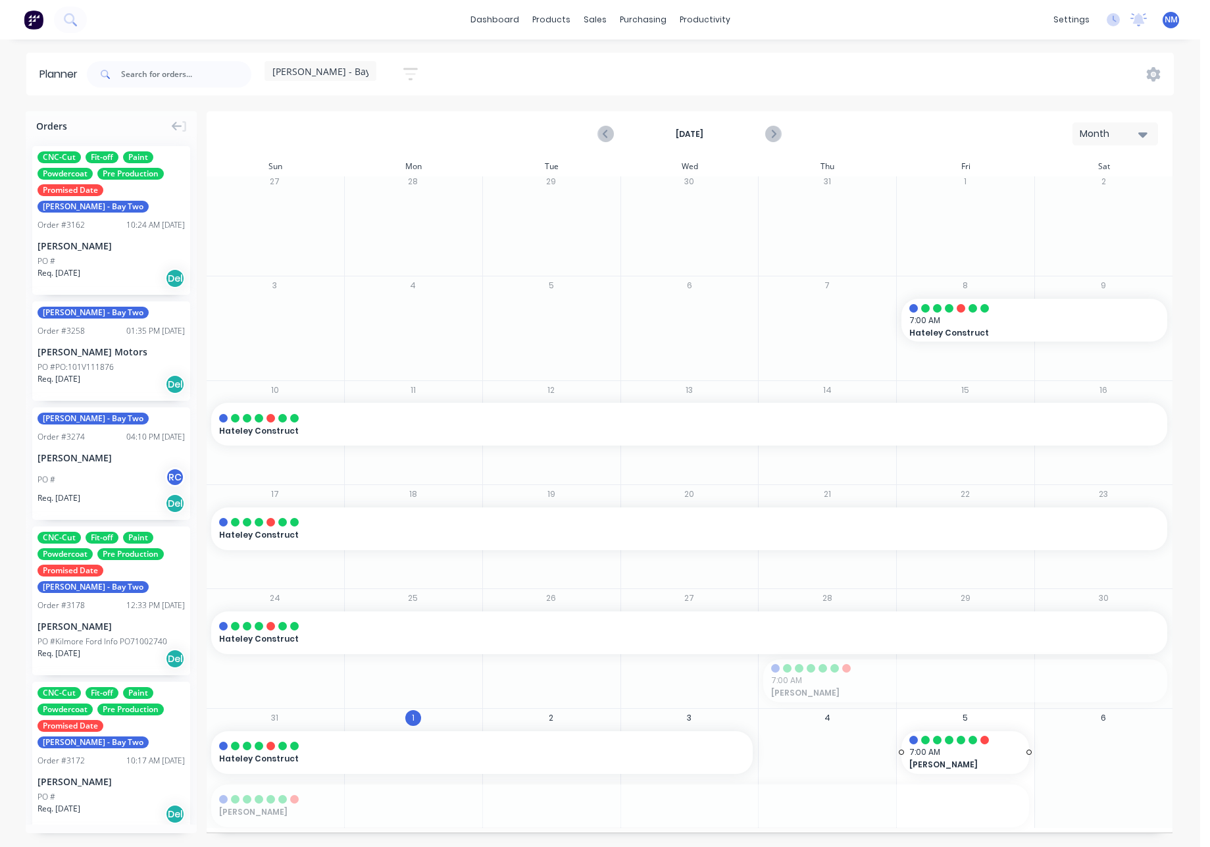
drag, startPoint x: 758, startPoint y: 681, endPoint x: 1027, endPoint y: 748, distance: 277.4
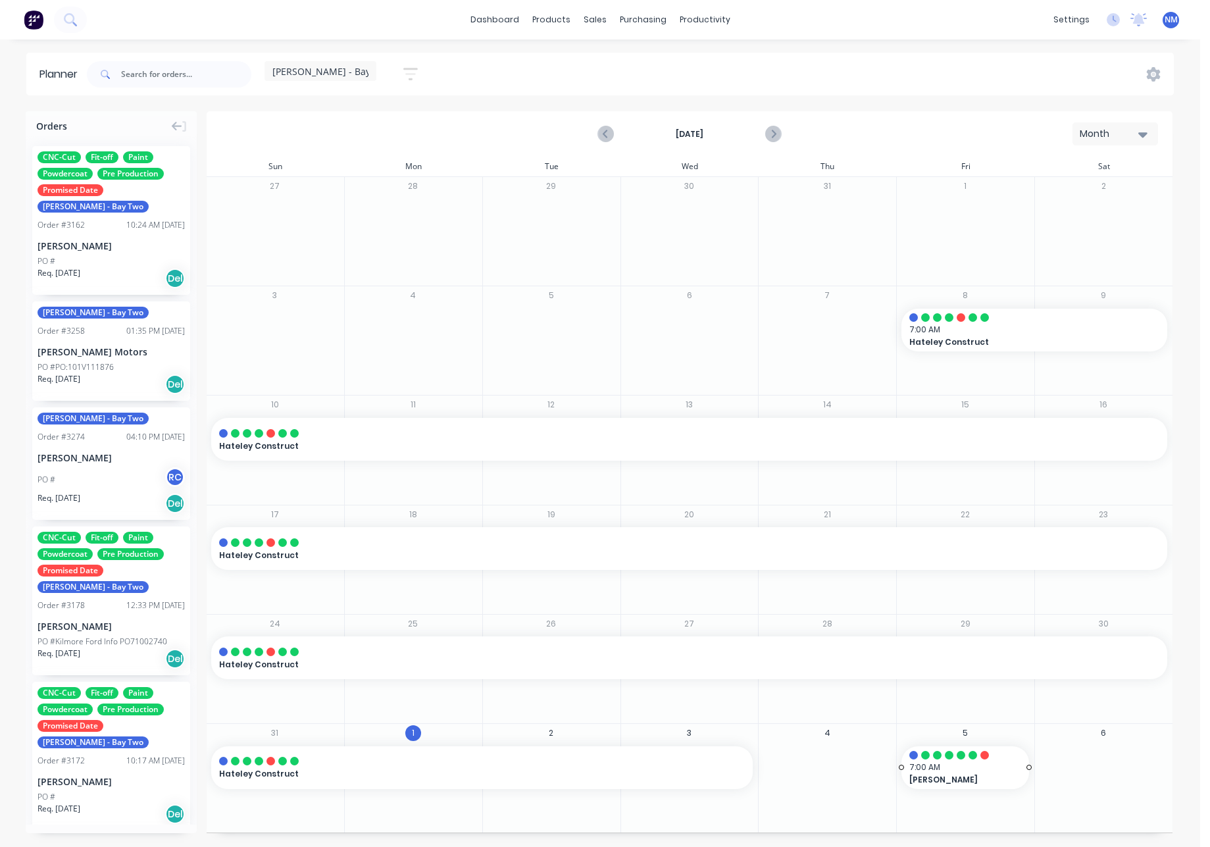
scroll to position [0, 0]
click at [772, 130] on icon "Next page" at bounding box center [773, 134] width 6 height 11
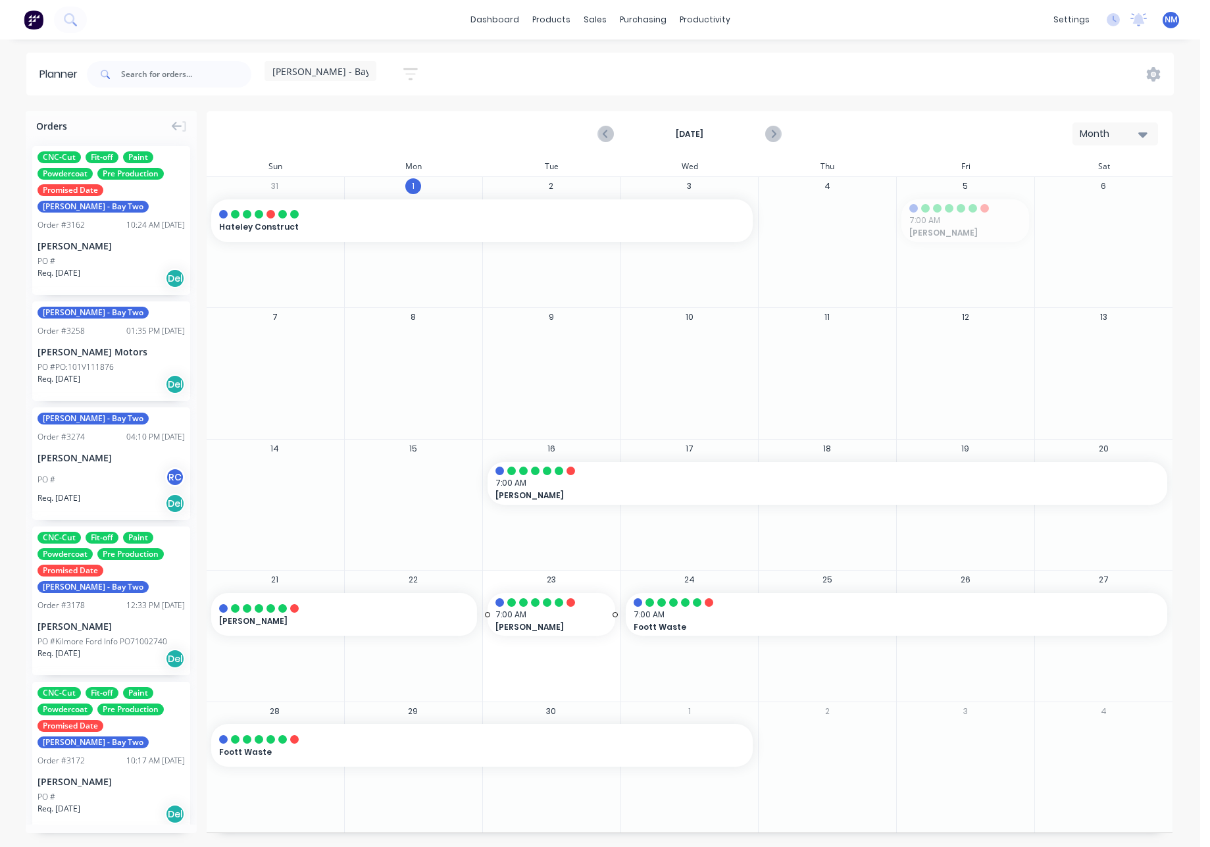
drag, startPoint x: 976, startPoint y: 227, endPoint x: 543, endPoint y: 622, distance: 586.1
click at [610, 130] on icon "Previous page" at bounding box center [606, 134] width 16 height 16
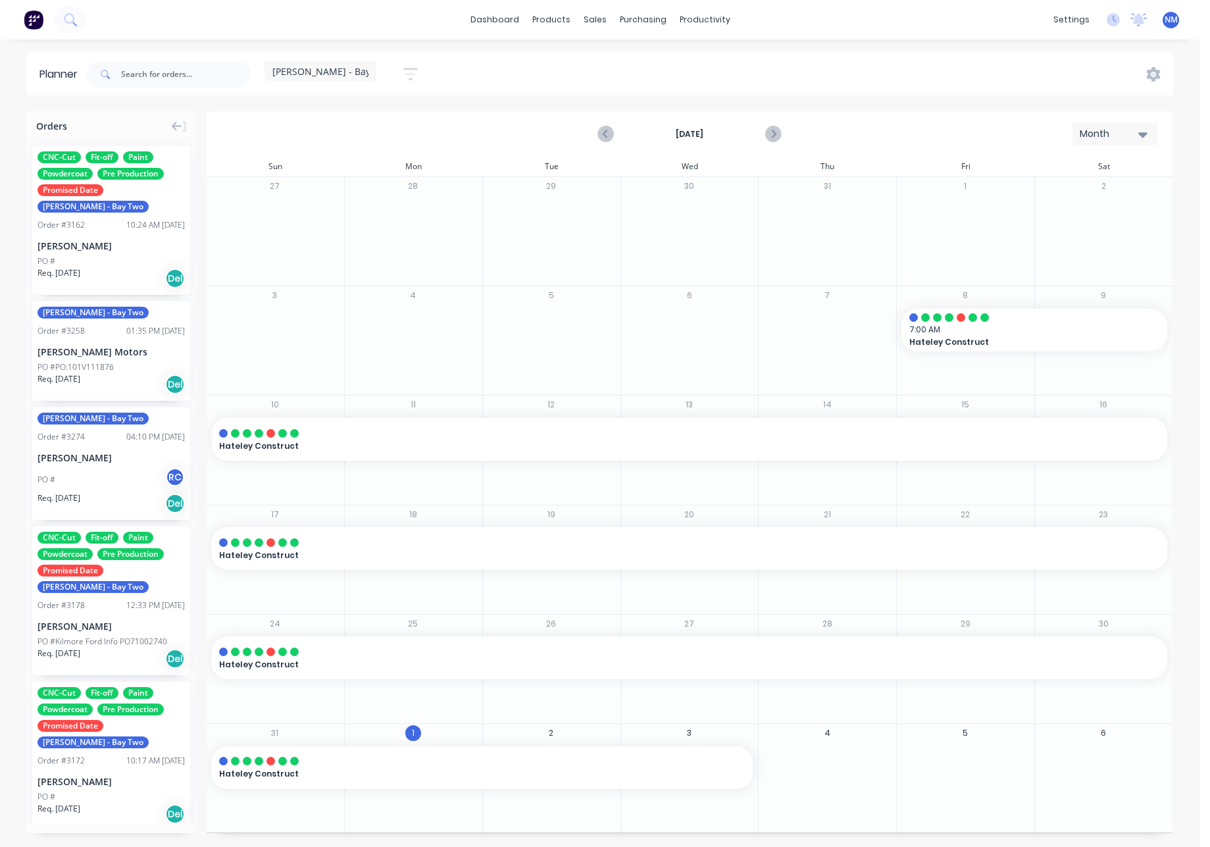
click at [355, 72] on div "[PERSON_NAME] - Bay Two" at bounding box center [320, 71] width 96 height 12
click at [350, 274] on button "[PERSON_NAME] - Bay One" at bounding box center [344, 274] width 140 height 15
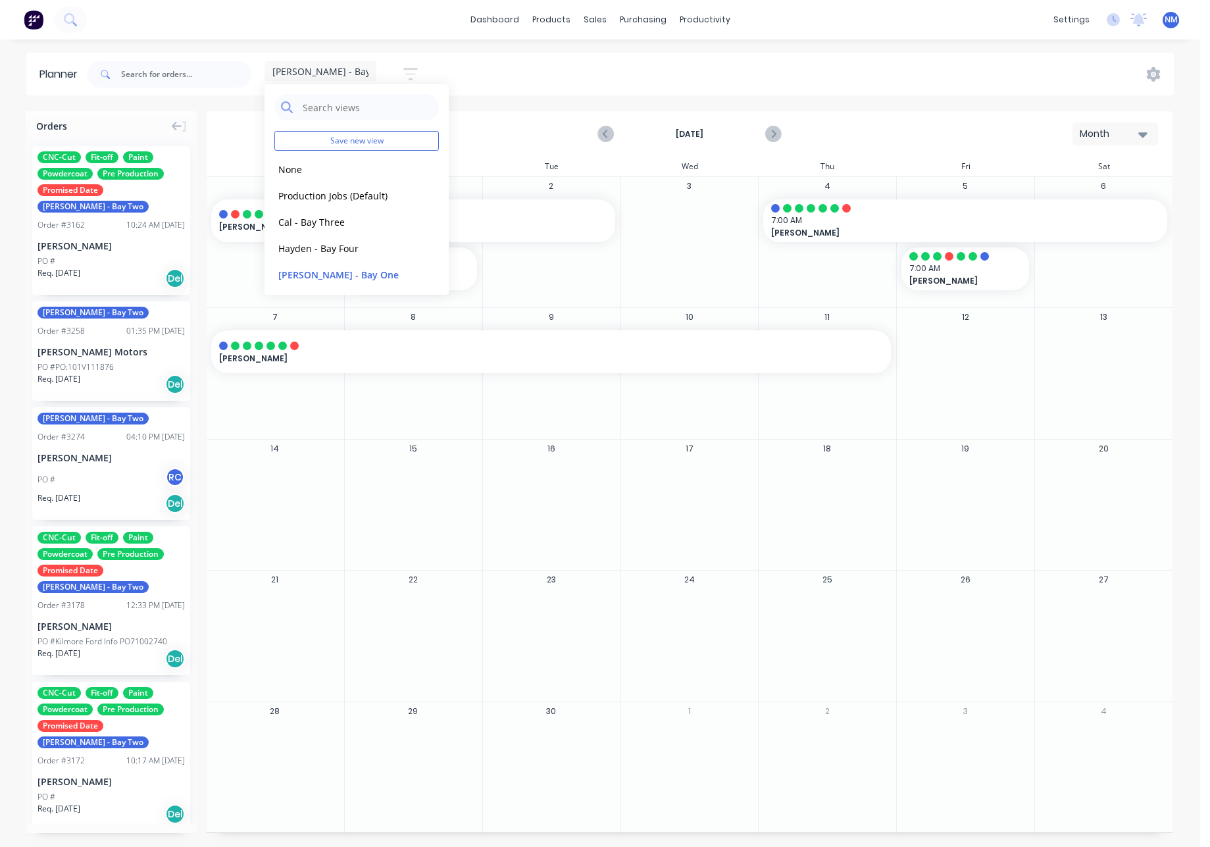
click at [536, 145] on div "[DATE] Month" at bounding box center [690, 134] width 964 height 43
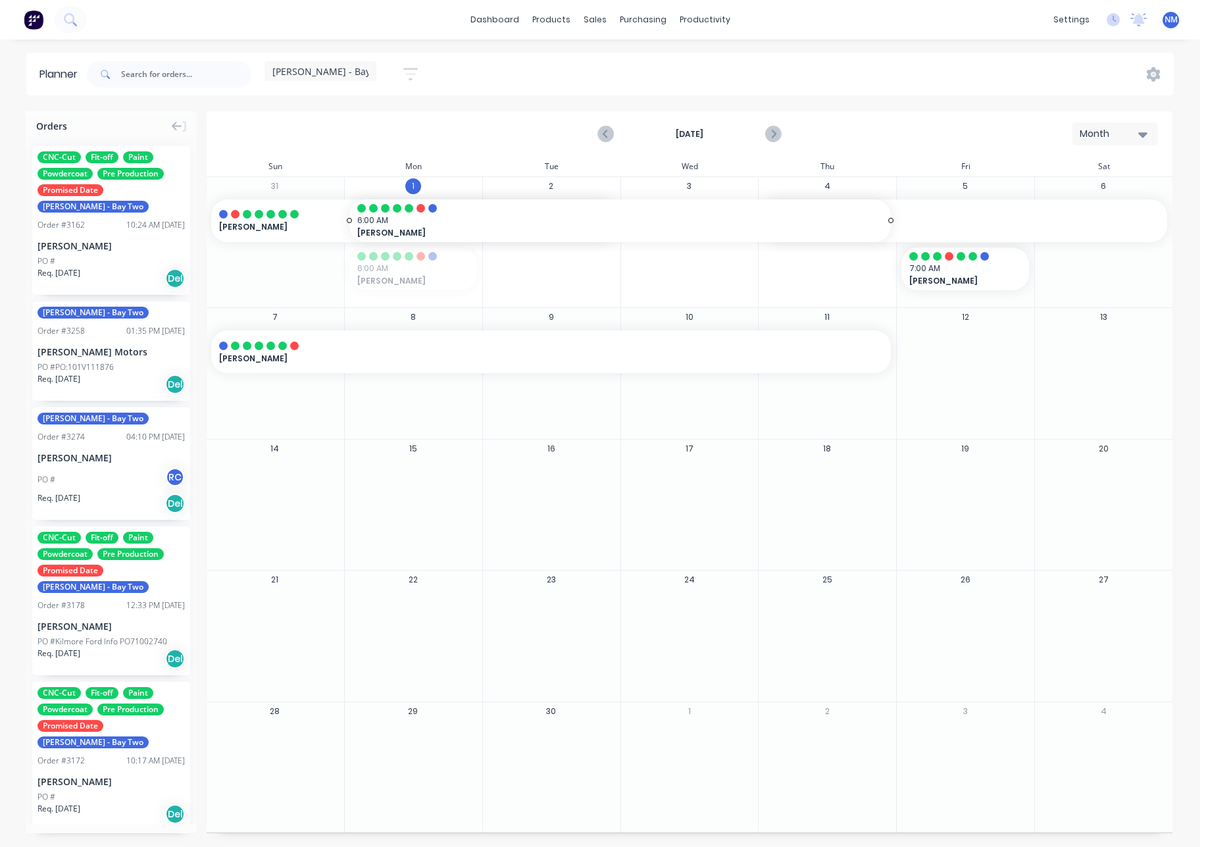
drag, startPoint x: 477, startPoint y: 269, endPoint x: 797, endPoint y: 265, distance: 320.6
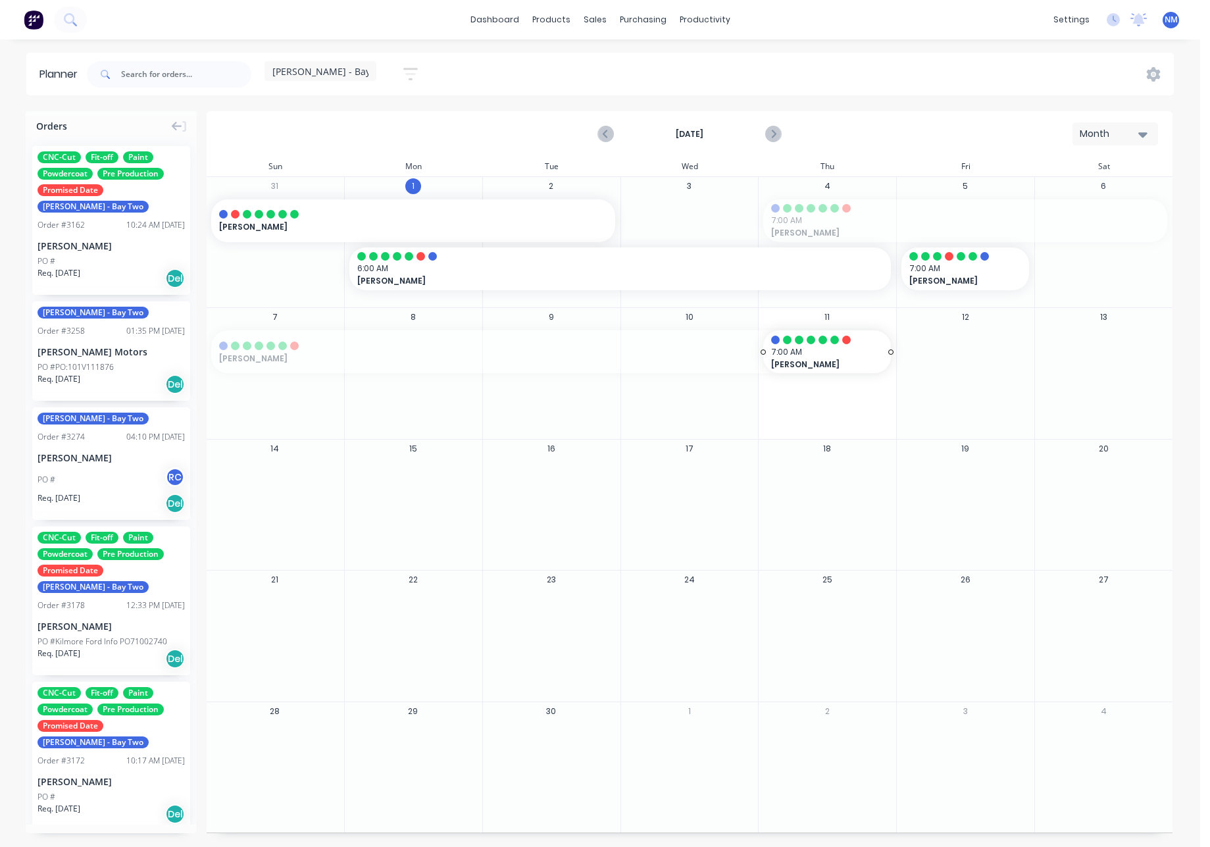
drag, startPoint x: 764, startPoint y: 219, endPoint x: 880, endPoint y: 362, distance: 184.8
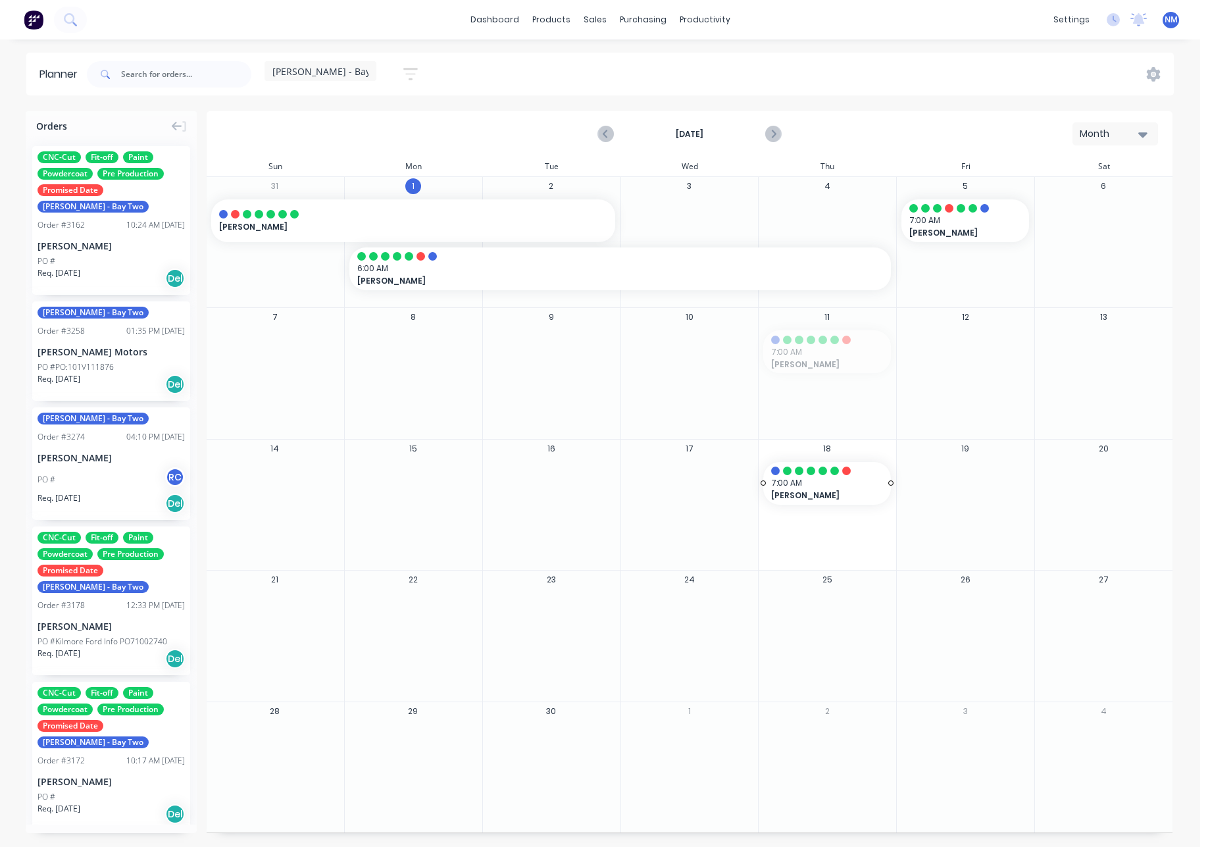
drag, startPoint x: 821, startPoint y: 356, endPoint x: 826, endPoint y: 475, distance: 118.6
drag, startPoint x: 959, startPoint y: 227, endPoint x: 956, endPoint y: 266, distance: 38.9
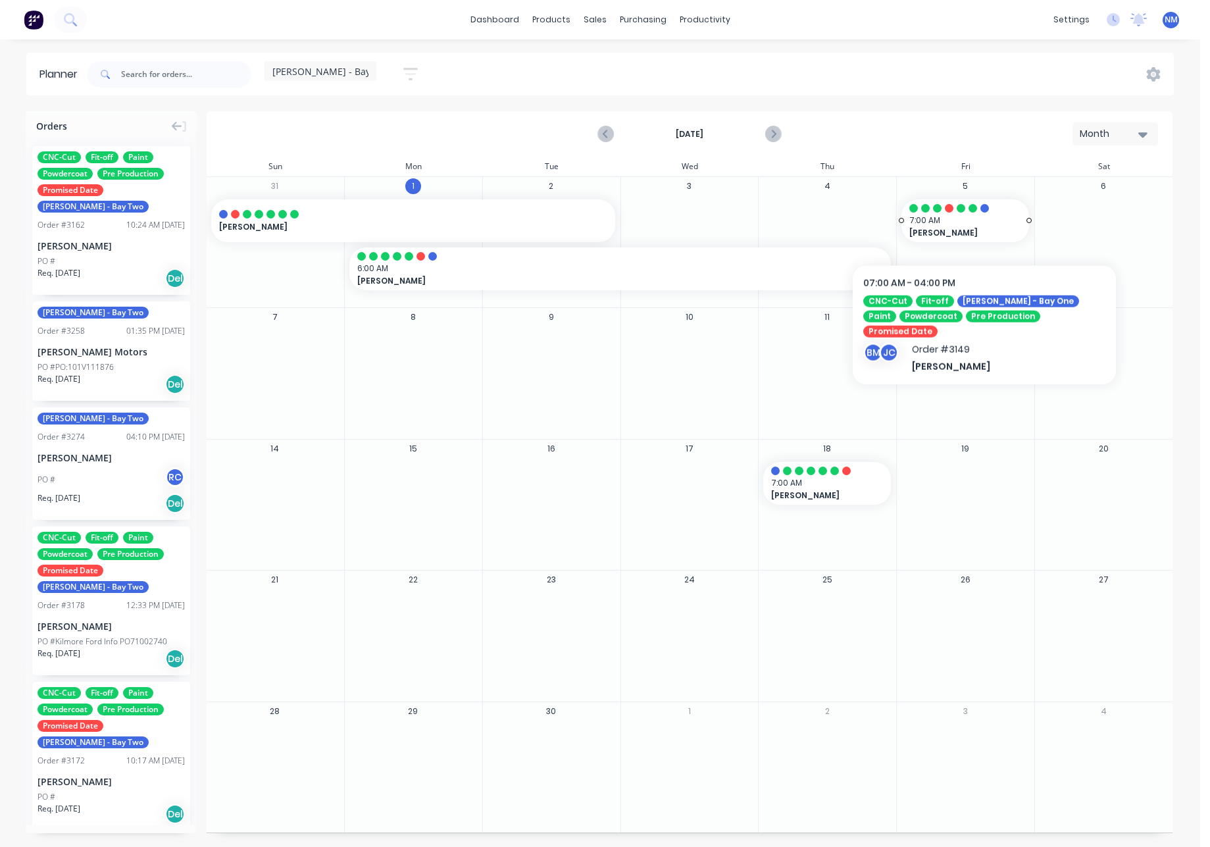
click at [984, 224] on span "7:00 AM" at bounding box center [962, 221] width 105 height 12
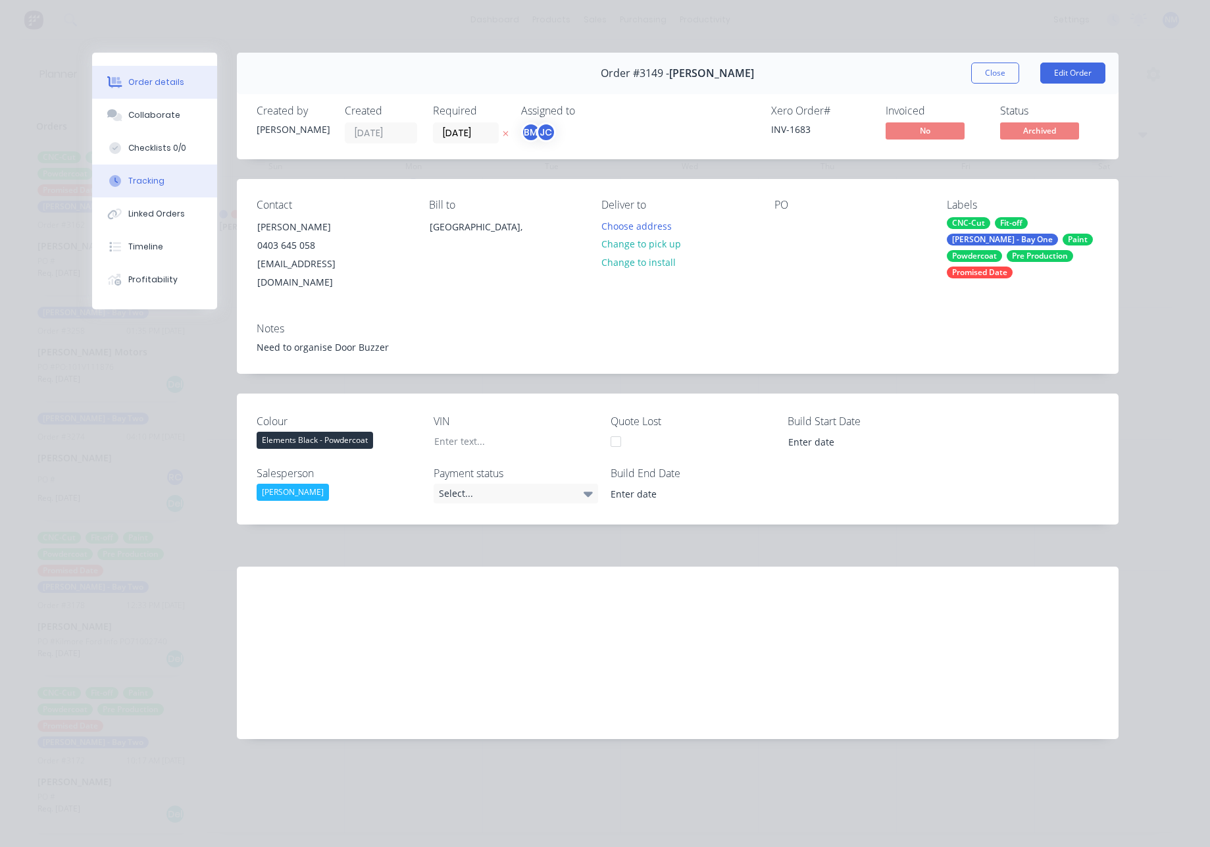
click at [163, 184] on button "Tracking" at bounding box center [154, 181] width 125 height 33
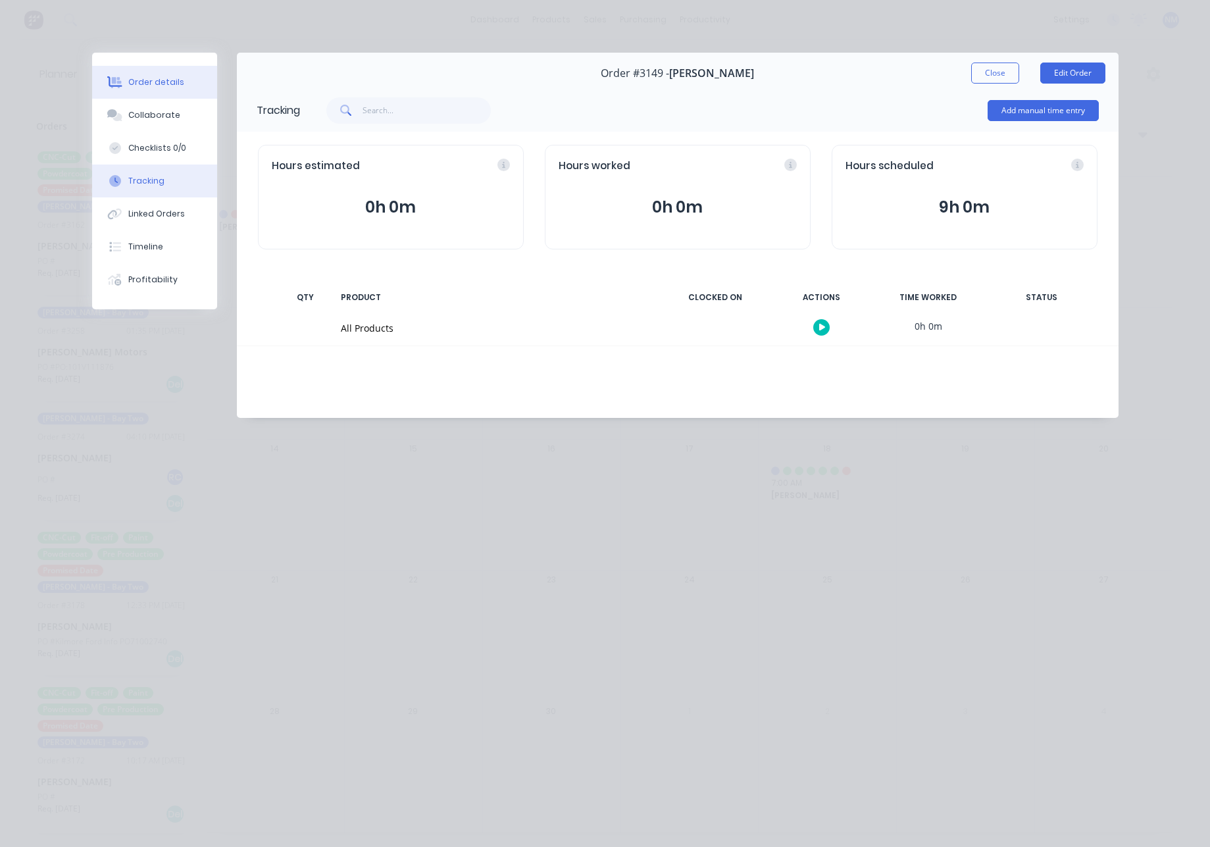
click at [145, 90] on button "Order details" at bounding box center [154, 82] width 125 height 33
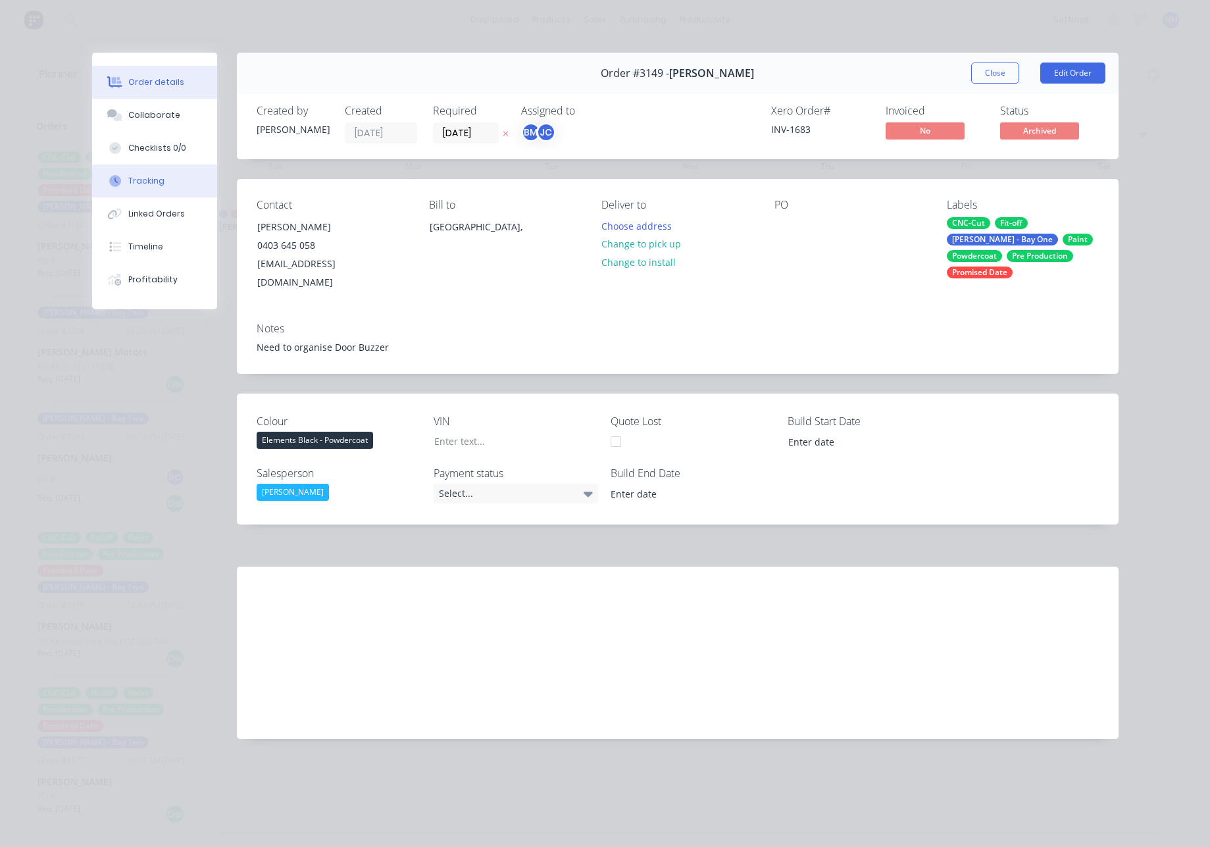
click at [174, 182] on button "Tracking" at bounding box center [154, 181] width 125 height 33
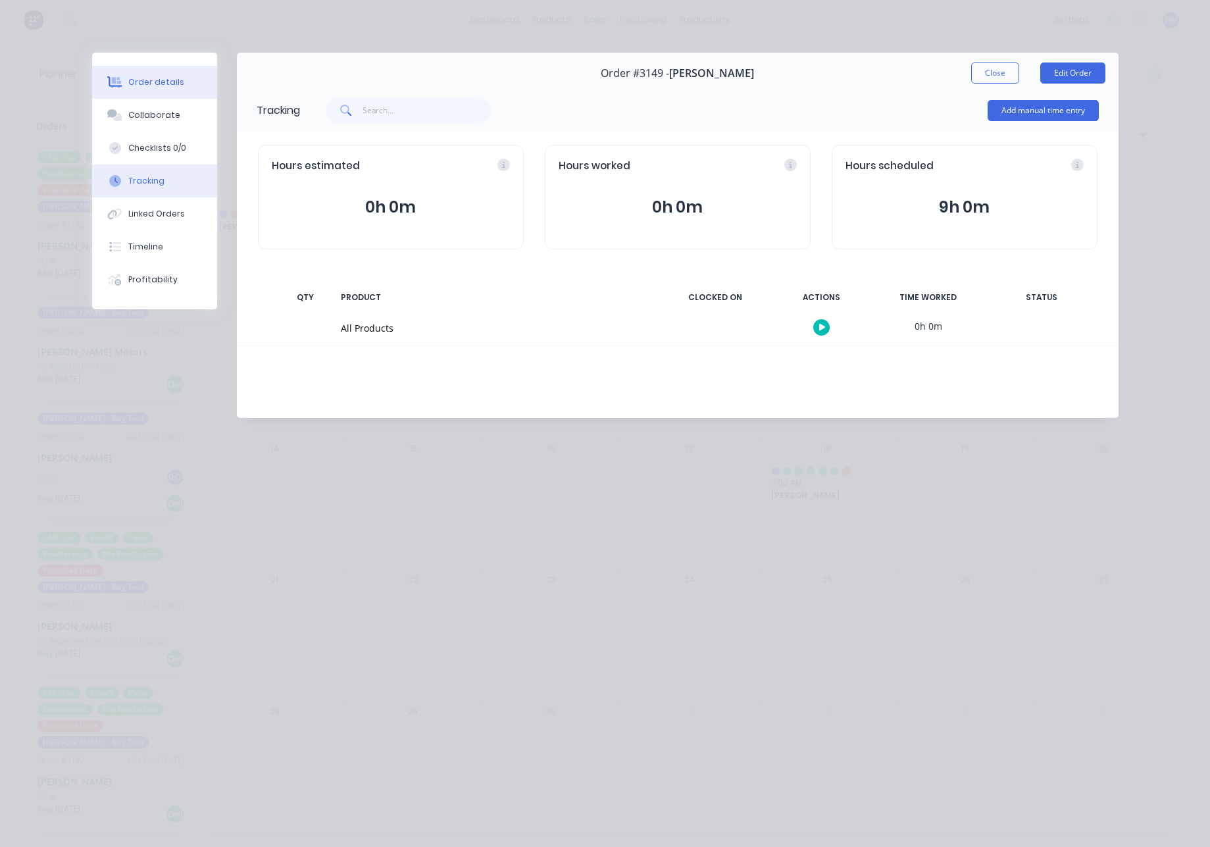
click at [146, 89] on button "Order details" at bounding box center [154, 82] width 125 height 33
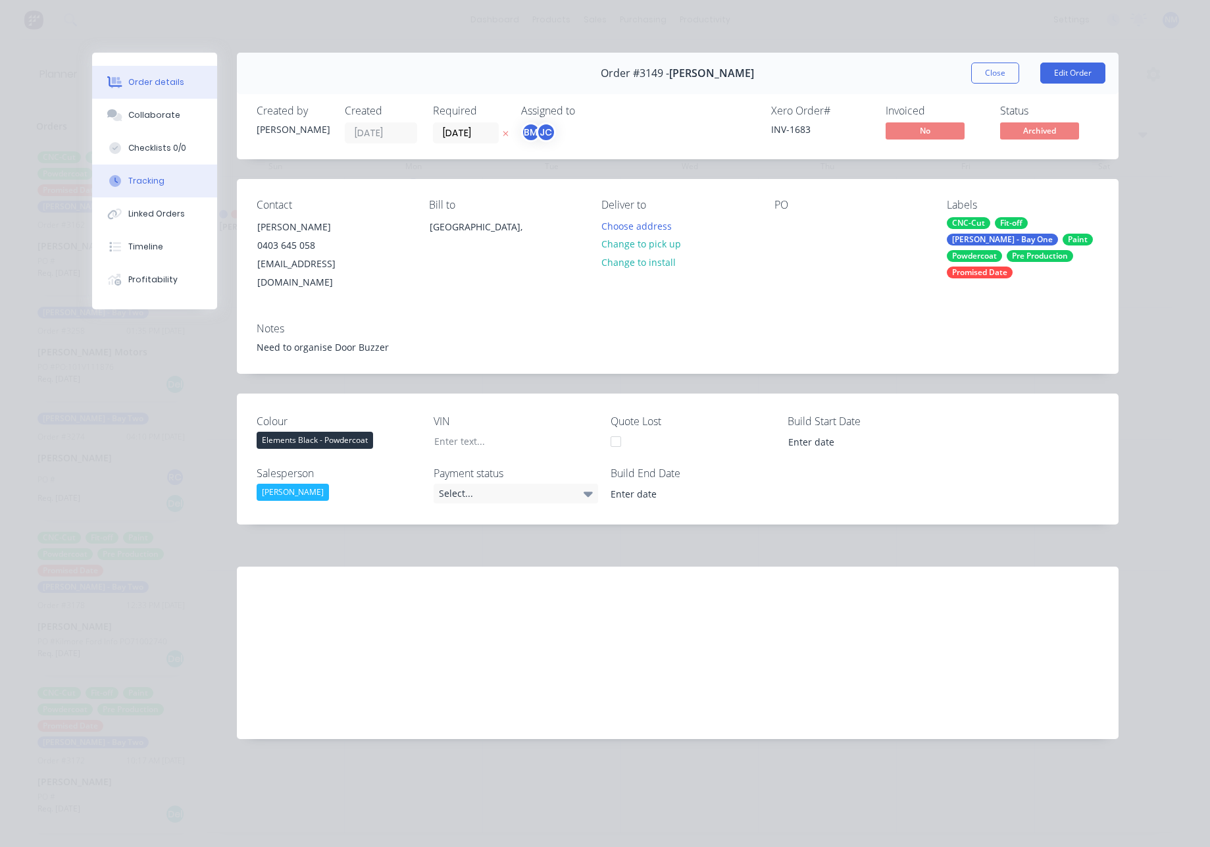
click at [165, 190] on button "Tracking" at bounding box center [154, 181] width 125 height 33
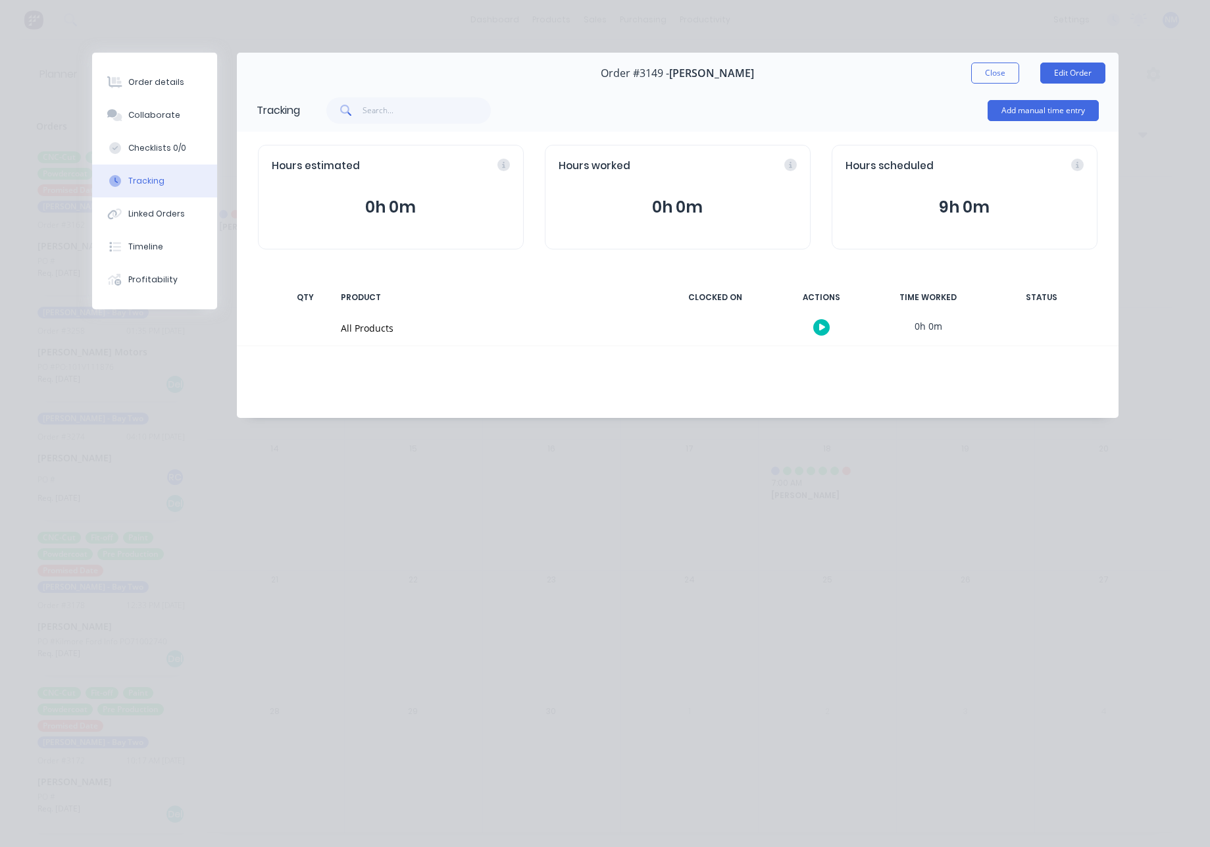
click at [359, 332] on div "All Products" at bounding box center [495, 328] width 309 height 14
click at [990, 77] on button "Close" at bounding box center [995, 73] width 48 height 21
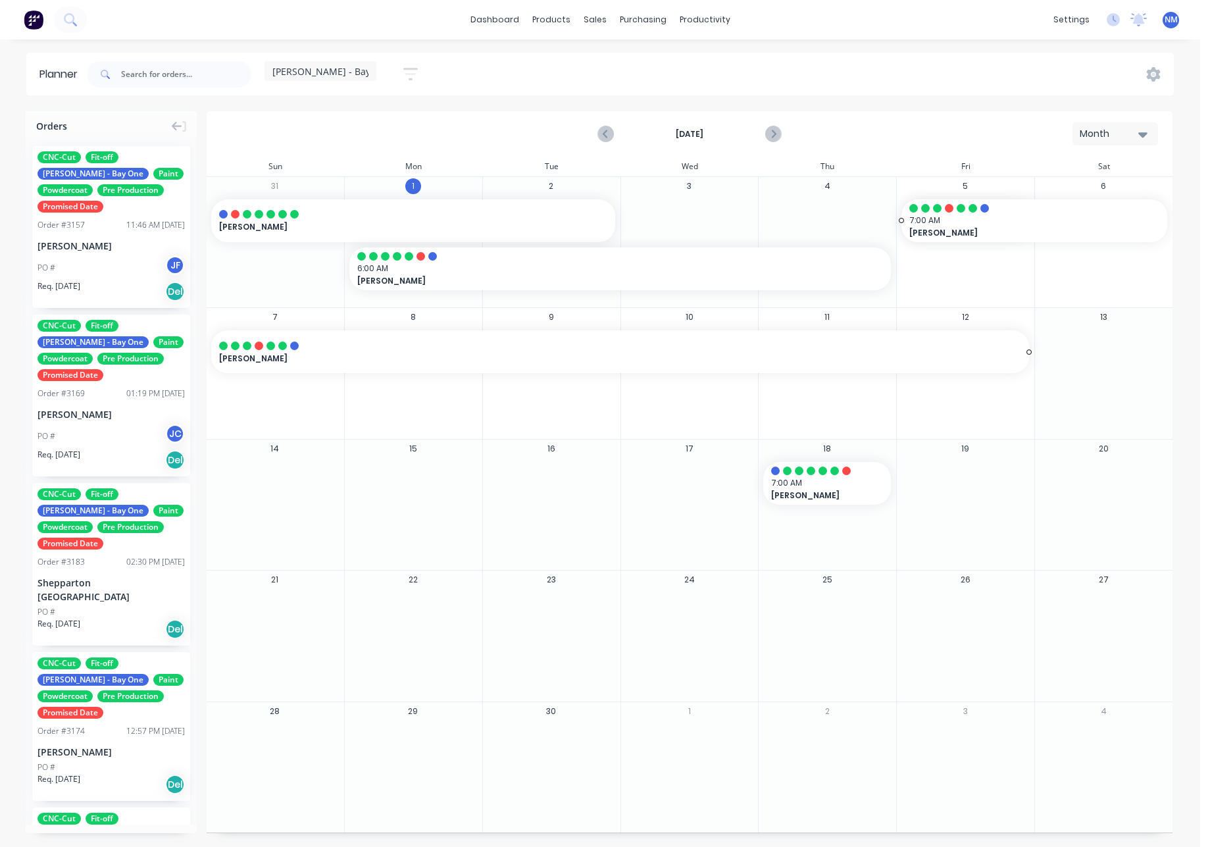
drag, startPoint x: 1027, startPoint y: 223, endPoint x: 1013, endPoint y: 342, distance: 119.4
drag, startPoint x: 802, startPoint y: 478, endPoint x: 830, endPoint y: 617, distance: 141.7
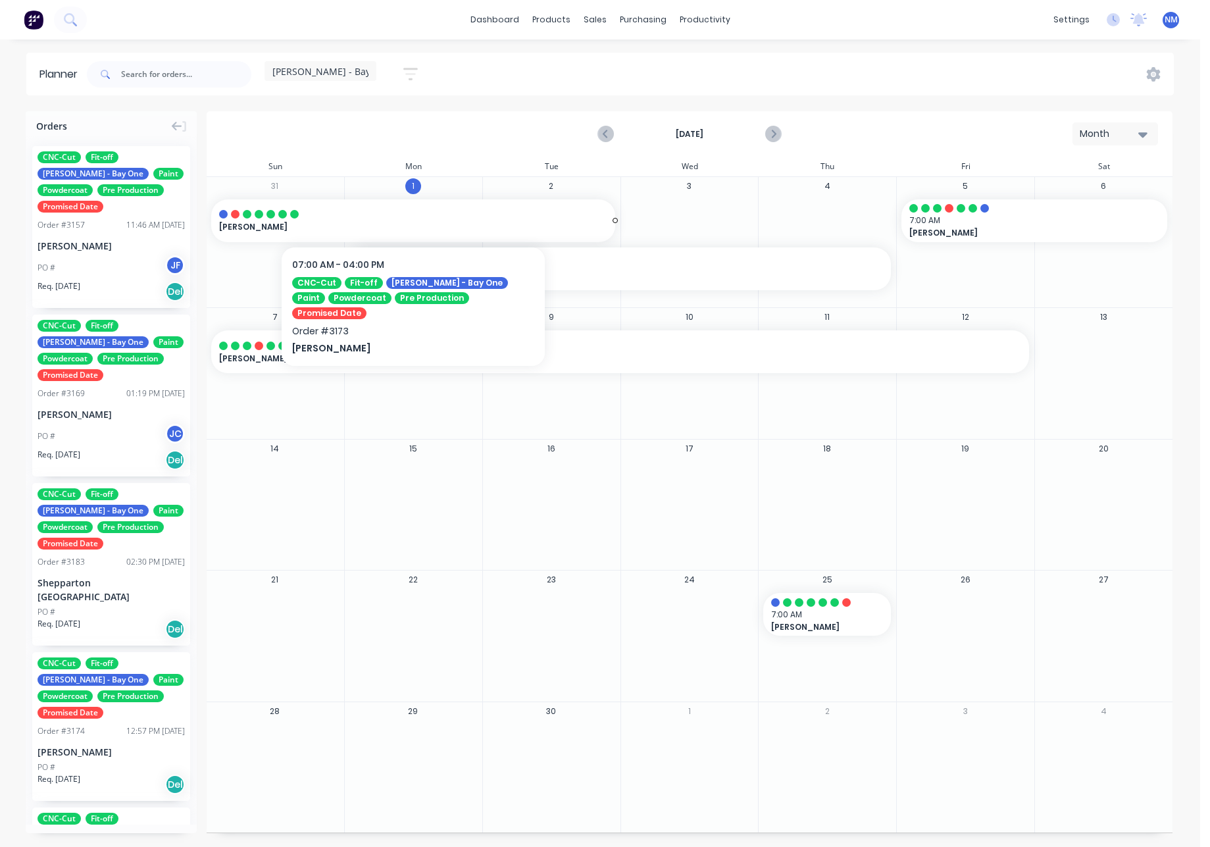
click at [328, 226] on span "[PERSON_NAME]" at bounding box center [394, 227] width 350 height 12
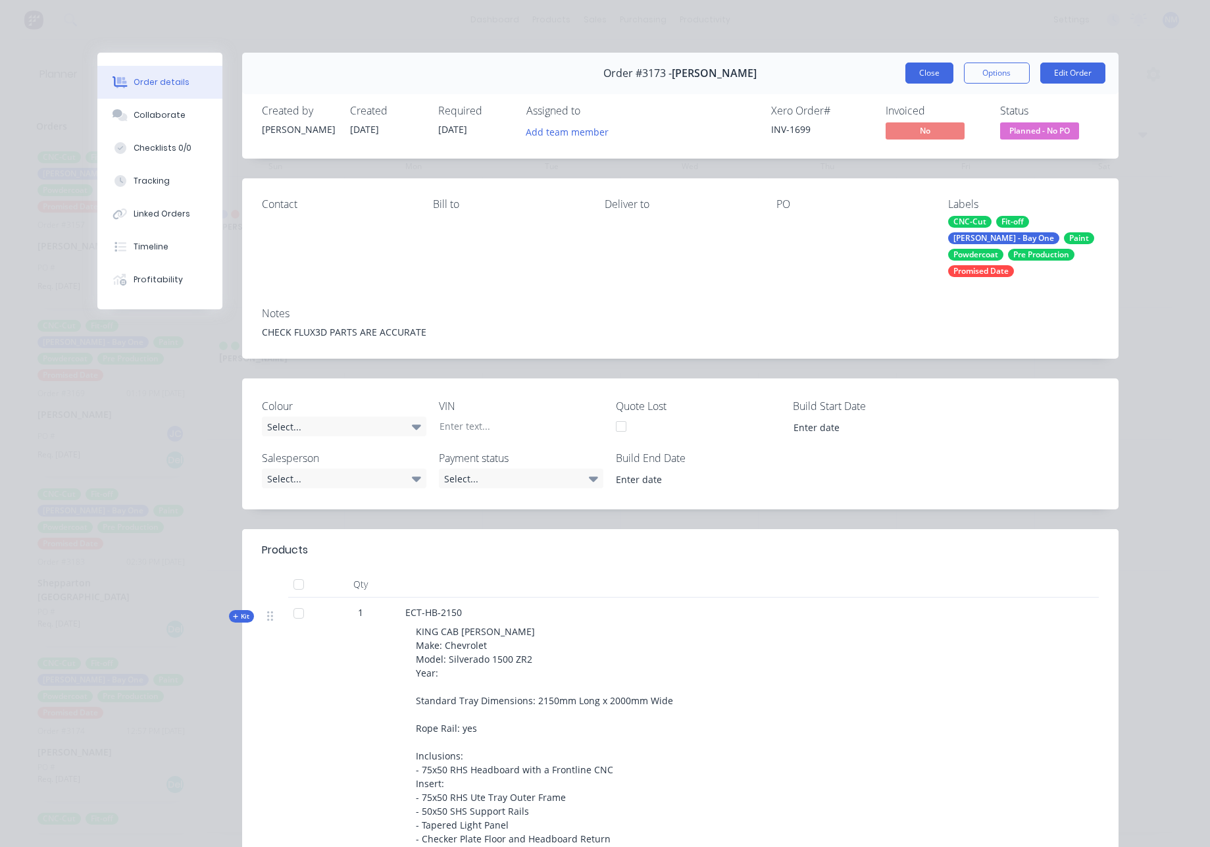
click at [927, 70] on button "Close" at bounding box center [930, 73] width 48 height 21
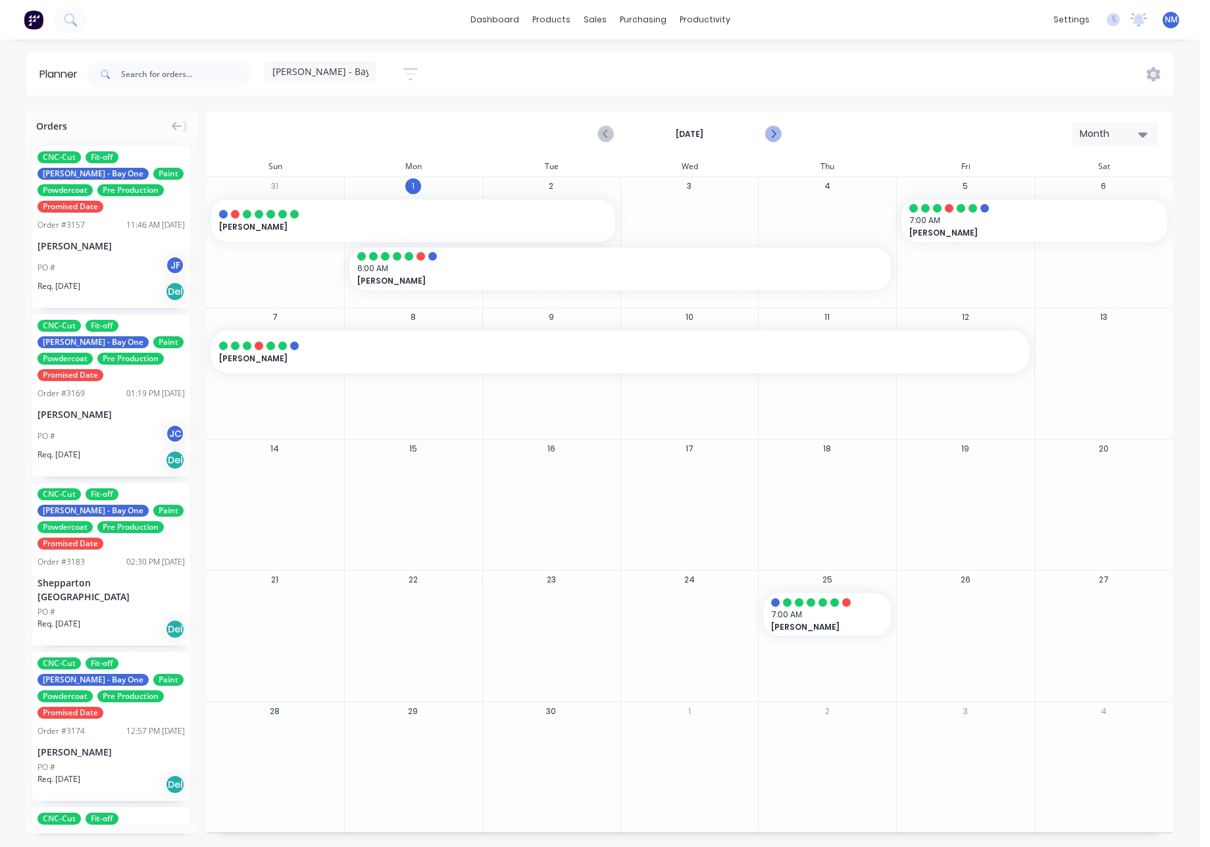
click at [773, 133] on icon "Next page" at bounding box center [773, 134] width 16 height 16
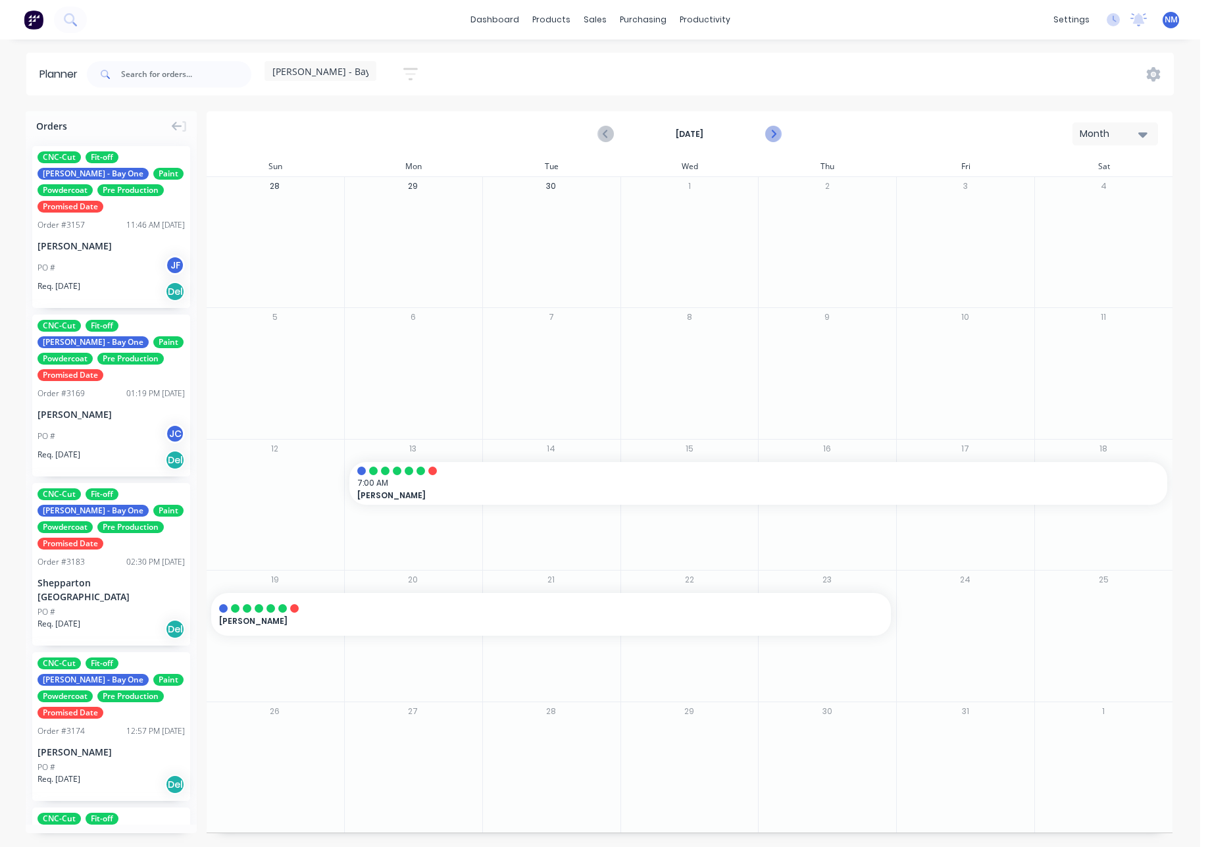
click at [773, 133] on icon "Next page" at bounding box center [773, 134] width 16 height 16
click at [775, 134] on icon "Next page" at bounding box center [773, 134] width 6 height 11
click at [608, 134] on icon "Previous page" at bounding box center [606, 134] width 16 height 16
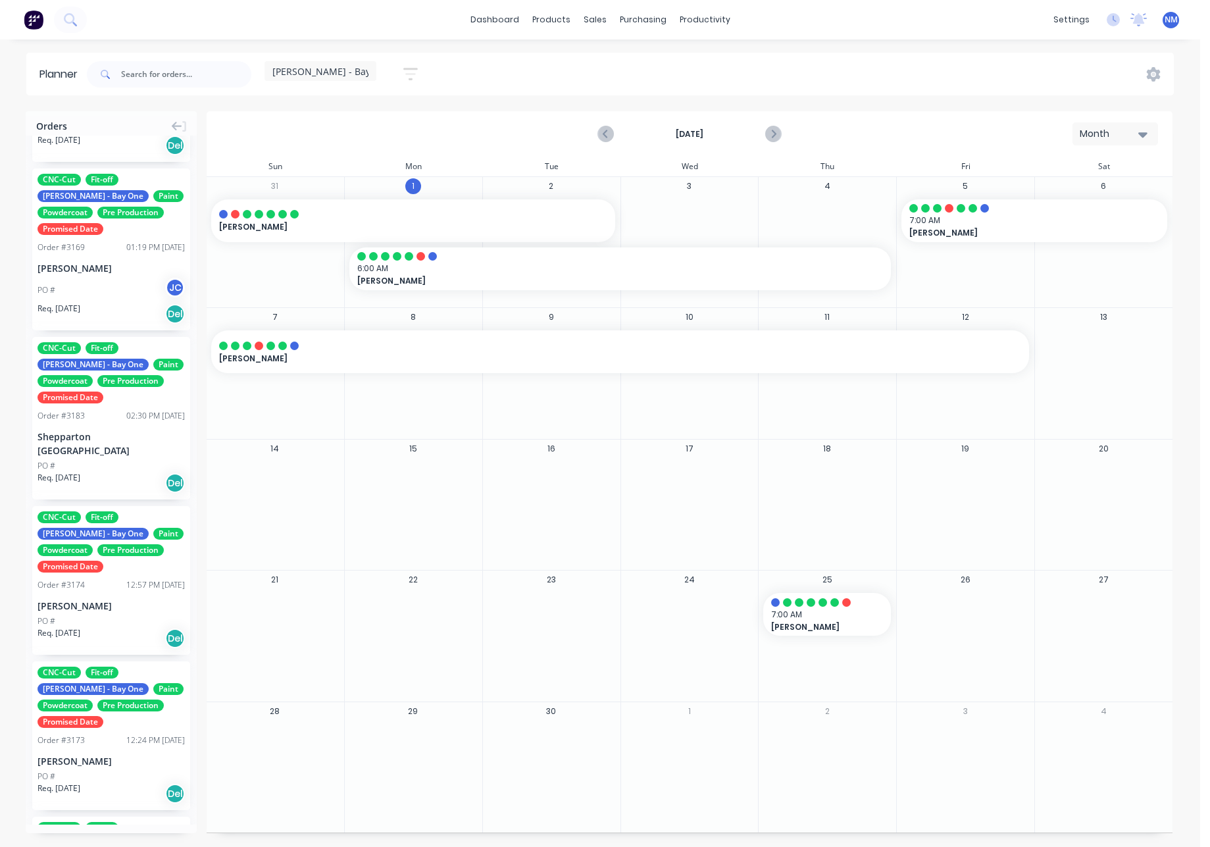
scroll to position [290, 0]
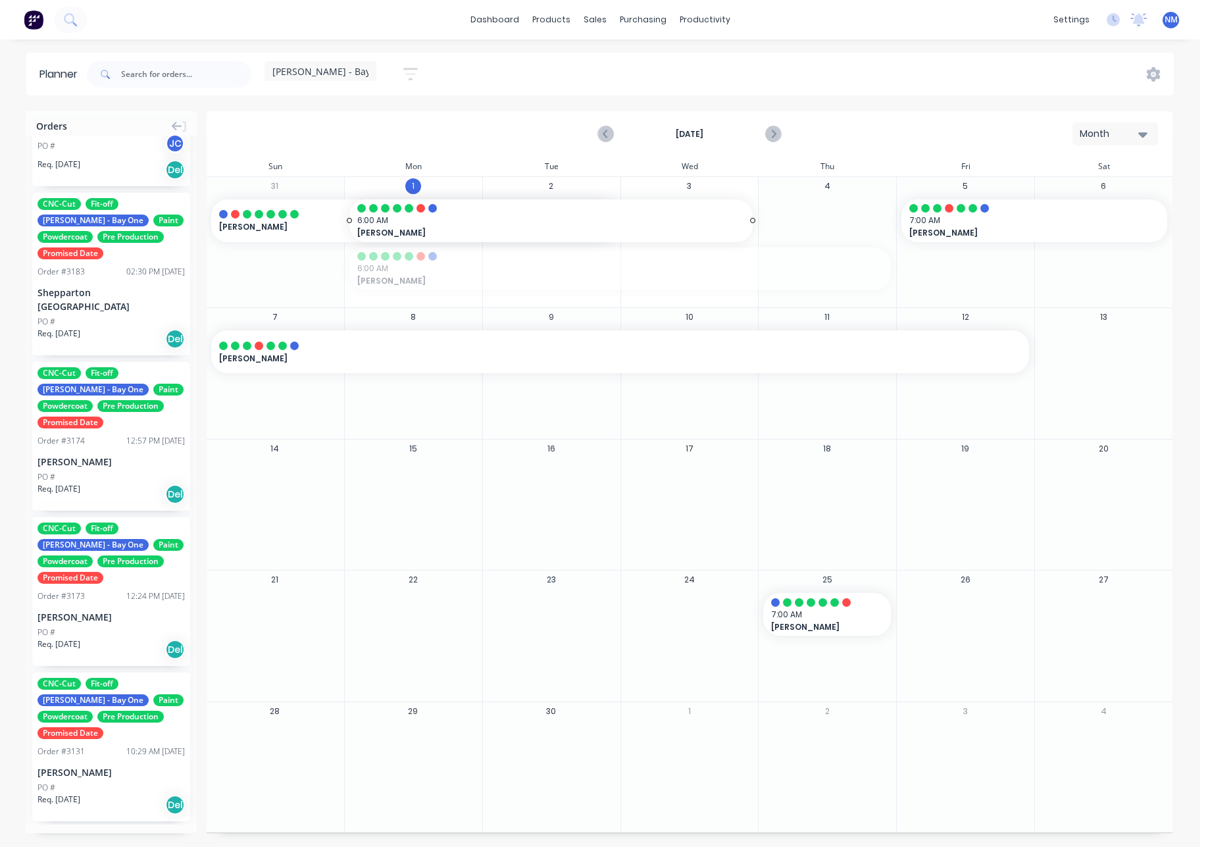
drag, startPoint x: 889, startPoint y: 271, endPoint x: 736, endPoint y: 276, distance: 153.5
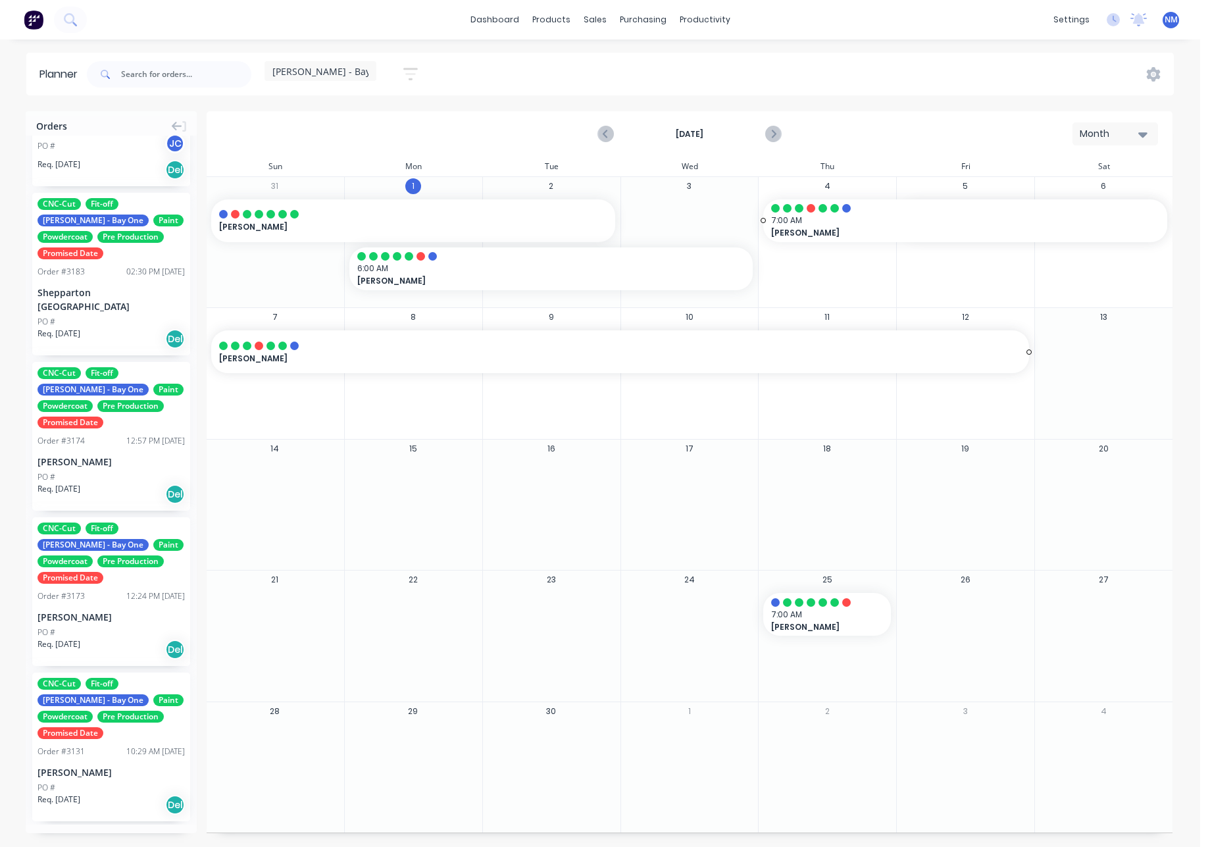
drag, startPoint x: 901, startPoint y: 220, endPoint x: 832, endPoint y: 220, distance: 69.1
drag, startPoint x: 845, startPoint y: 223, endPoint x: 849, endPoint y: 274, distance: 50.8
drag, startPoint x: 809, startPoint y: 219, endPoint x: 816, endPoint y: 251, distance: 32.3
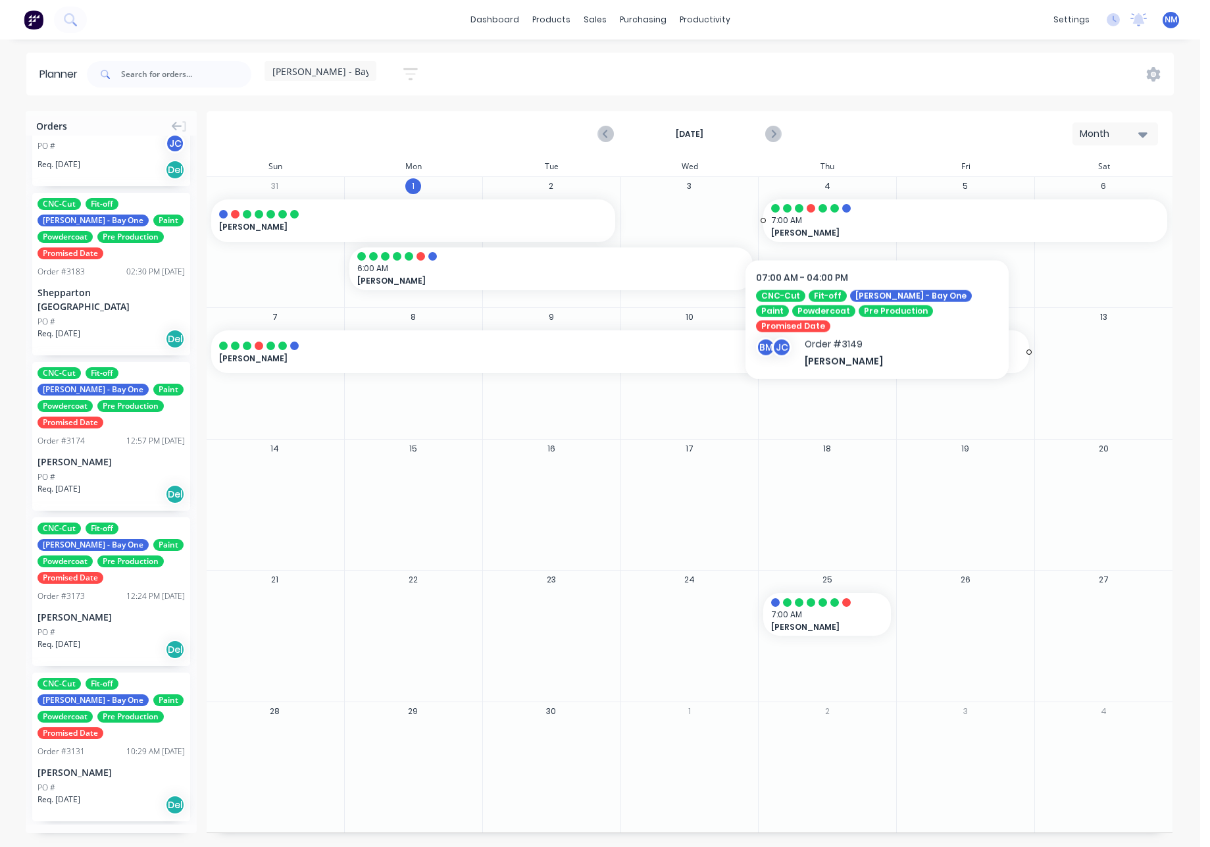
click at [877, 219] on span "7:00 AM" at bounding box center [962, 221] width 382 height 12
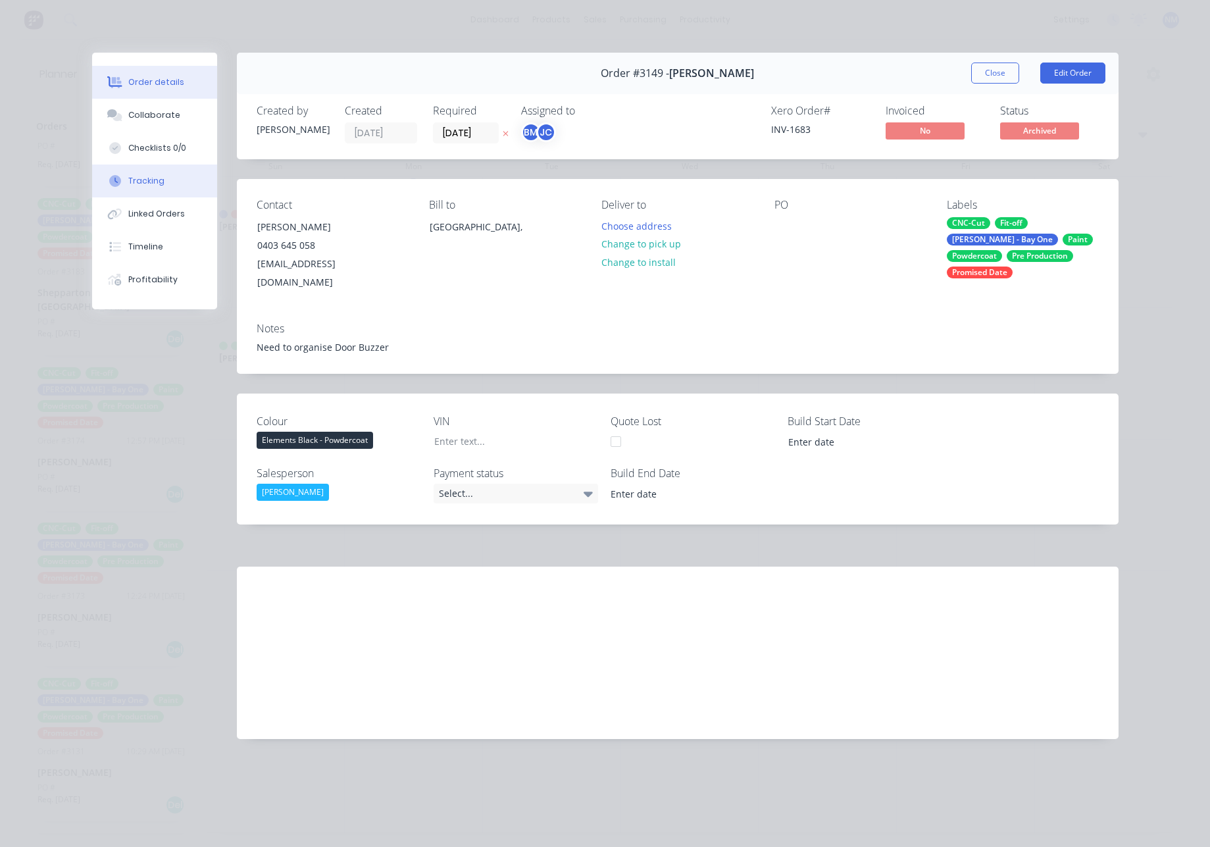
click at [157, 186] on div "Tracking" at bounding box center [146, 181] width 36 height 12
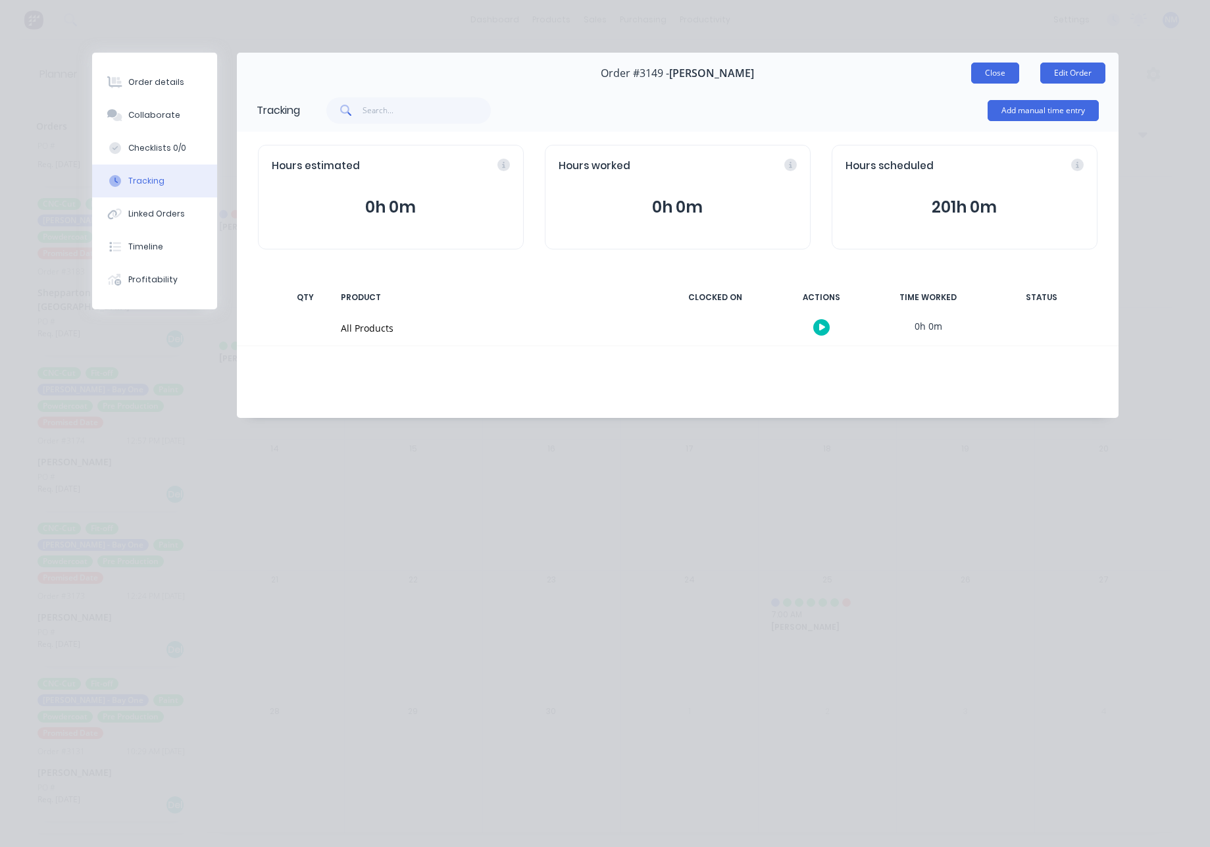
click at [990, 68] on button "Close" at bounding box center [995, 73] width 48 height 21
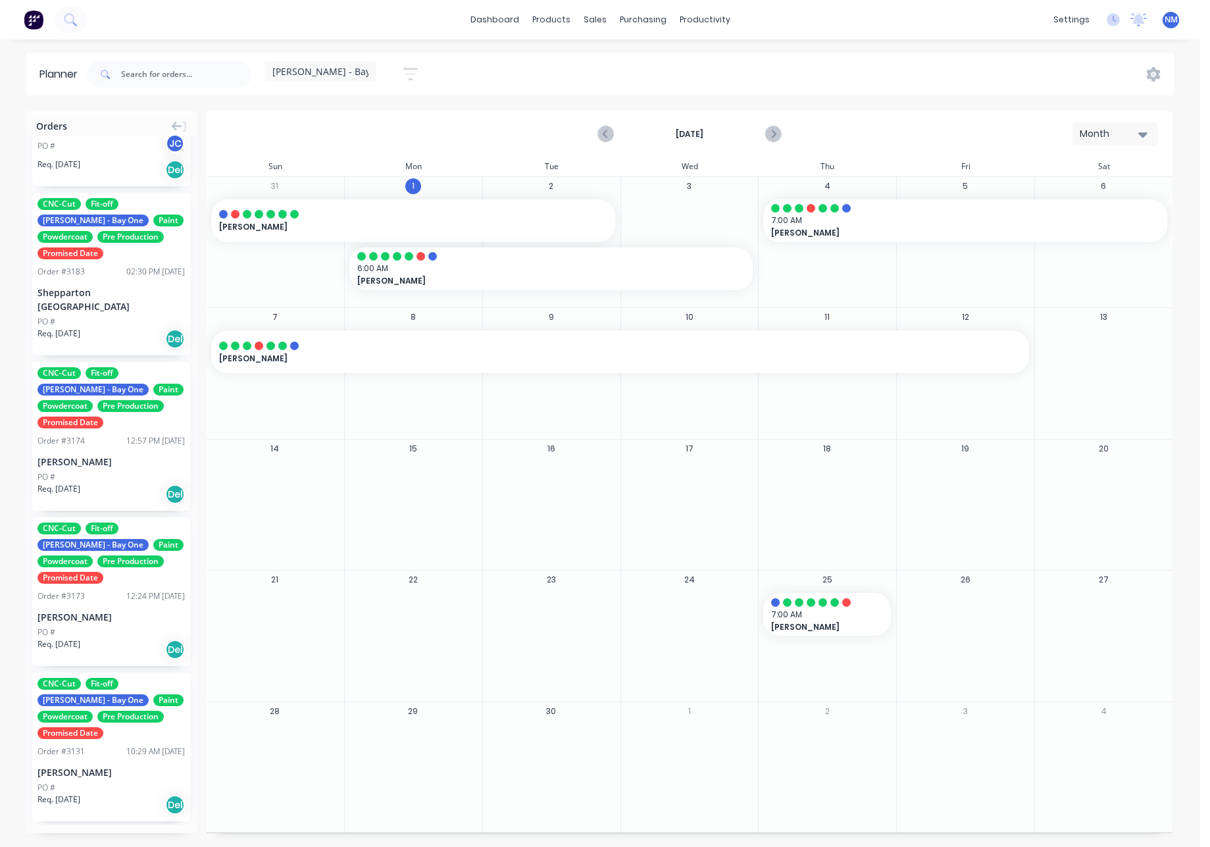
scroll to position [288, 0]
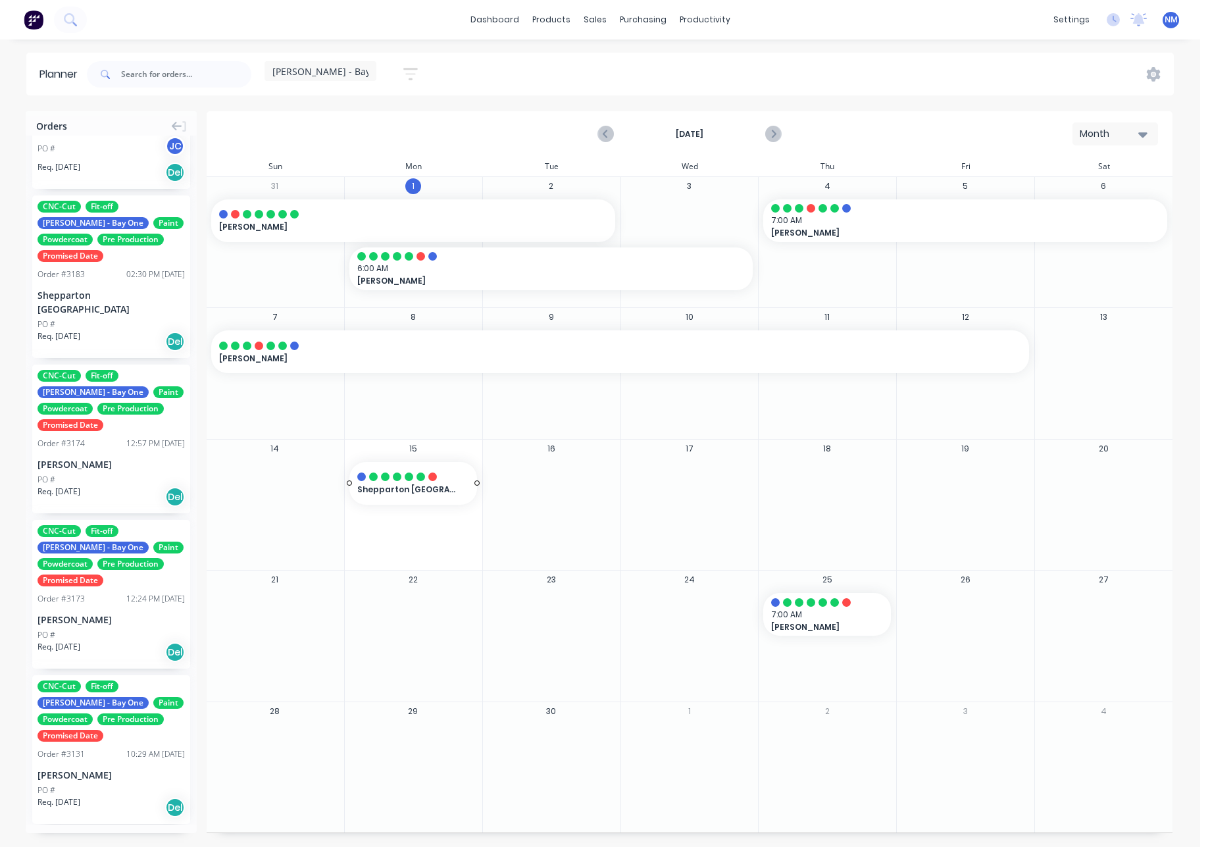
drag, startPoint x: 97, startPoint y: 284, endPoint x: 427, endPoint y: 512, distance: 400.8
drag, startPoint x: 476, startPoint y: 483, endPoint x: 942, endPoint y: 494, distance: 466.1
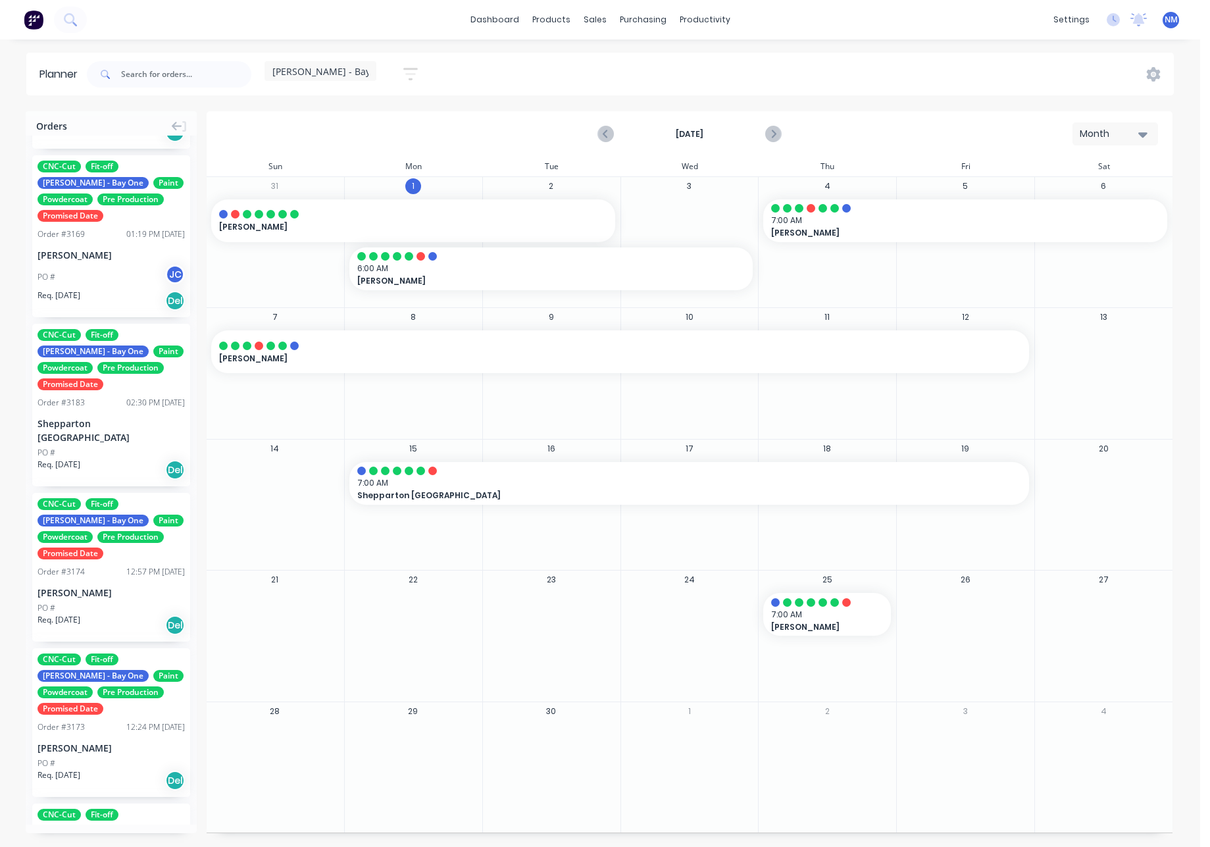
scroll to position [290, 0]
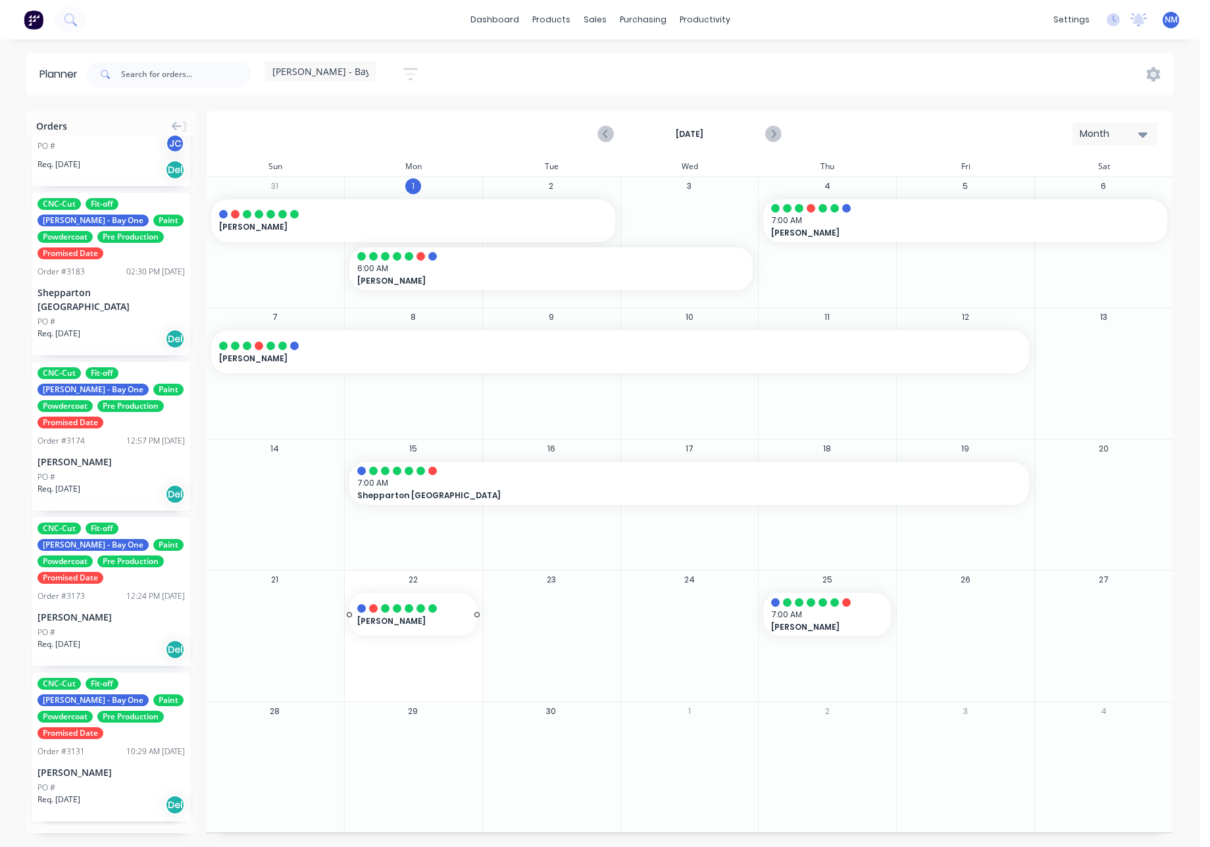
drag, startPoint x: 88, startPoint y: 590, endPoint x: 403, endPoint y: 617, distance: 316.4
drag, startPoint x: 812, startPoint y: 617, endPoint x: 438, endPoint y: 733, distance: 391.8
drag, startPoint x: 476, startPoint y: 613, endPoint x: 955, endPoint y: 640, distance: 479.9
drag, startPoint x: 474, startPoint y: 747, endPoint x: 960, endPoint y: 775, distance: 486.5
click at [774, 138] on icon "Next page" at bounding box center [773, 134] width 16 height 16
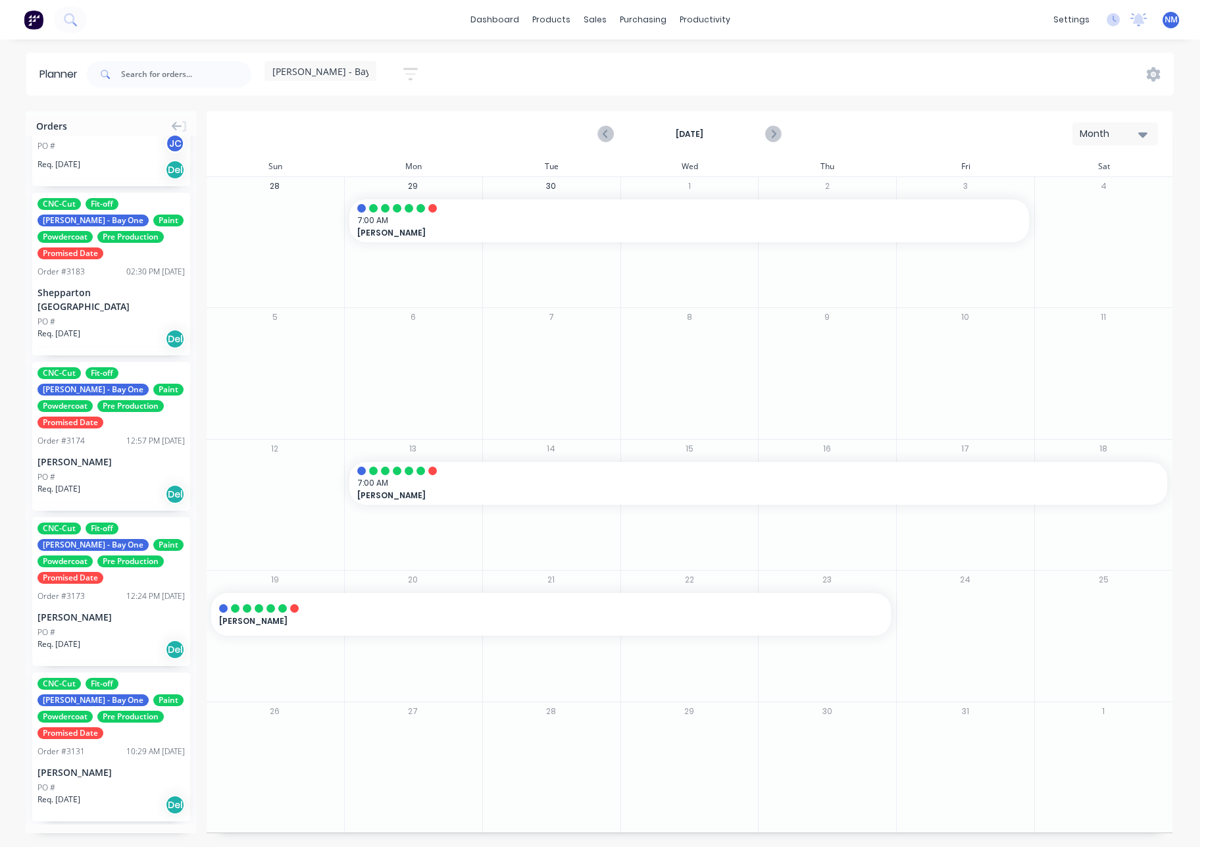
click at [324, 72] on span "[PERSON_NAME] - Bay One" at bounding box center [331, 72] width 119 height 14
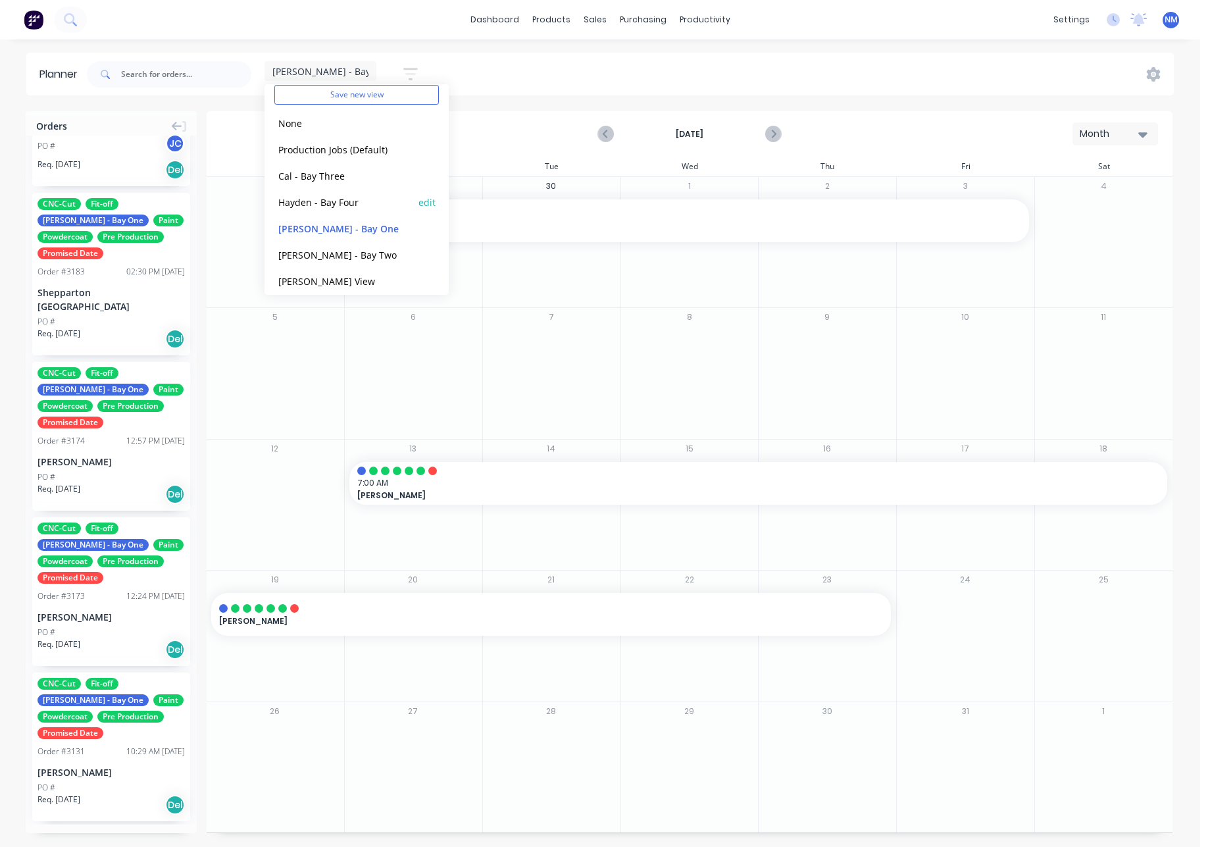
scroll to position [55, 0]
click at [334, 251] on button "[PERSON_NAME] - Bay Two" at bounding box center [344, 245] width 140 height 15
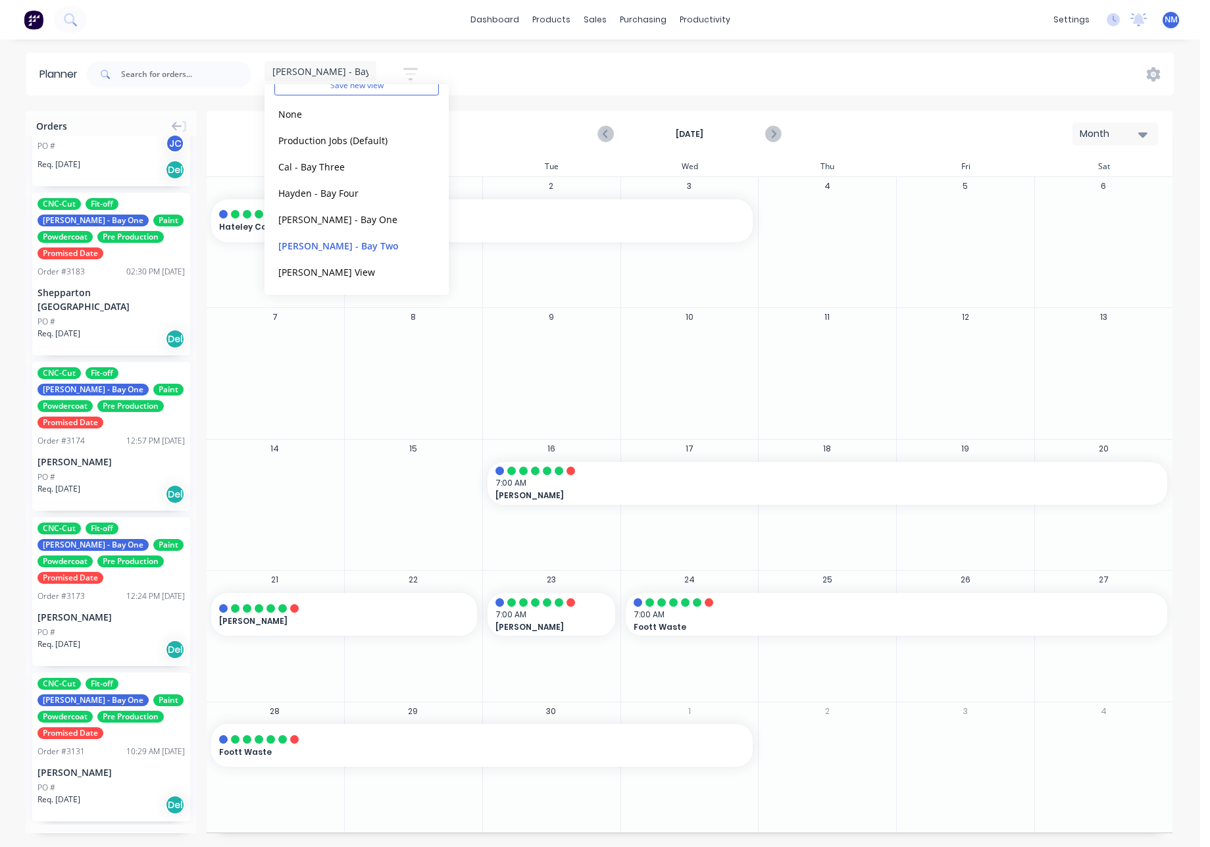
click at [867, 347] on div at bounding box center [827, 351] width 137 height 43
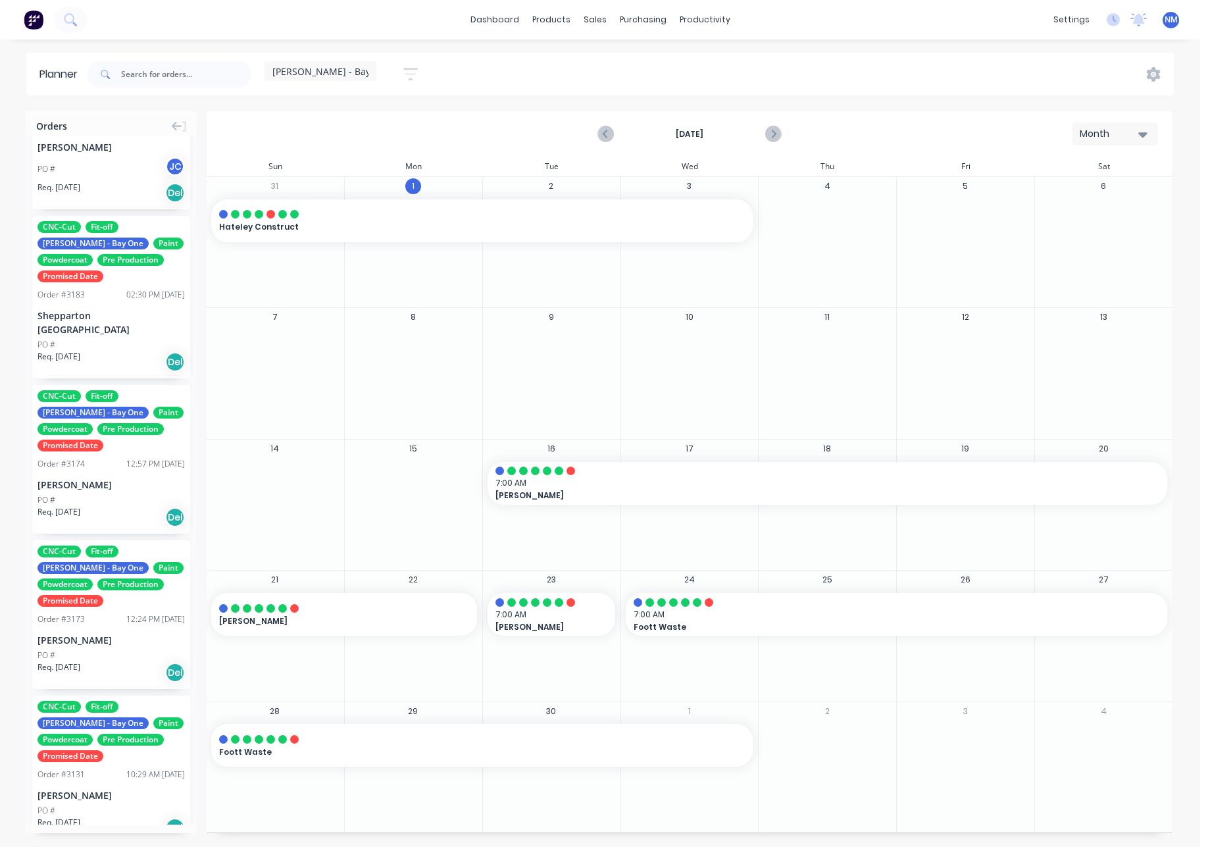
scroll to position [290, 0]
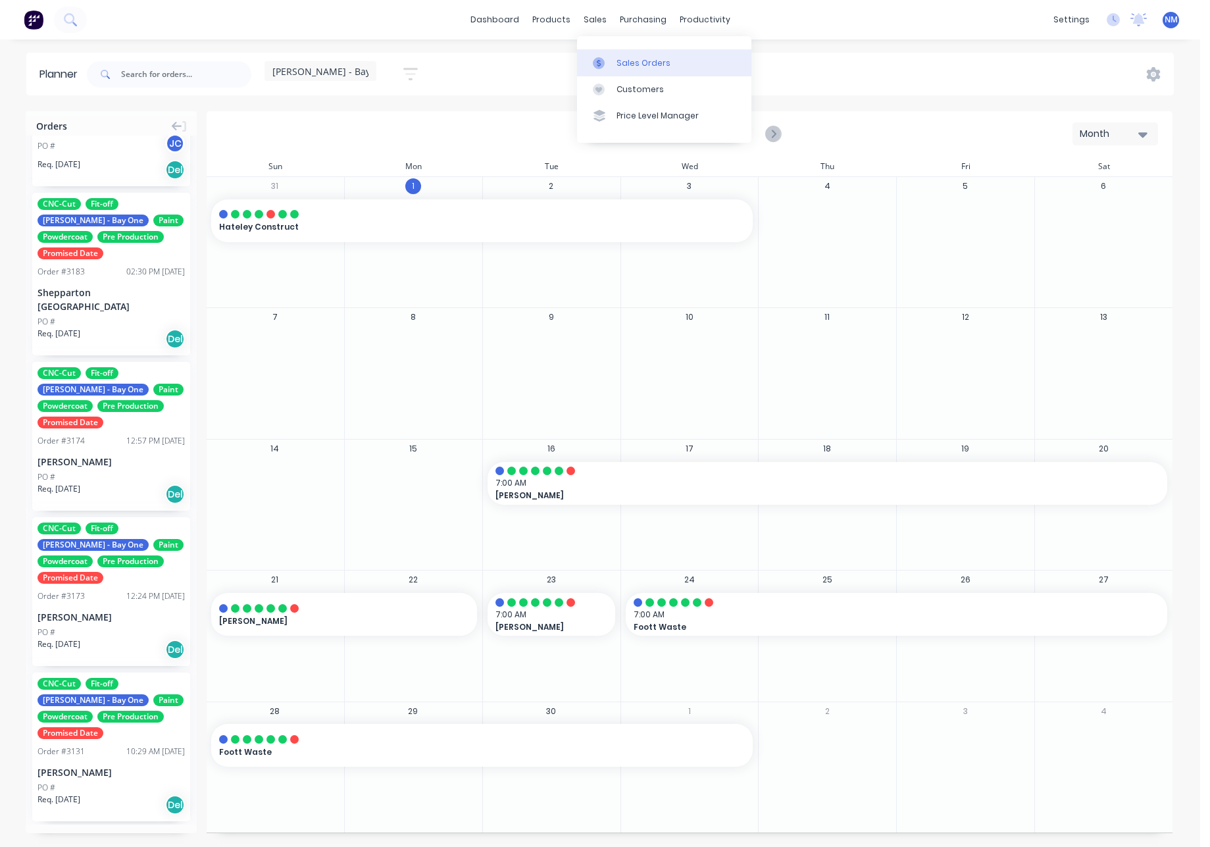
click at [656, 60] on div "Sales Orders" at bounding box center [644, 63] width 54 height 12
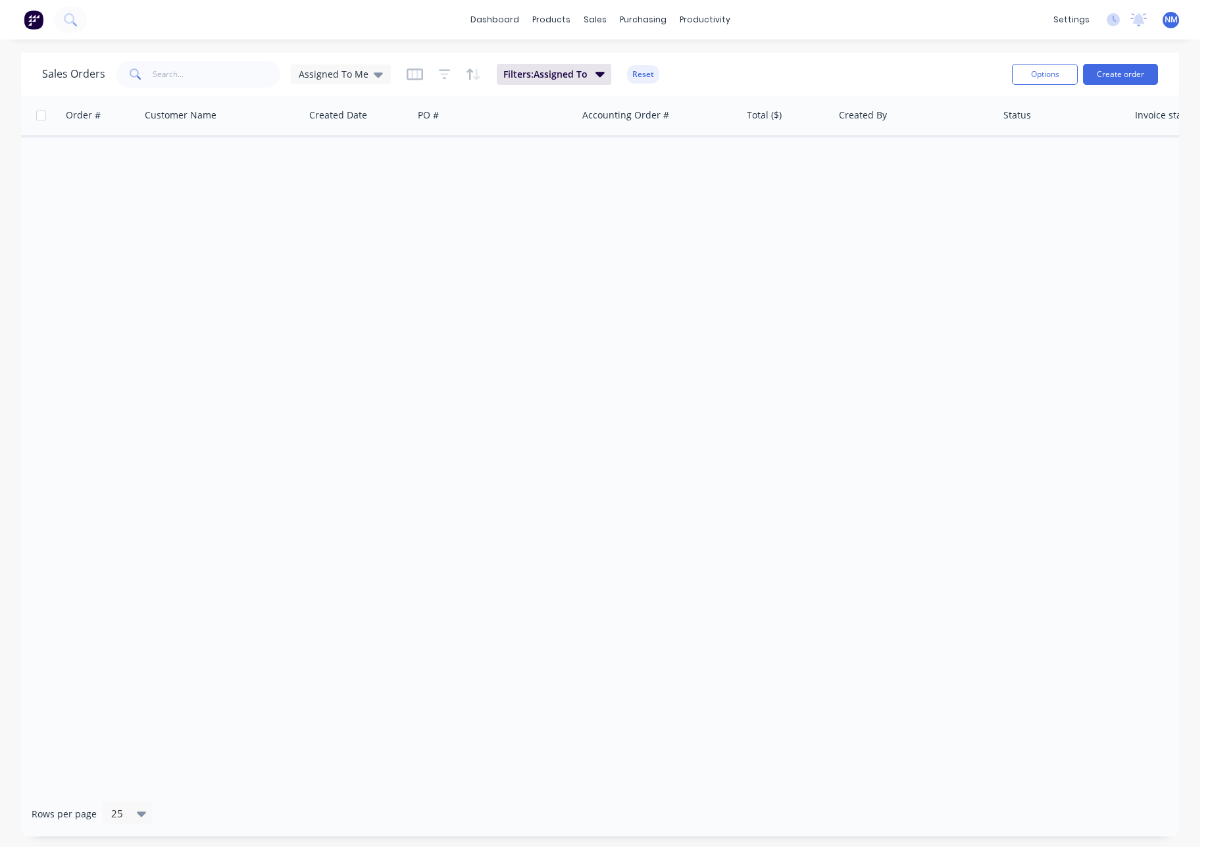
drag, startPoint x: 359, startPoint y: 74, endPoint x: 353, endPoint y: 86, distance: 13.8
click at [359, 74] on span "Assigned To Me" at bounding box center [334, 74] width 70 height 14
click at [324, 187] on button "None" at bounding box center [370, 186] width 150 height 15
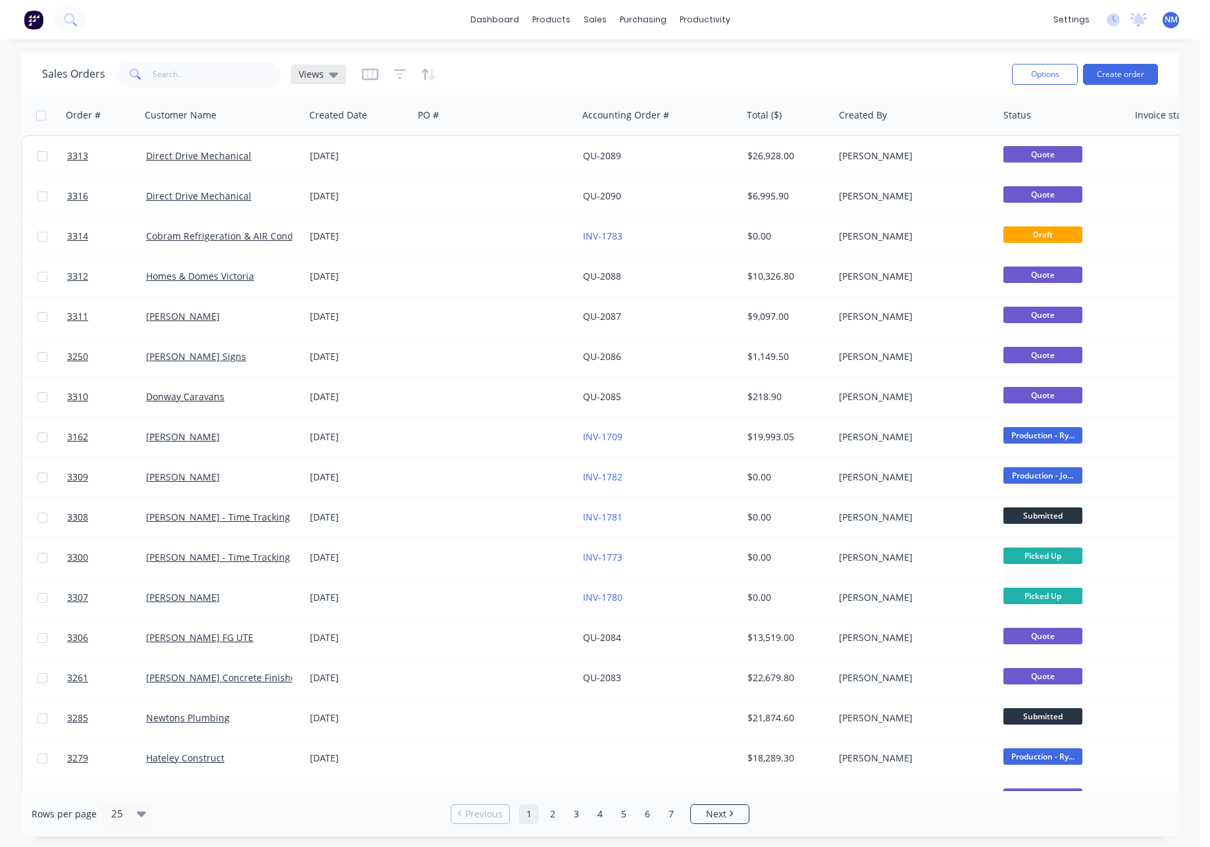
click at [333, 74] on icon at bounding box center [333, 74] width 9 height 5
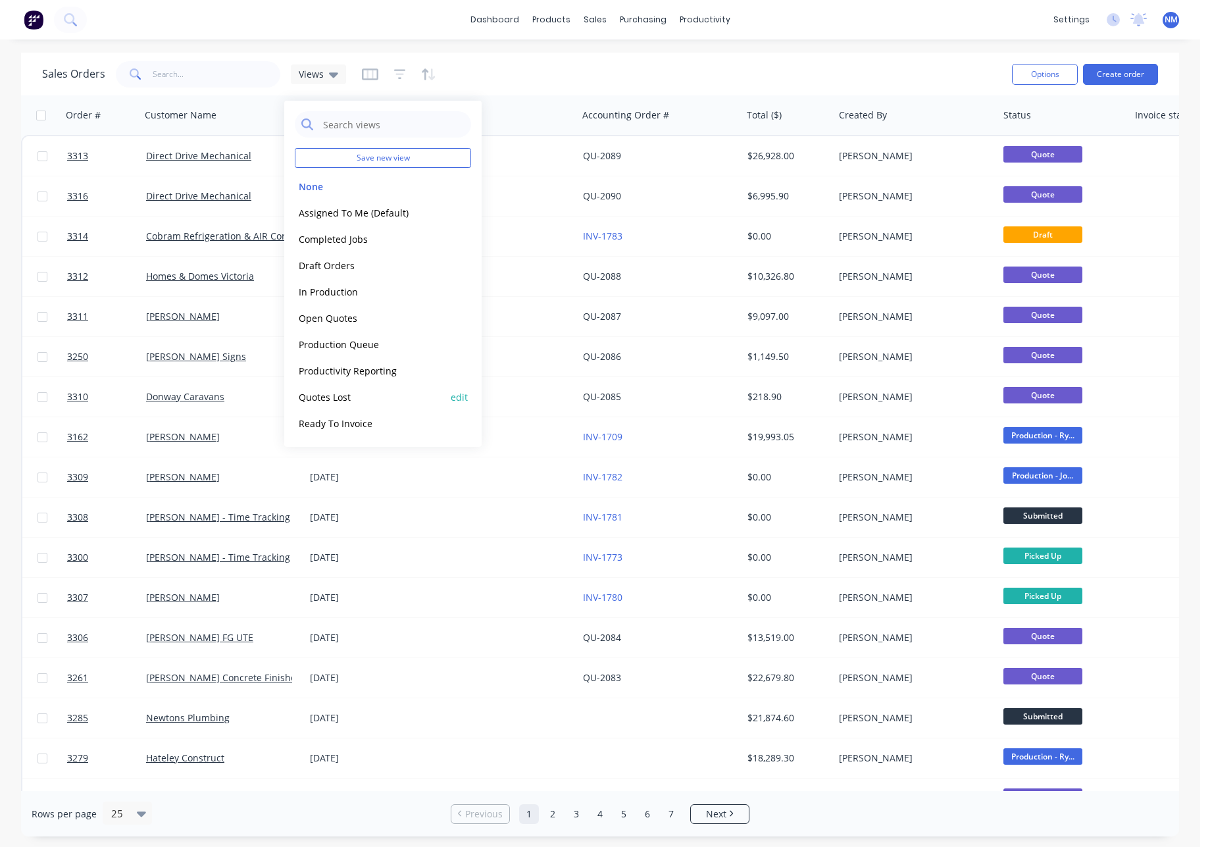
click at [346, 396] on button "Quotes Lost" at bounding box center [370, 397] width 150 height 15
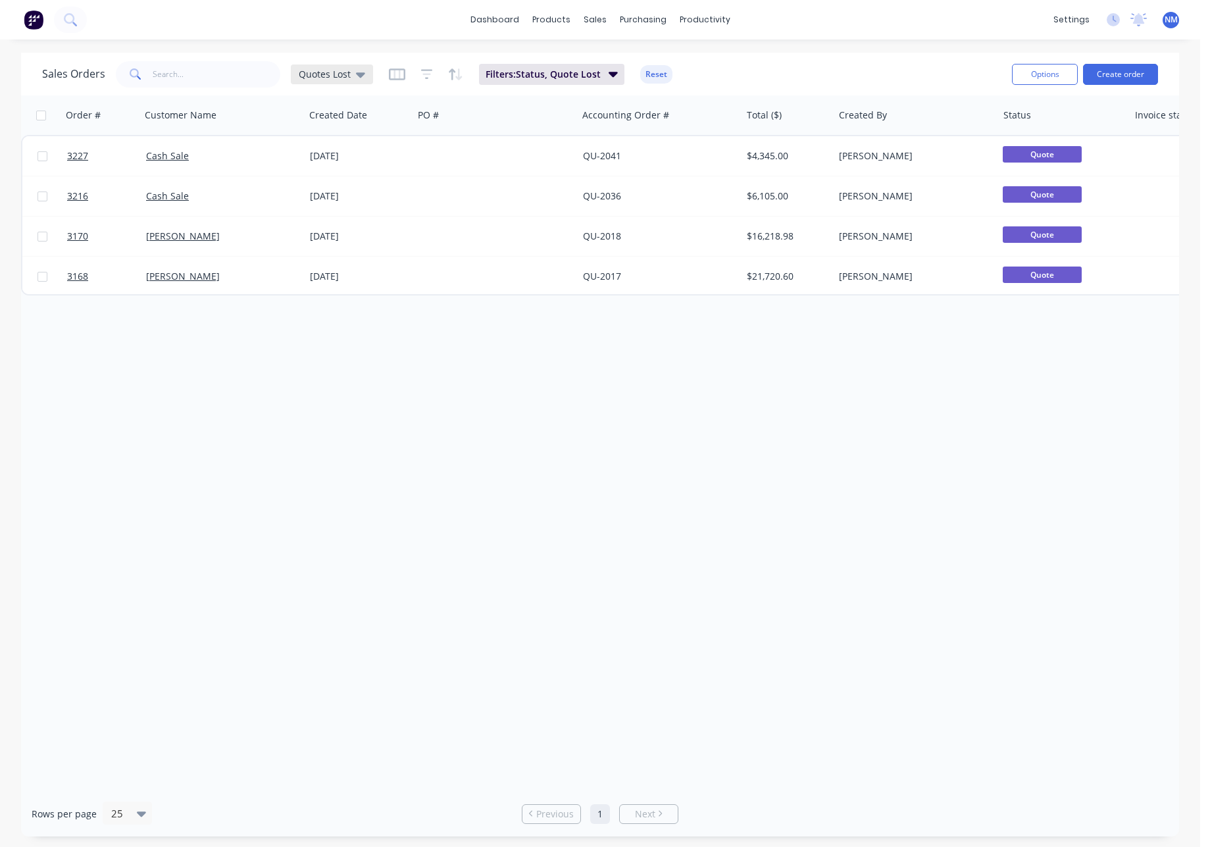
click at [344, 70] on span "Quotes Lost" at bounding box center [325, 74] width 52 height 14
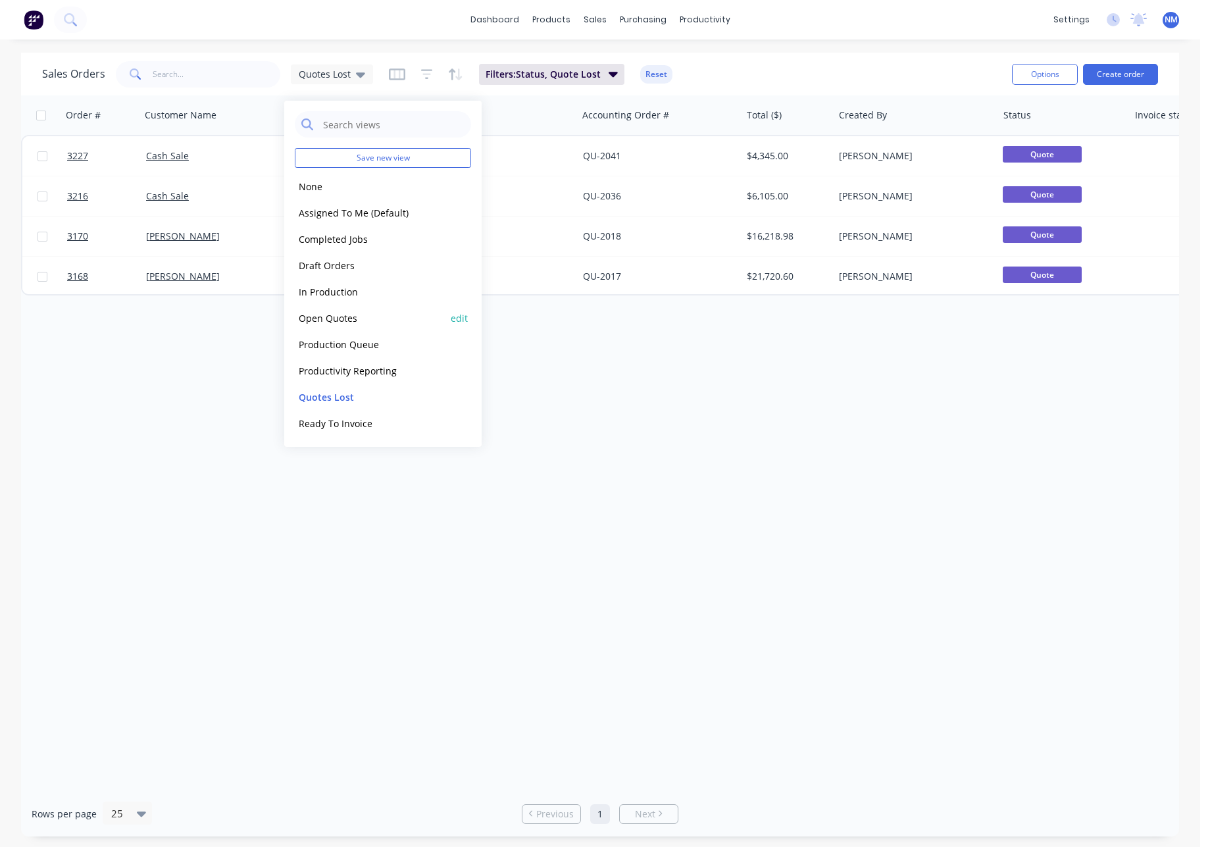
click at [358, 320] on button "Open Quotes" at bounding box center [370, 318] width 150 height 15
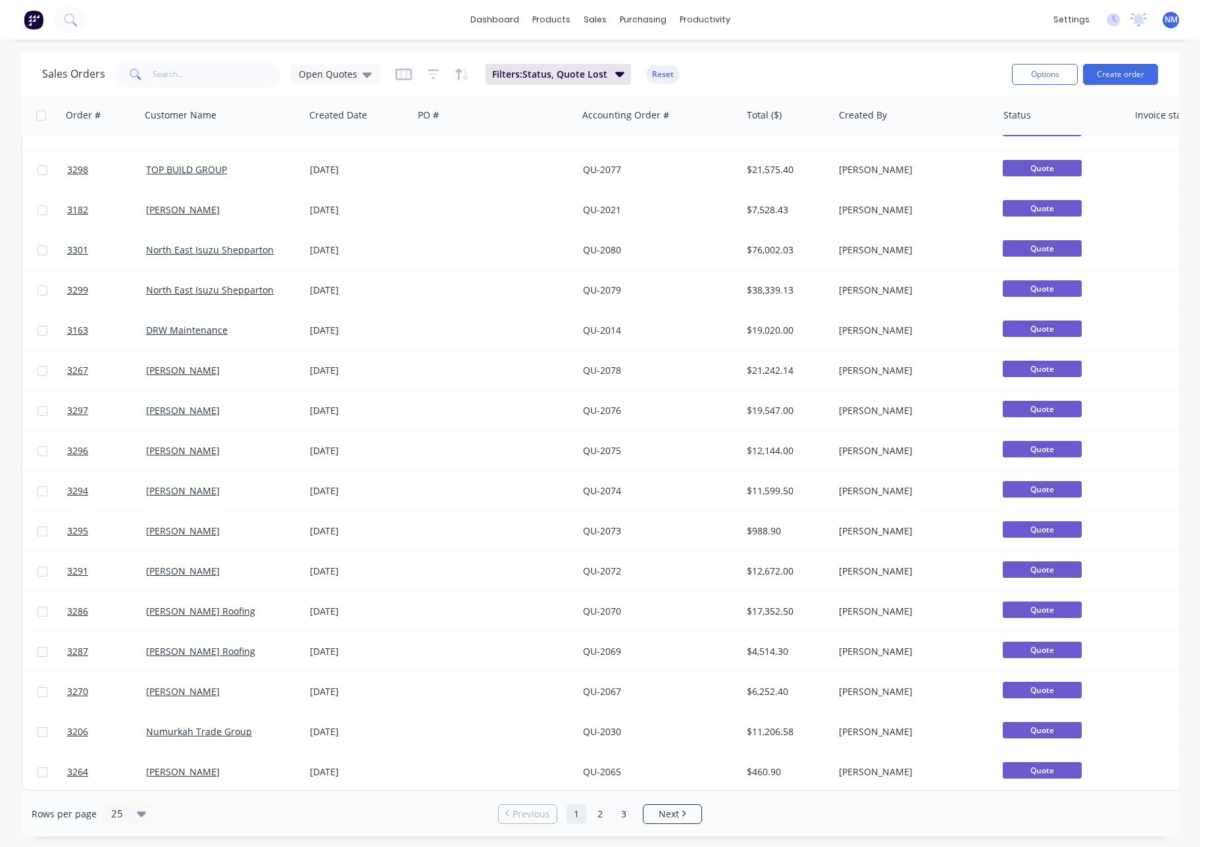
scroll to position [354, 0]
click at [602, 821] on link "2" at bounding box center [600, 814] width 20 height 20
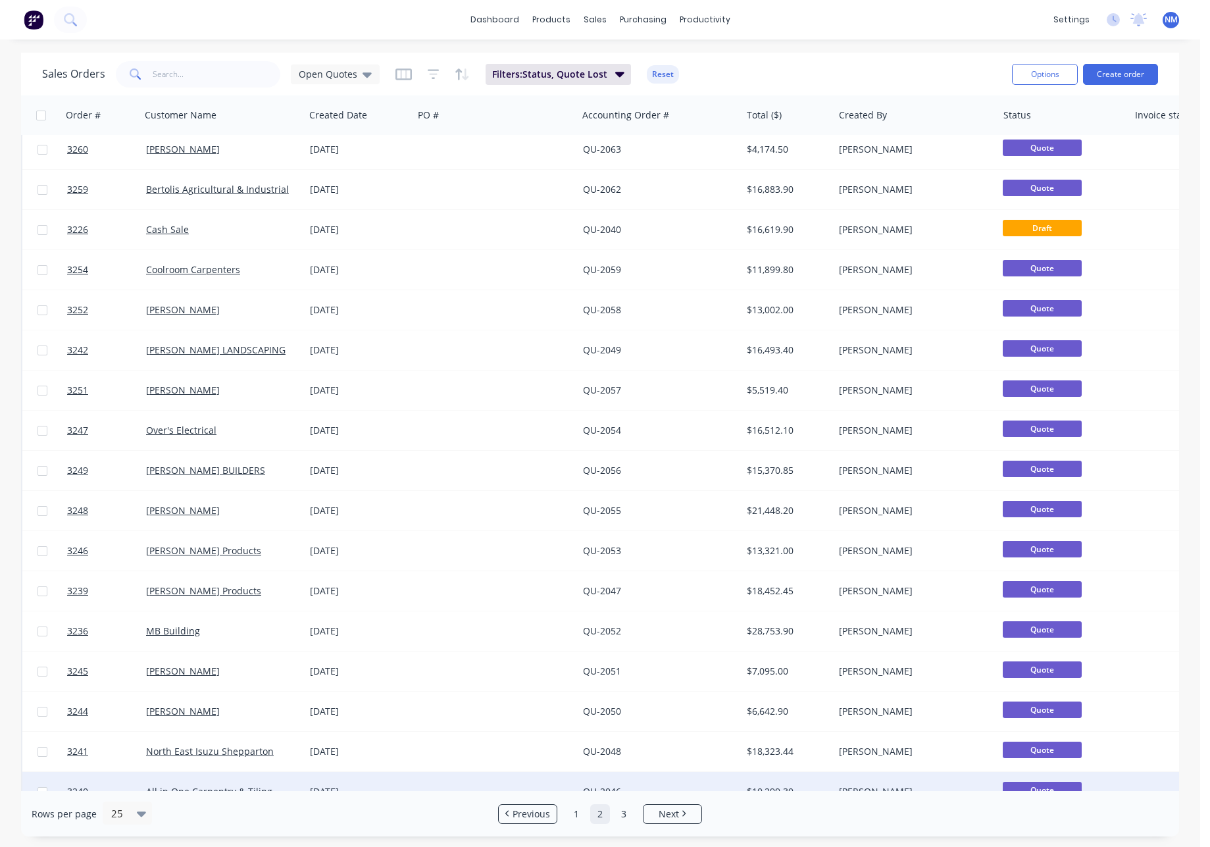
scroll to position [0, 0]
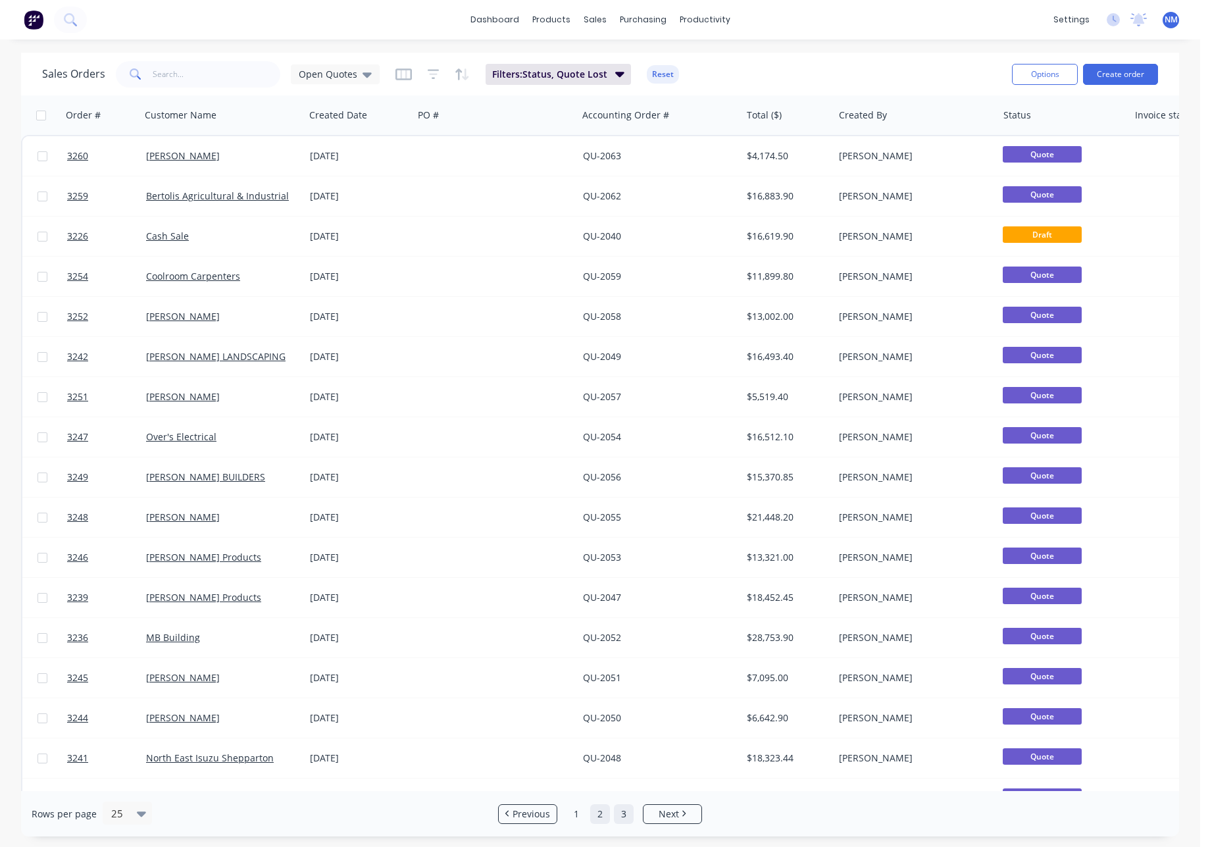
click at [625, 812] on link "3" at bounding box center [624, 814] width 20 height 20
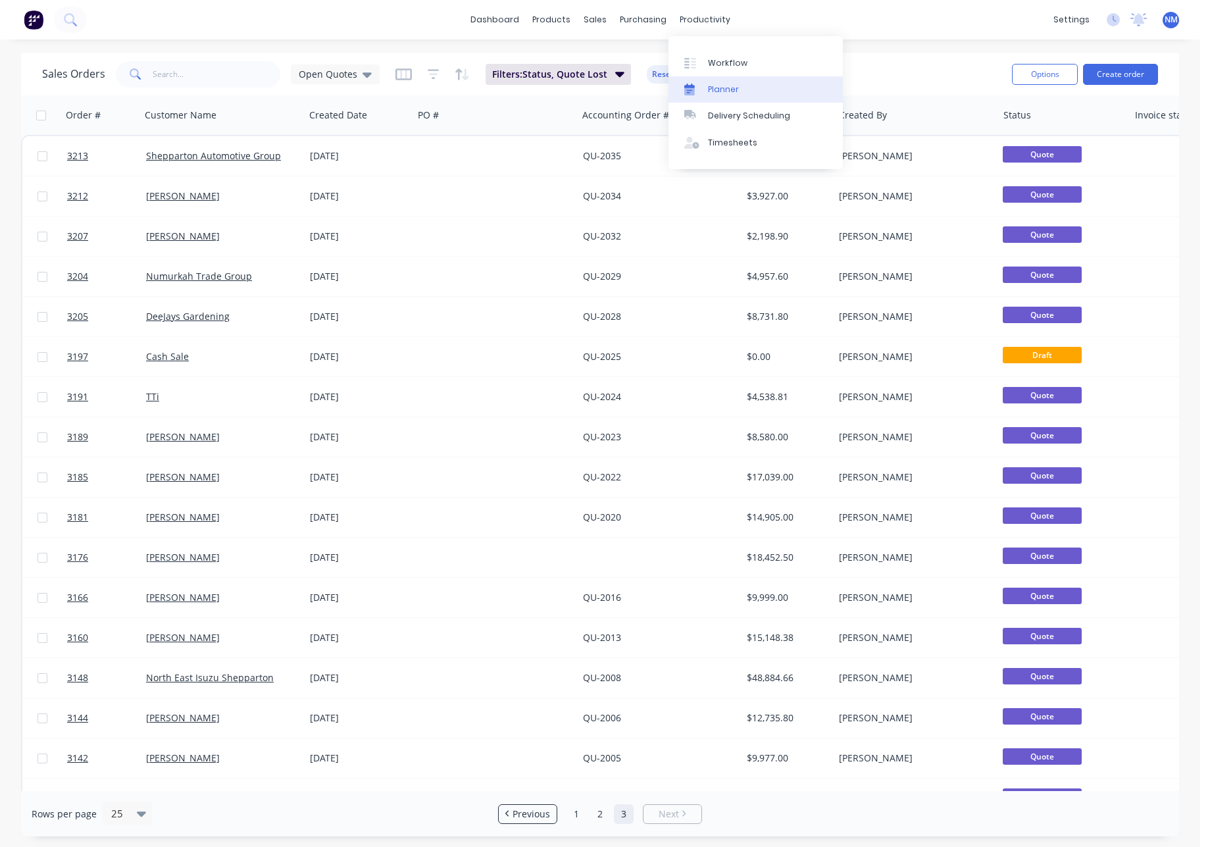
click at [740, 94] on link "Planner" at bounding box center [756, 89] width 174 height 26
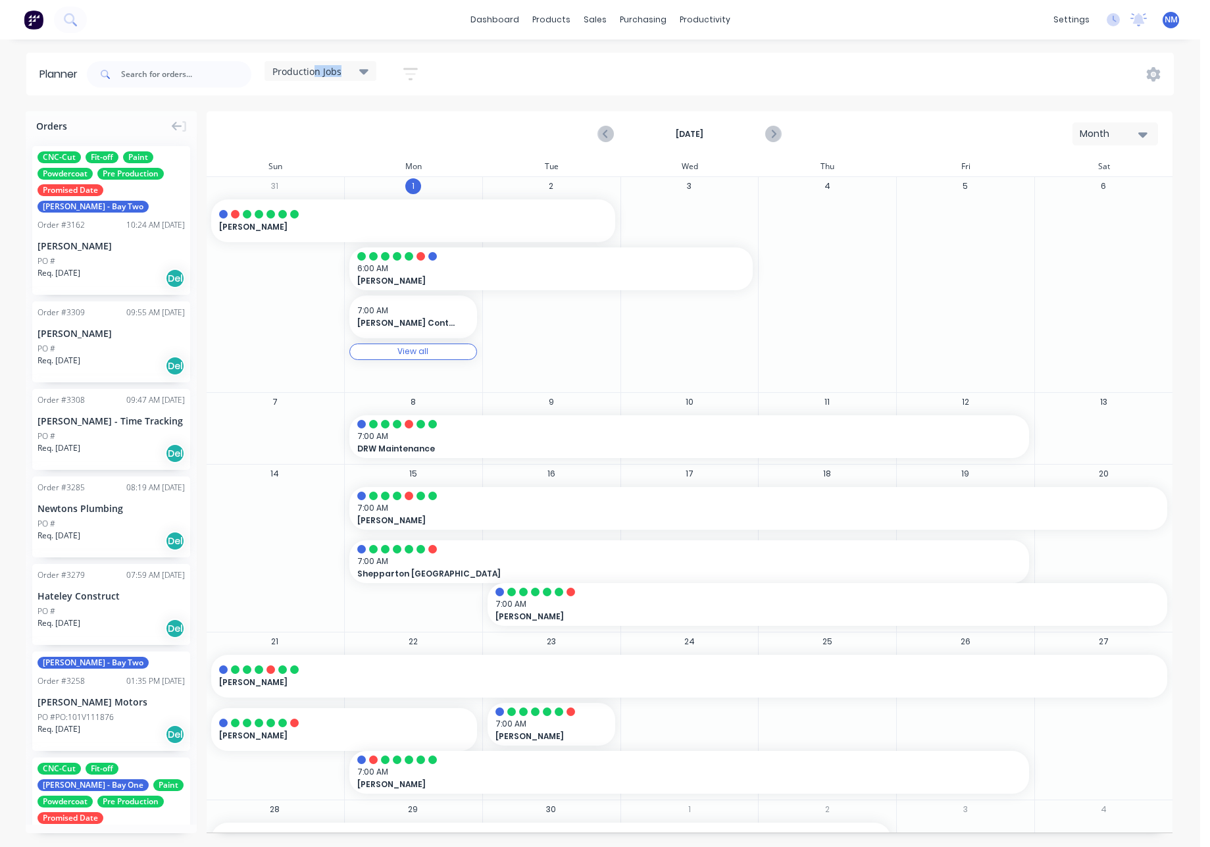
click at [321, 80] on div "Production Jobs" at bounding box center [321, 71] width 112 height 20
click at [337, 278] on button "[PERSON_NAME] - Bay One" at bounding box center [344, 274] width 140 height 15
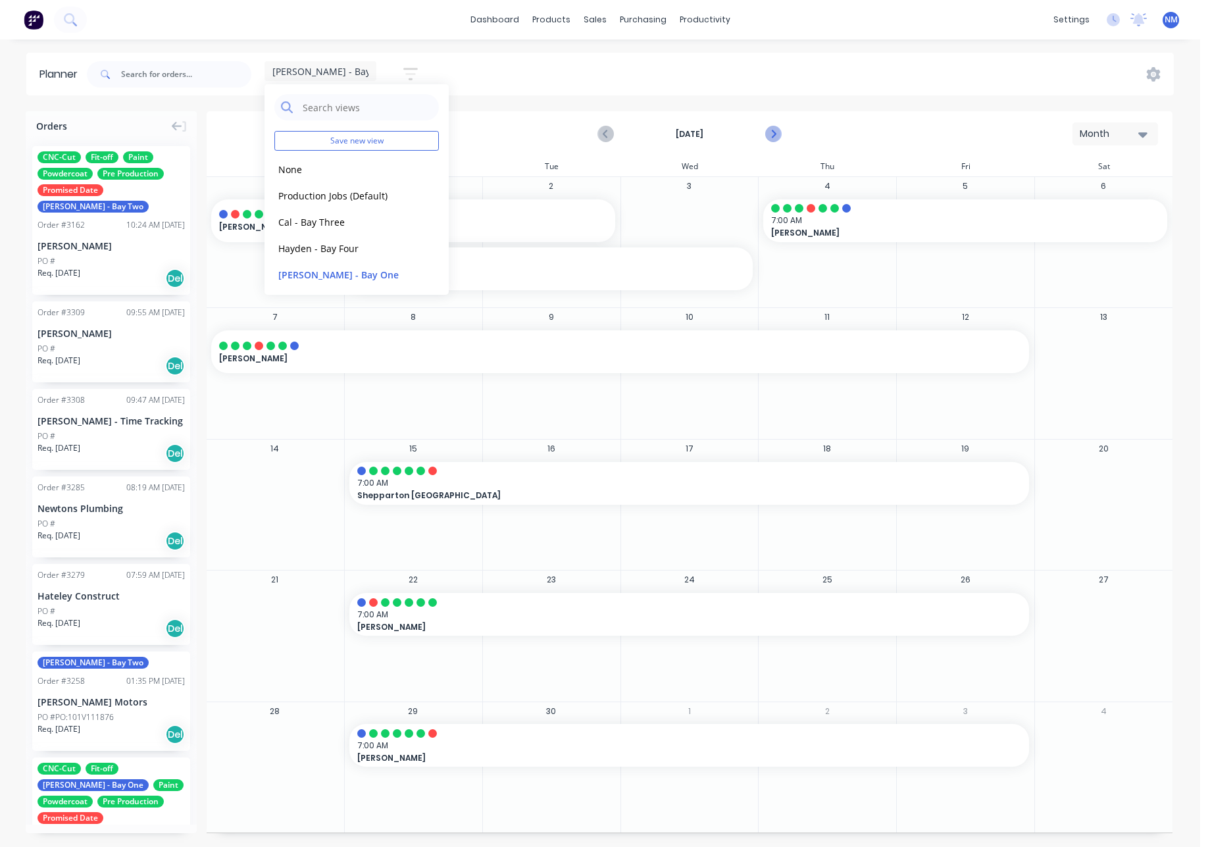
click at [773, 136] on icon "Next page" at bounding box center [773, 134] width 6 height 11
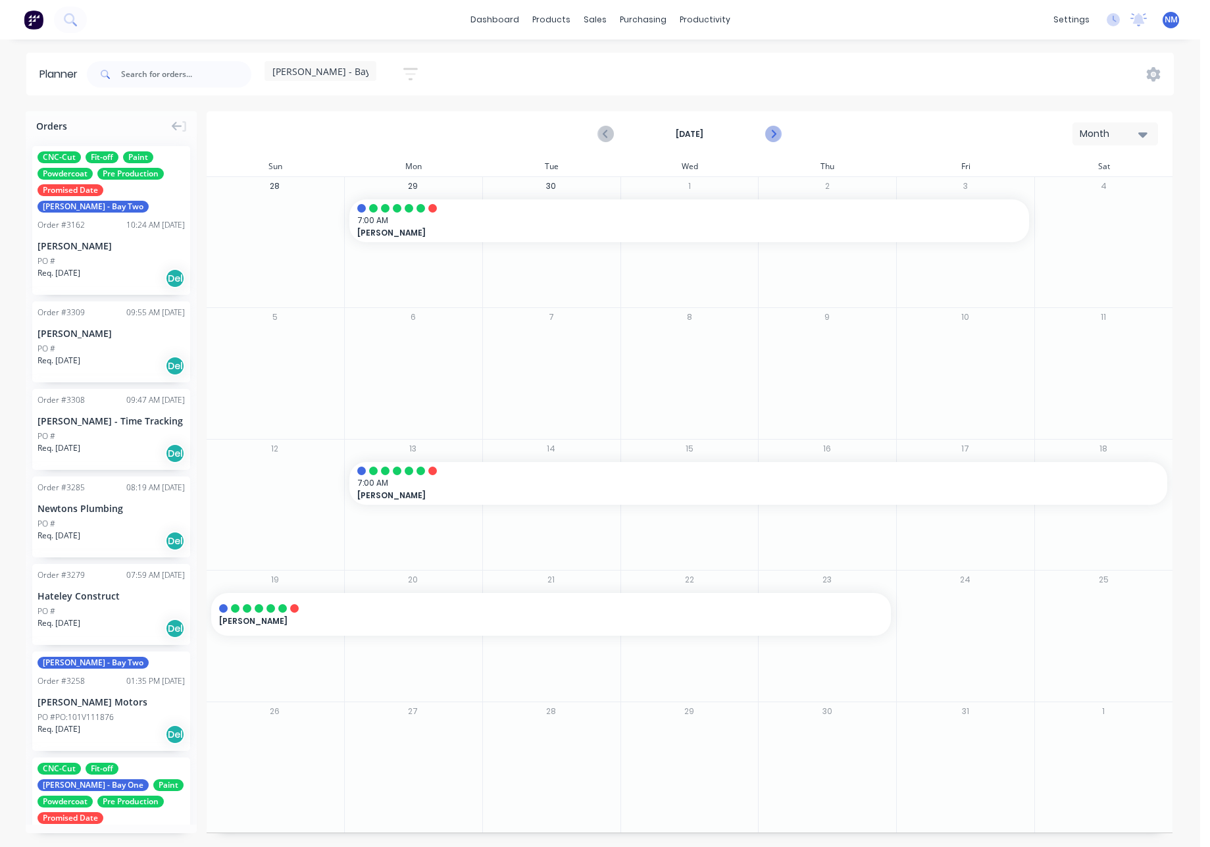
click at [777, 134] on icon "Next page" at bounding box center [773, 134] width 16 height 16
click at [608, 136] on icon "Previous page" at bounding box center [606, 134] width 16 height 16
click at [325, 71] on span "[PERSON_NAME] - Bay One" at bounding box center [331, 72] width 119 height 14
click at [338, 249] on button "Hayden - Bay Four" at bounding box center [344, 247] width 140 height 15
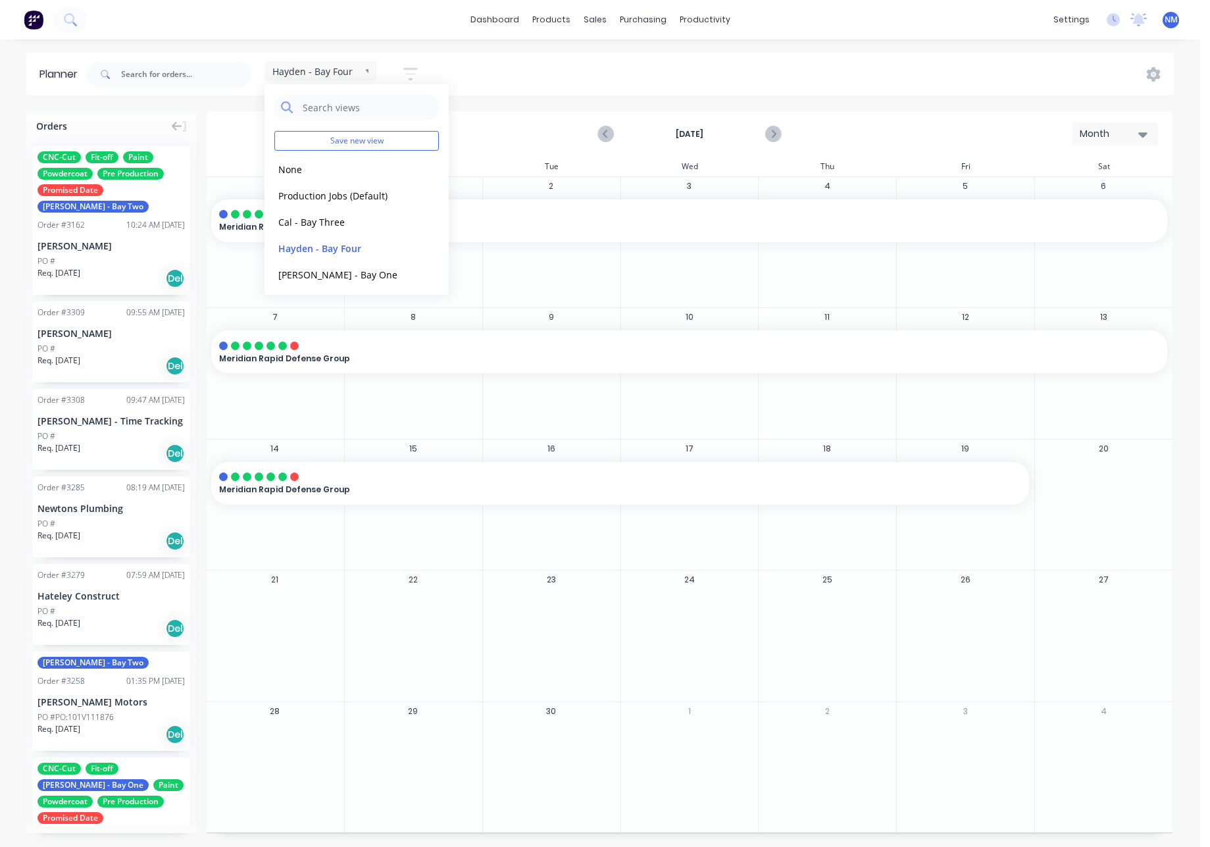
click at [881, 86] on div "[PERSON_NAME] - Bay Four Save new view None edit Production Jobs (Default) edit…" at bounding box center [629, 74] width 1090 height 39
click at [777, 138] on icon "Next page" at bounding box center [773, 134] width 16 height 16
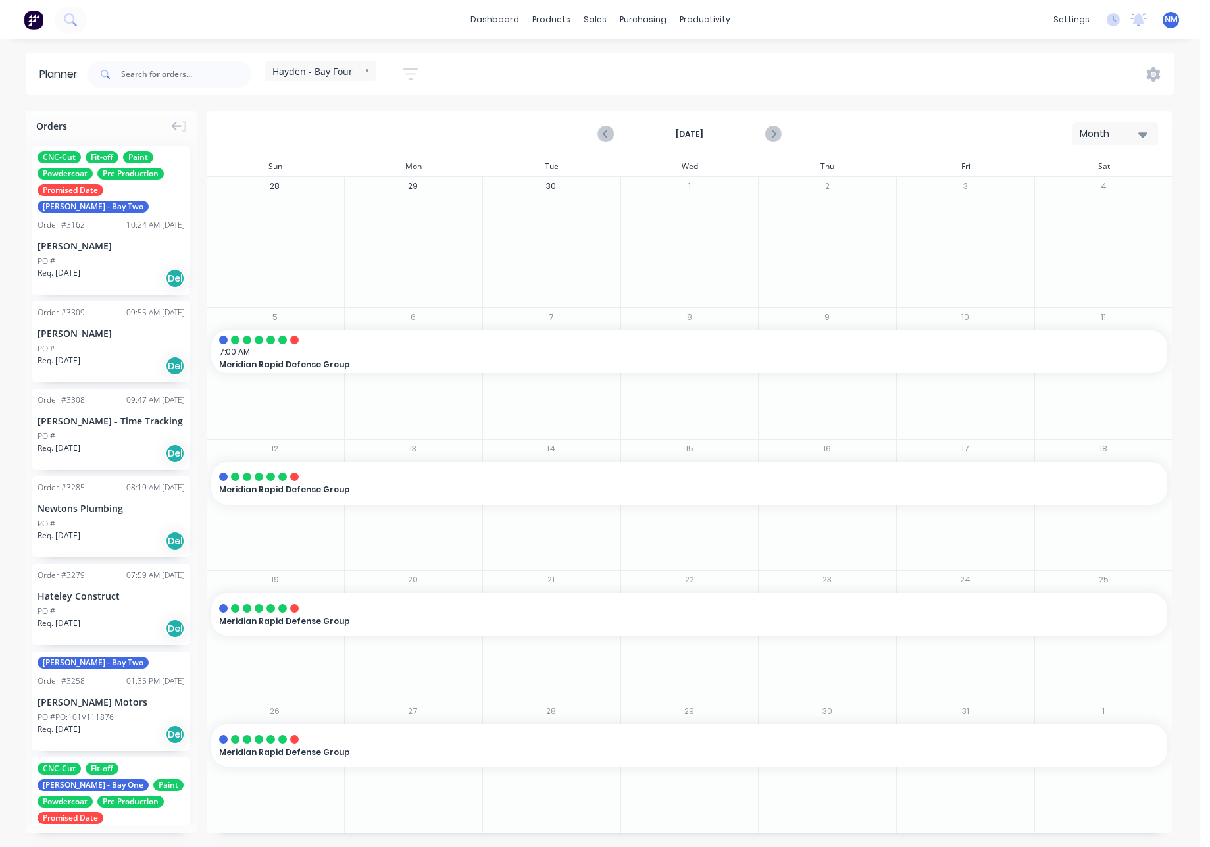
click at [333, 77] on div "Hayden - Bay Four" at bounding box center [321, 71] width 112 height 20
click at [349, 223] on button "Cal - Bay Three" at bounding box center [344, 221] width 140 height 15
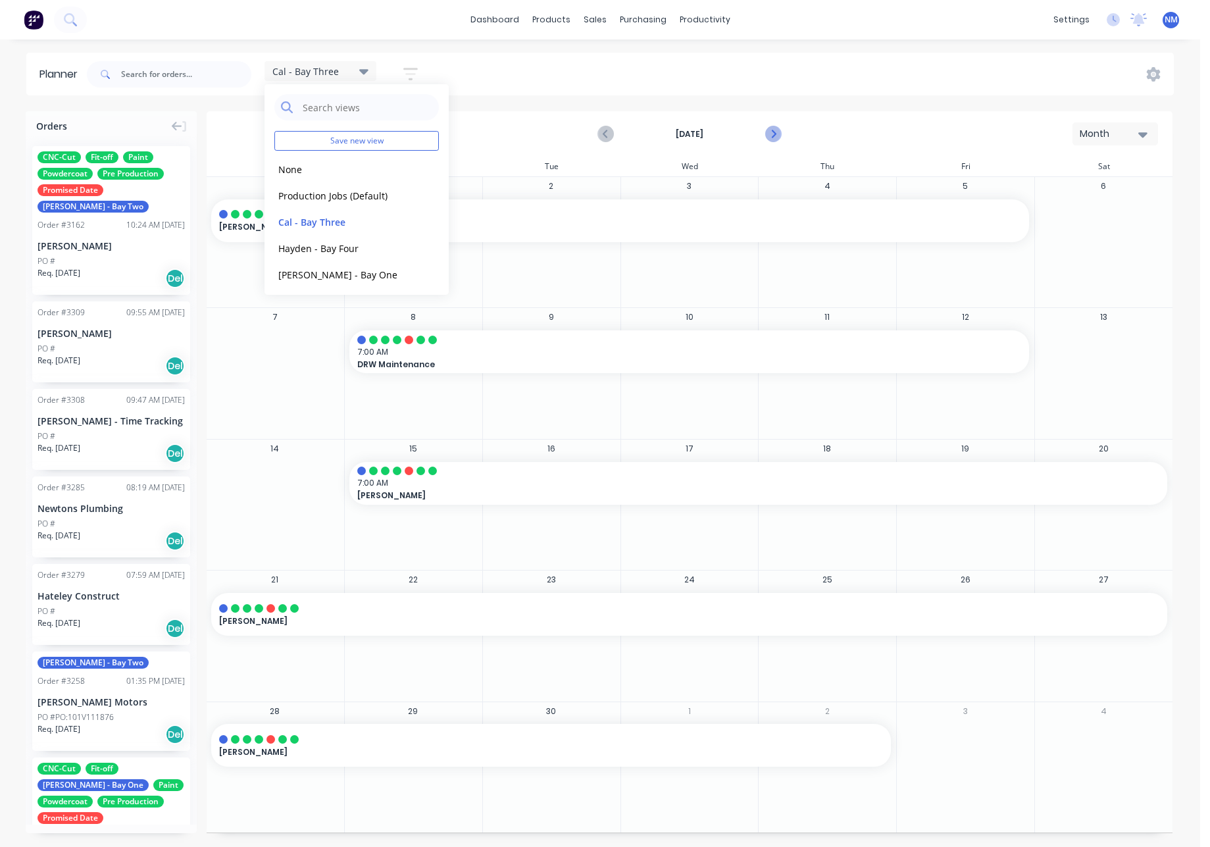
click at [775, 137] on icon "Next page" at bounding box center [773, 134] width 16 height 16
